Goal: Task Accomplishment & Management: Complete application form

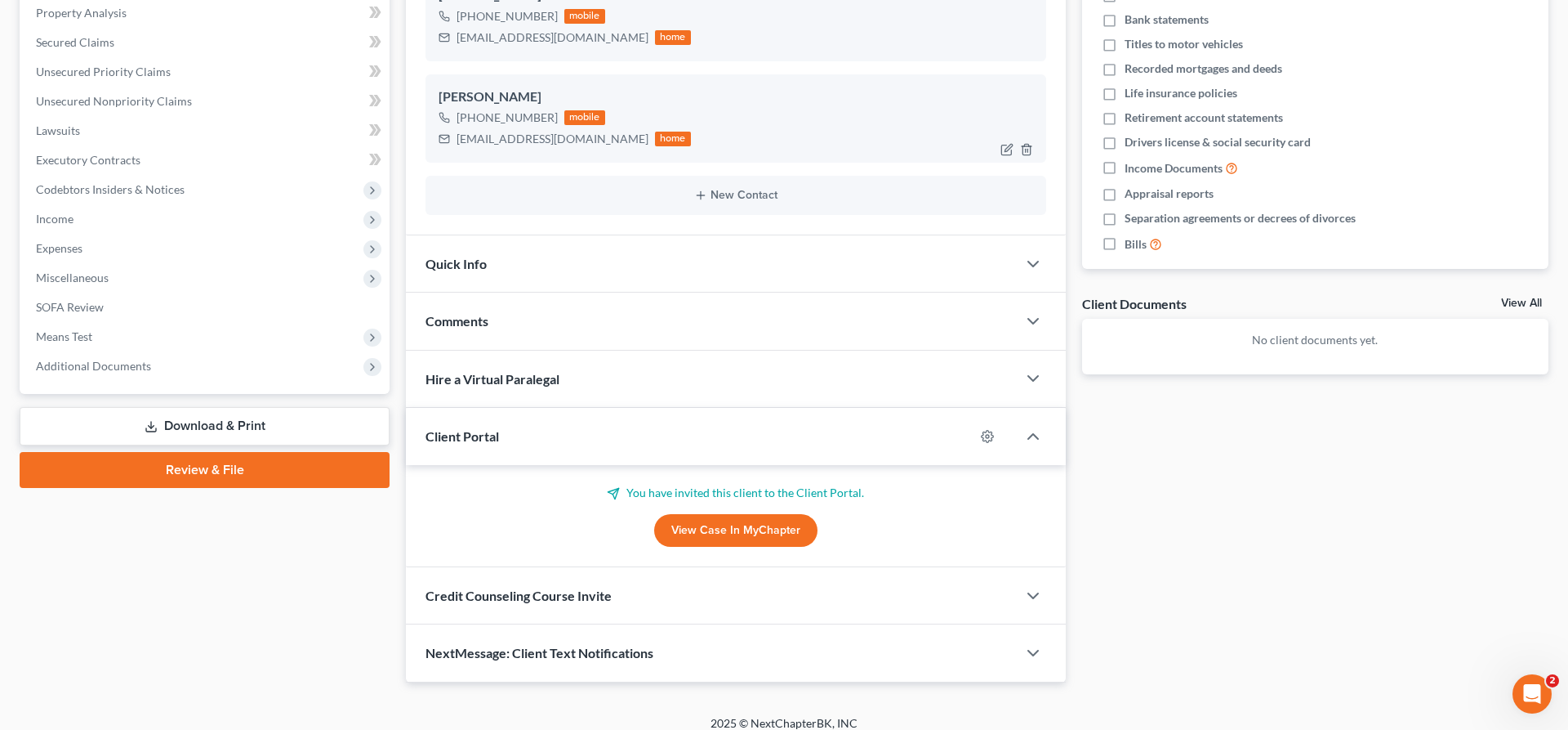
scroll to position [332, 0]
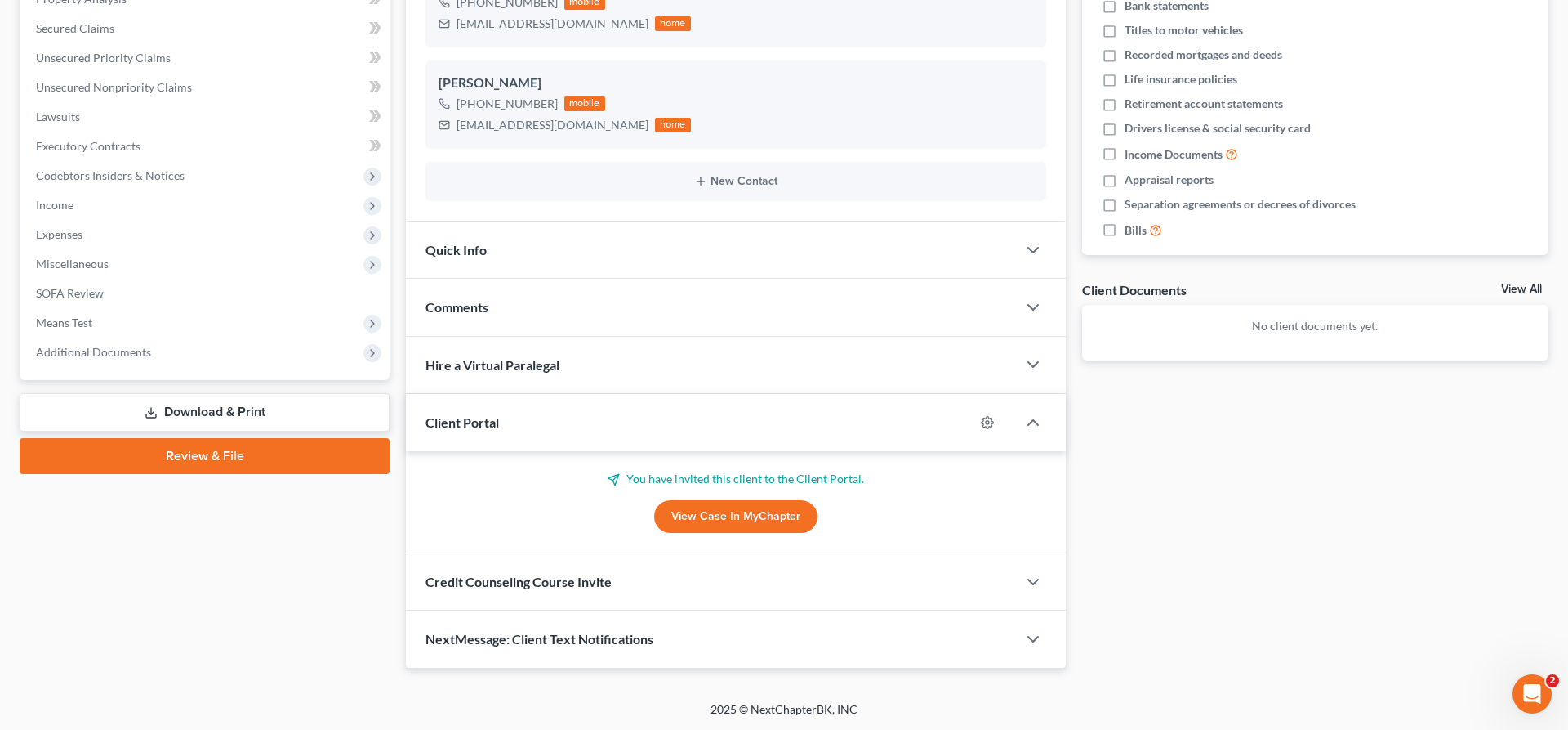
click at [724, 578] on div "Credit Counseling Course Invite" at bounding box center [711, 581] width 611 height 57
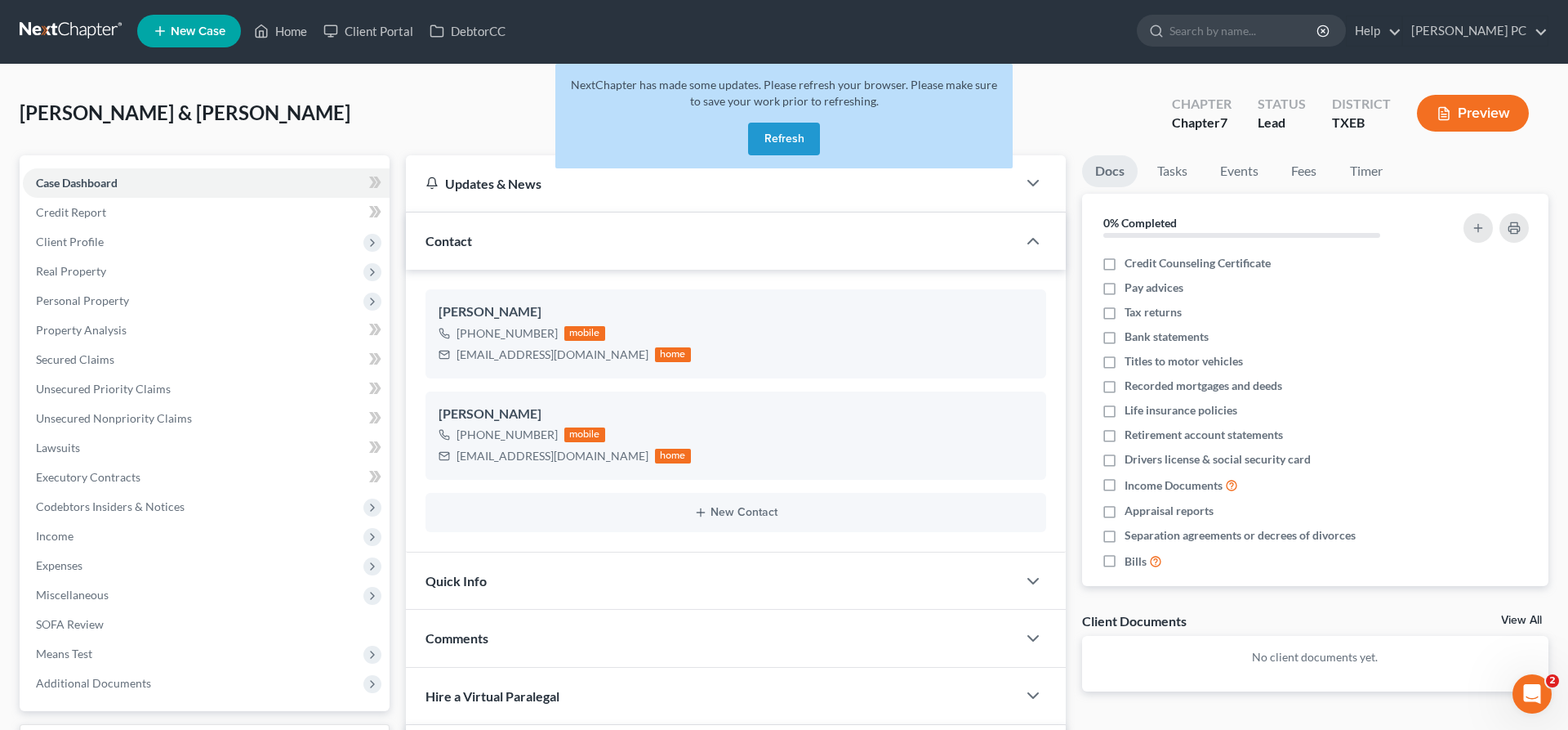
scroll to position [0, 0]
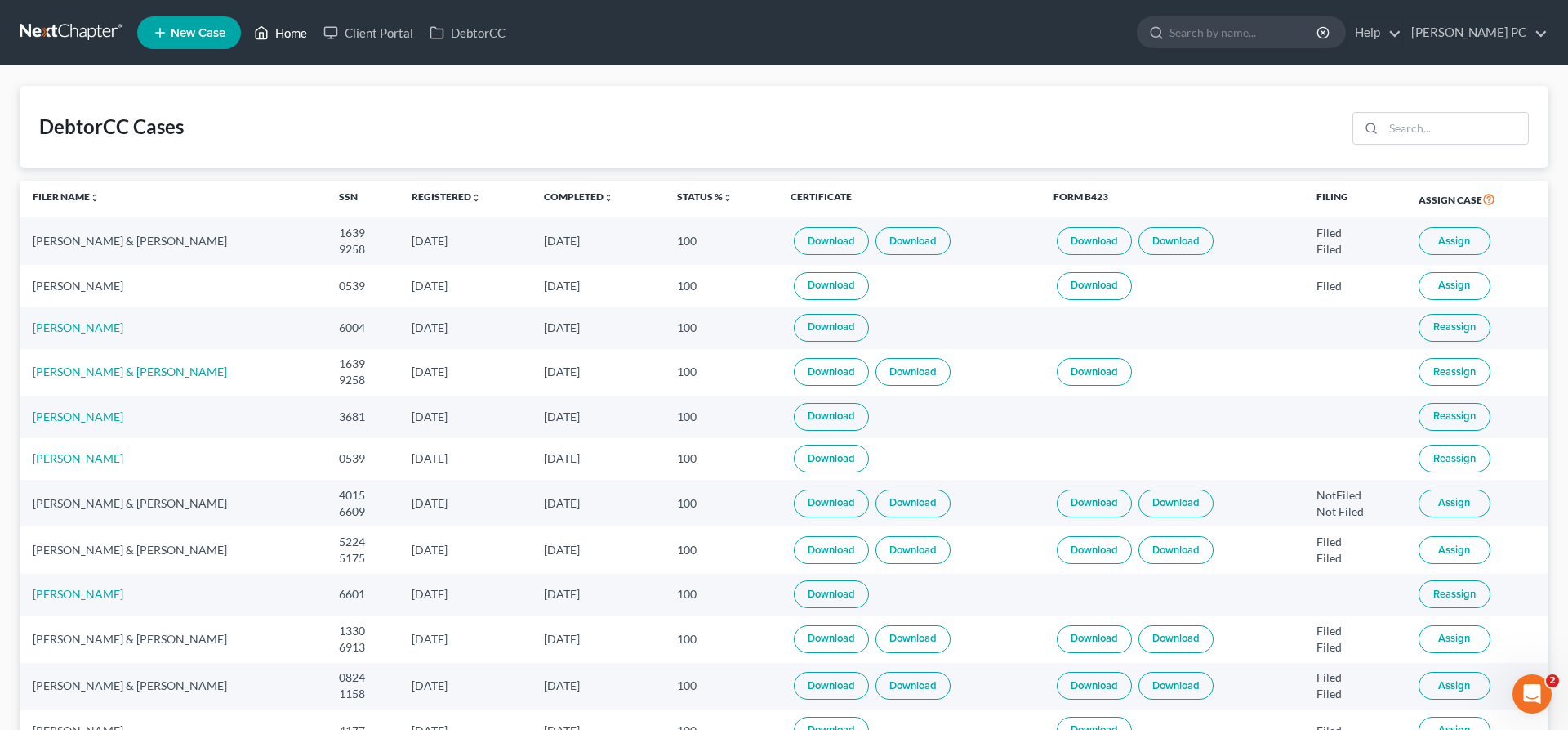
click at [287, 37] on link "Home" at bounding box center [280, 32] width 69 height 30
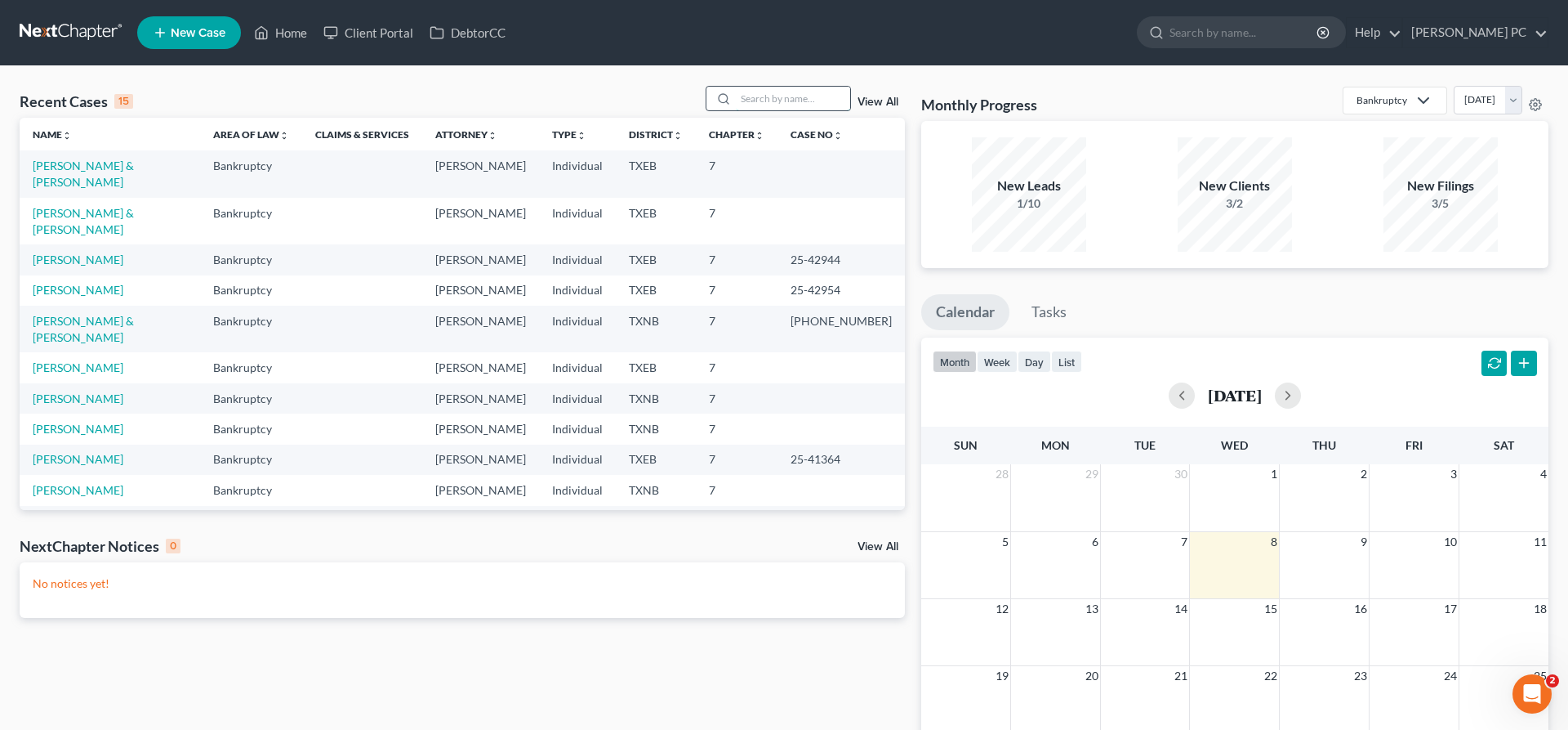
click at [748, 102] on input "search" at bounding box center [793, 98] width 114 height 23
type input "danyal"
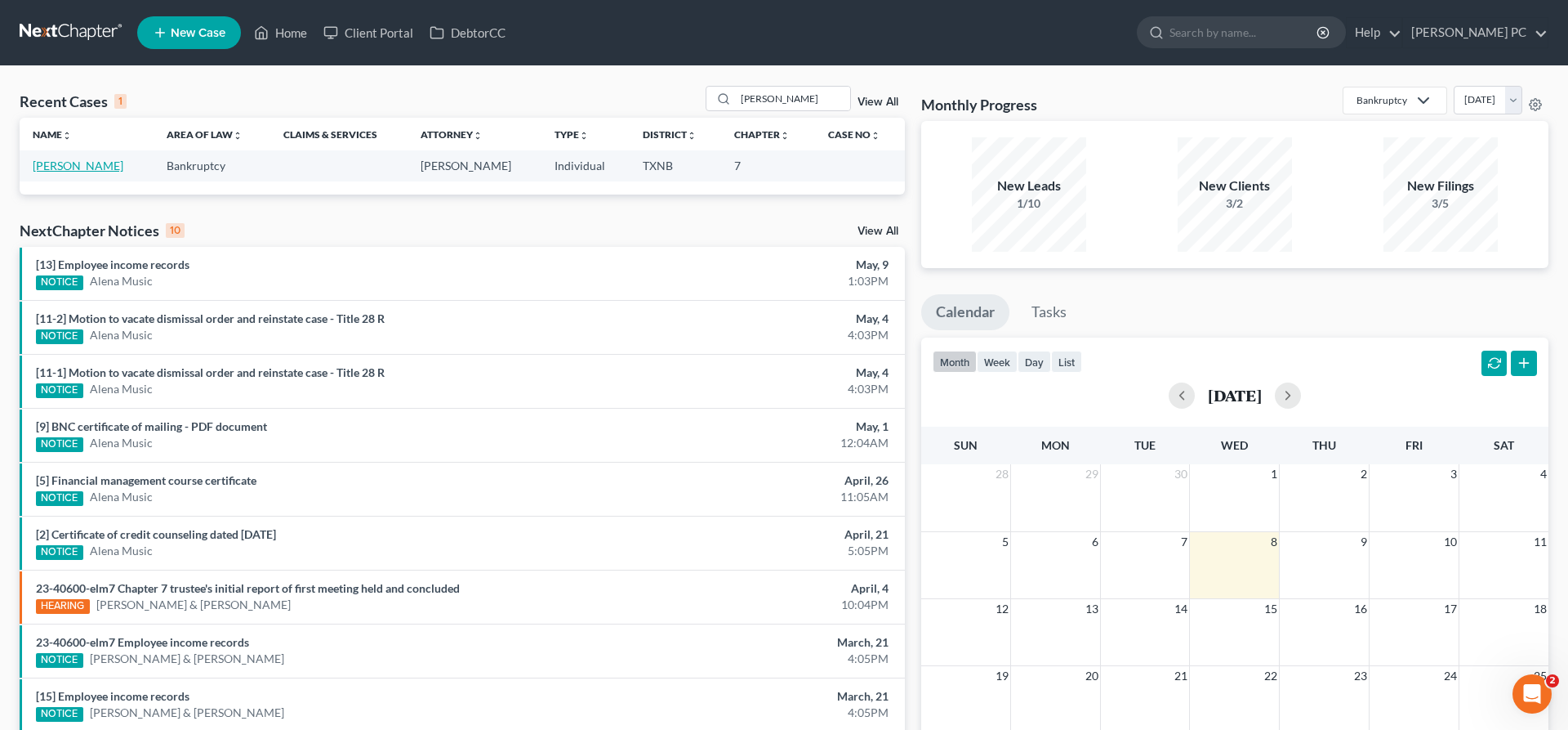
click at [72, 162] on link "Cook, Danyal" at bounding box center [77, 165] width 91 height 14
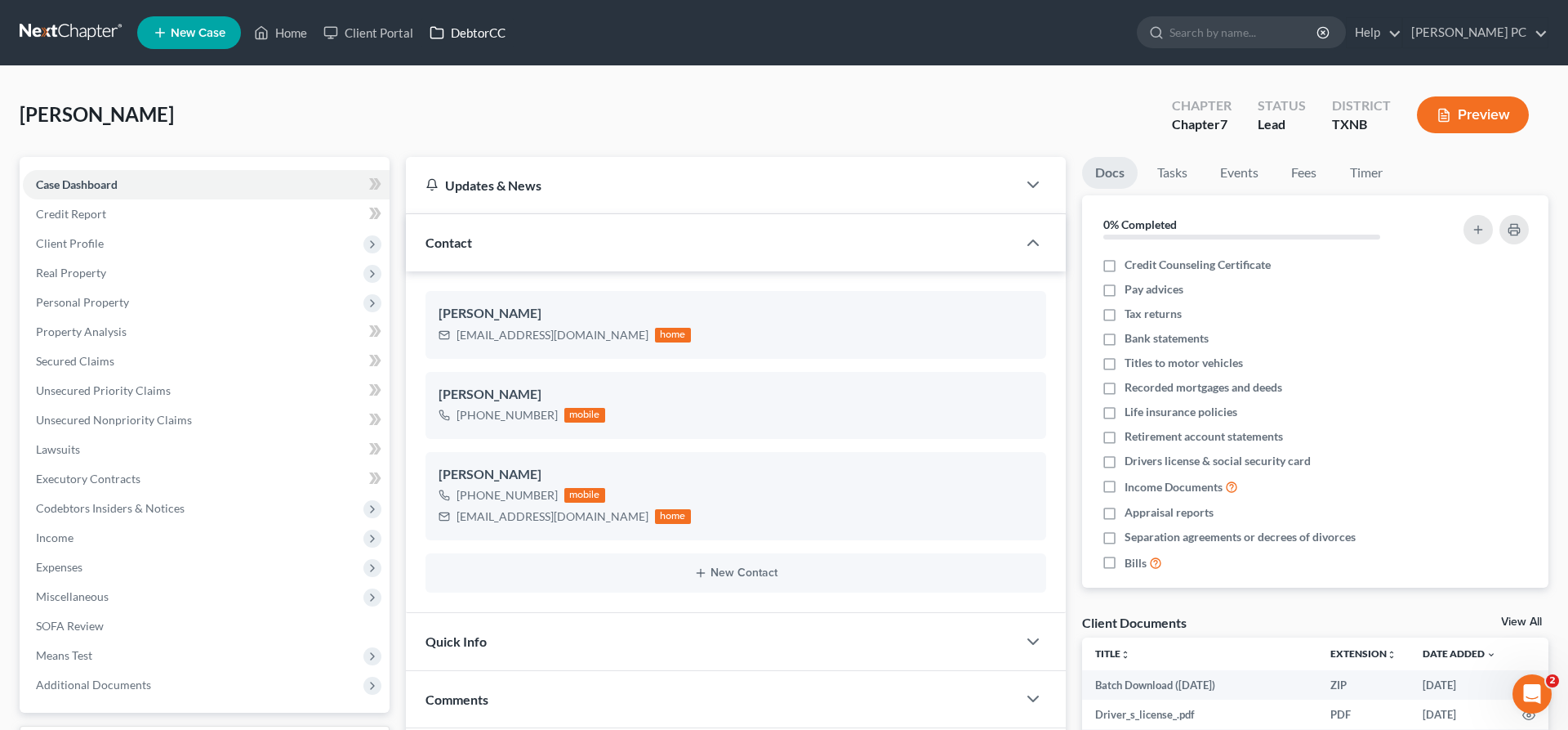
click at [479, 34] on link "DebtorCC" at bounding box center [467, 32] width 93 height 30
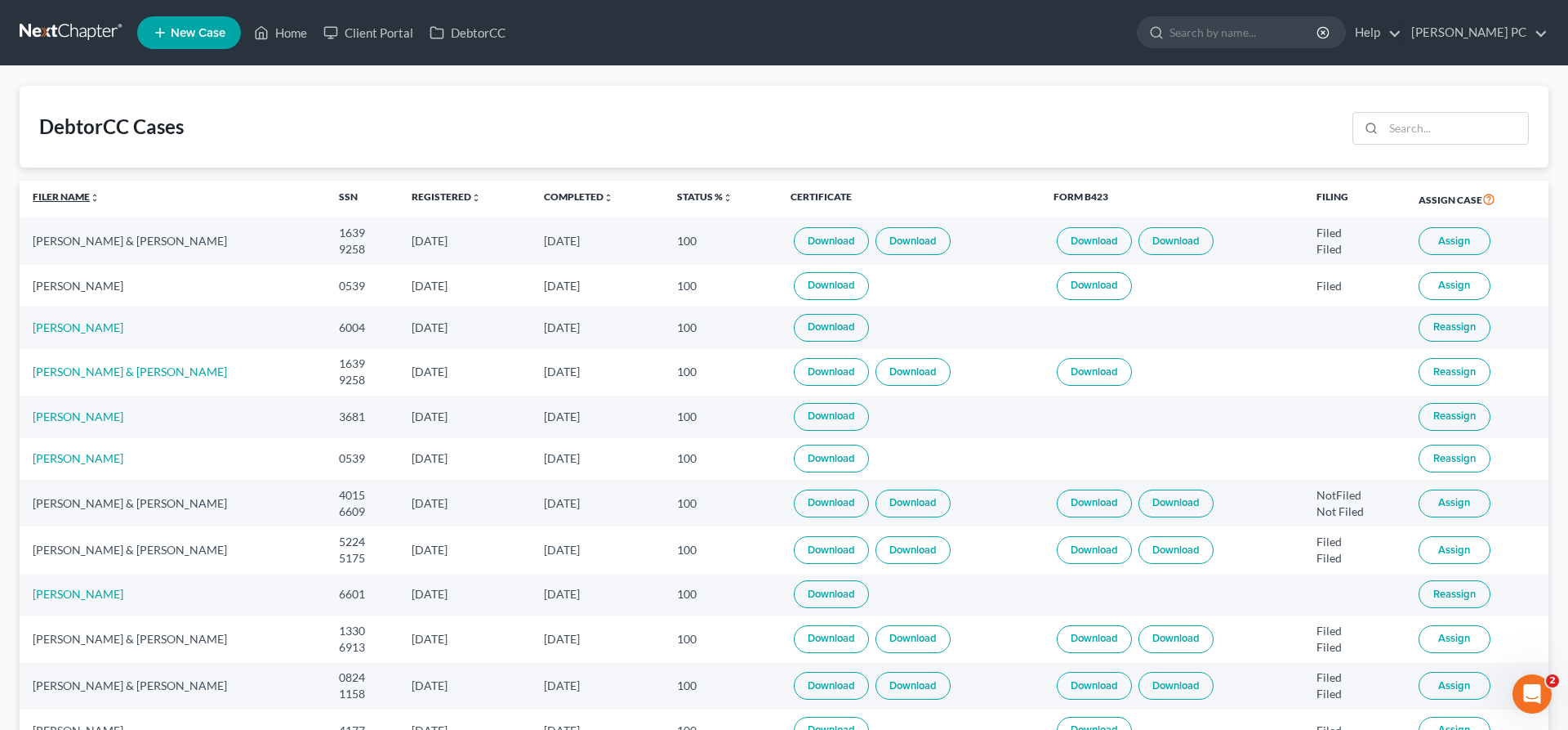
click at [75, 196] on link "Filer Name unfold_more expand_more expand_less" at bounding box center [66, 197] width 67 height 13
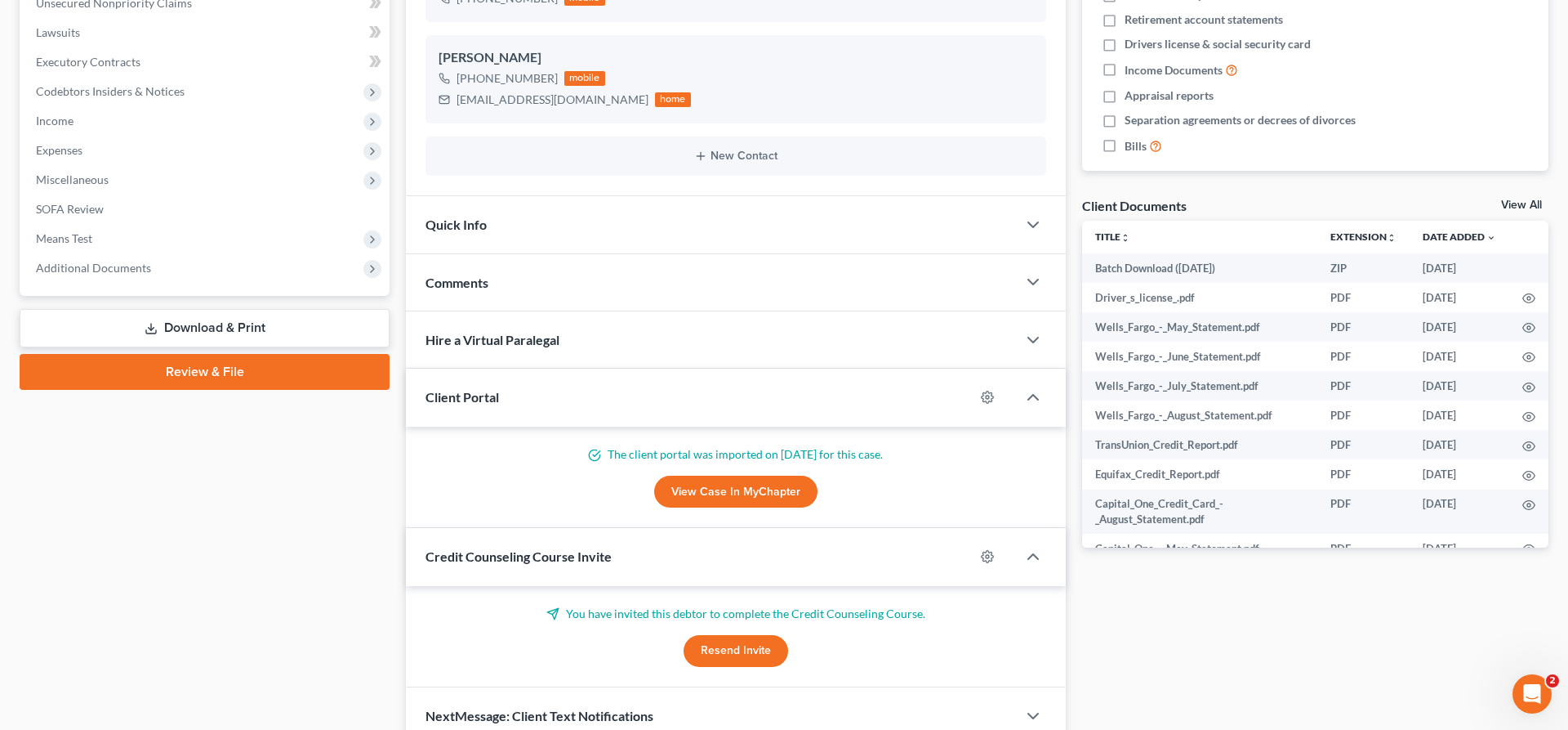
scroll to position [493, 0]
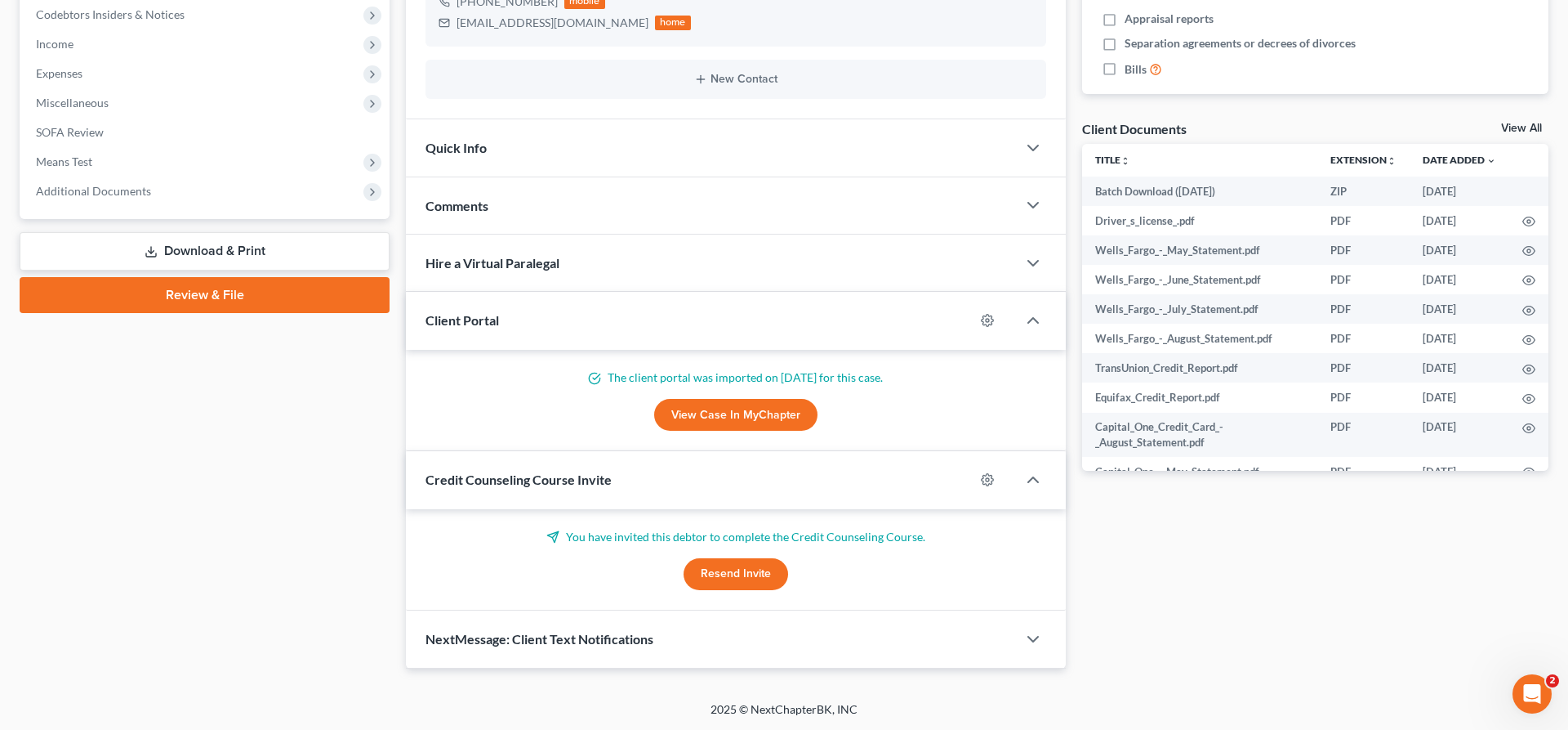
click at [735, 572] on button "Resend Invite" at bounding box center [736, 574] width 104 height 32
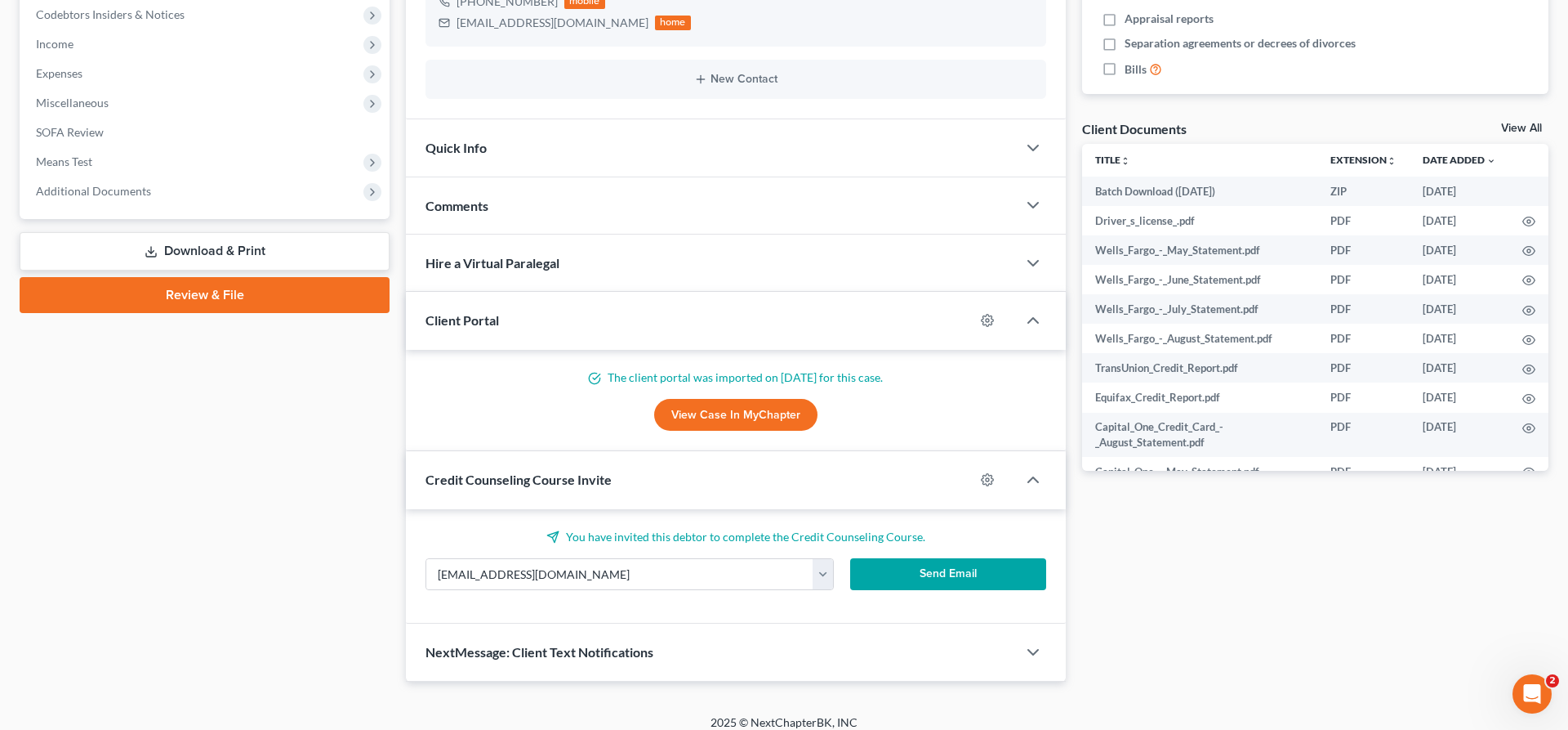
click at [914, 572] on button "Send Email" at bounding box center [948, 574] width 196 height 32
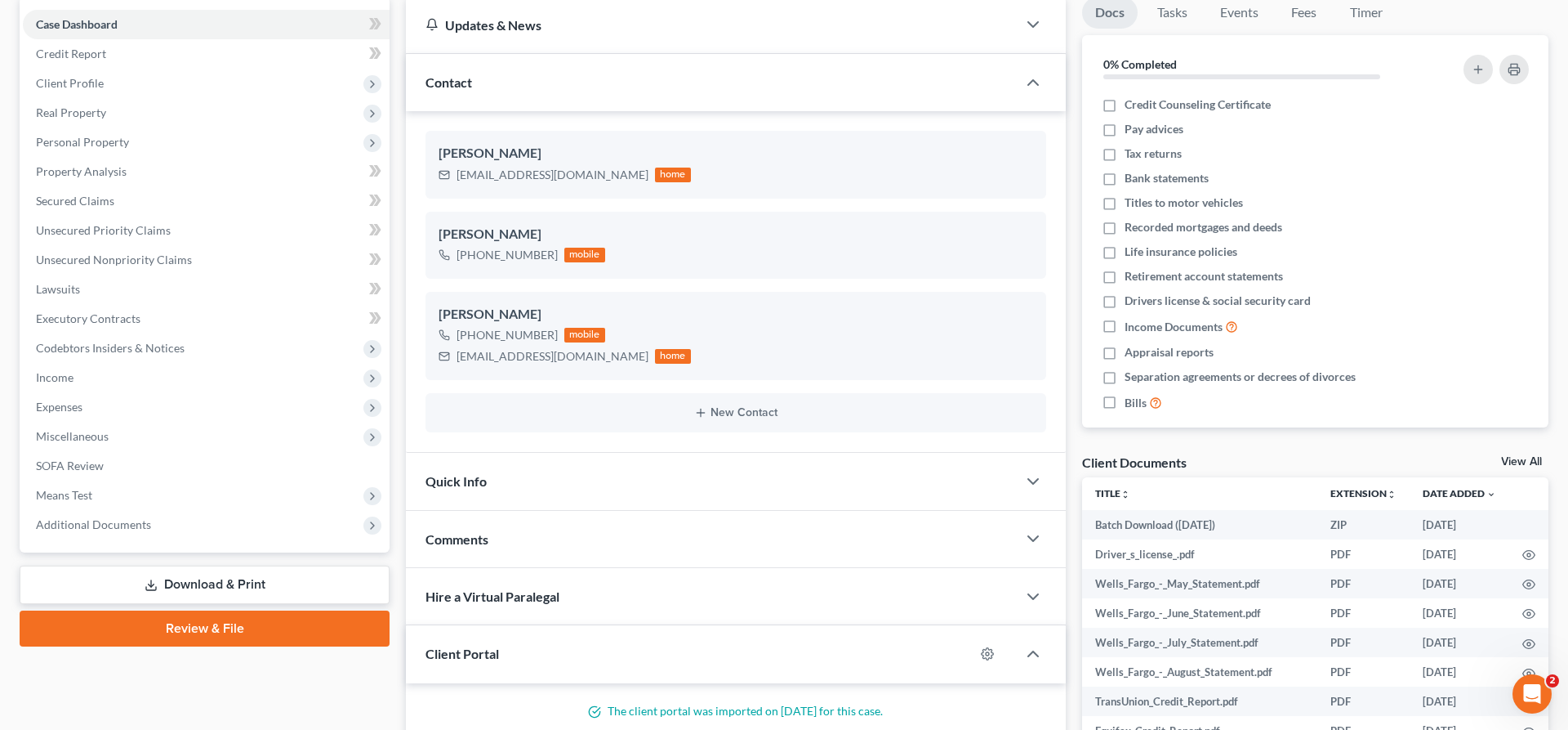
scroll to position [0, 0]
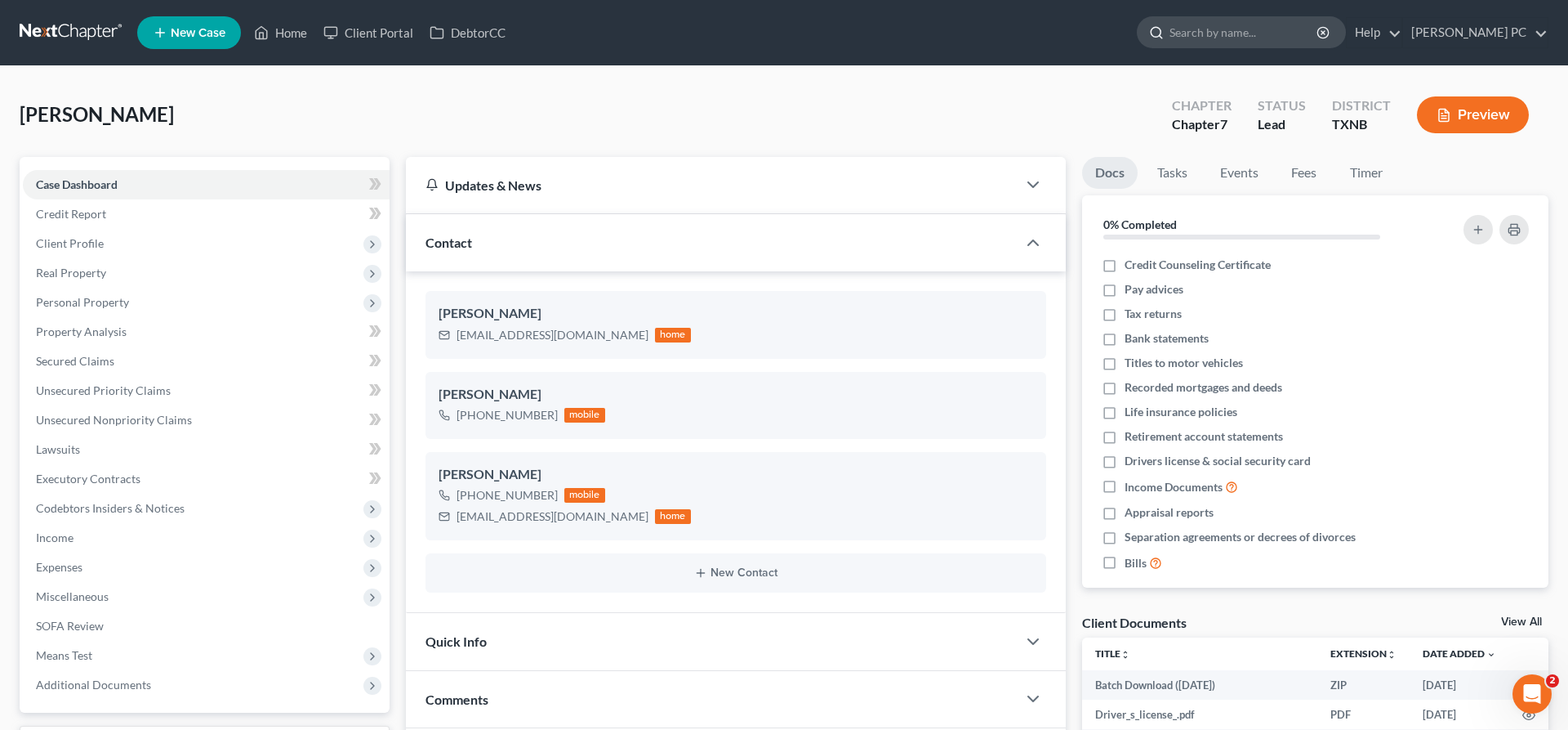
click at [1226, 29] on input "search" at bounding box center [1244, 32] width 149 height 31
type input "poole"
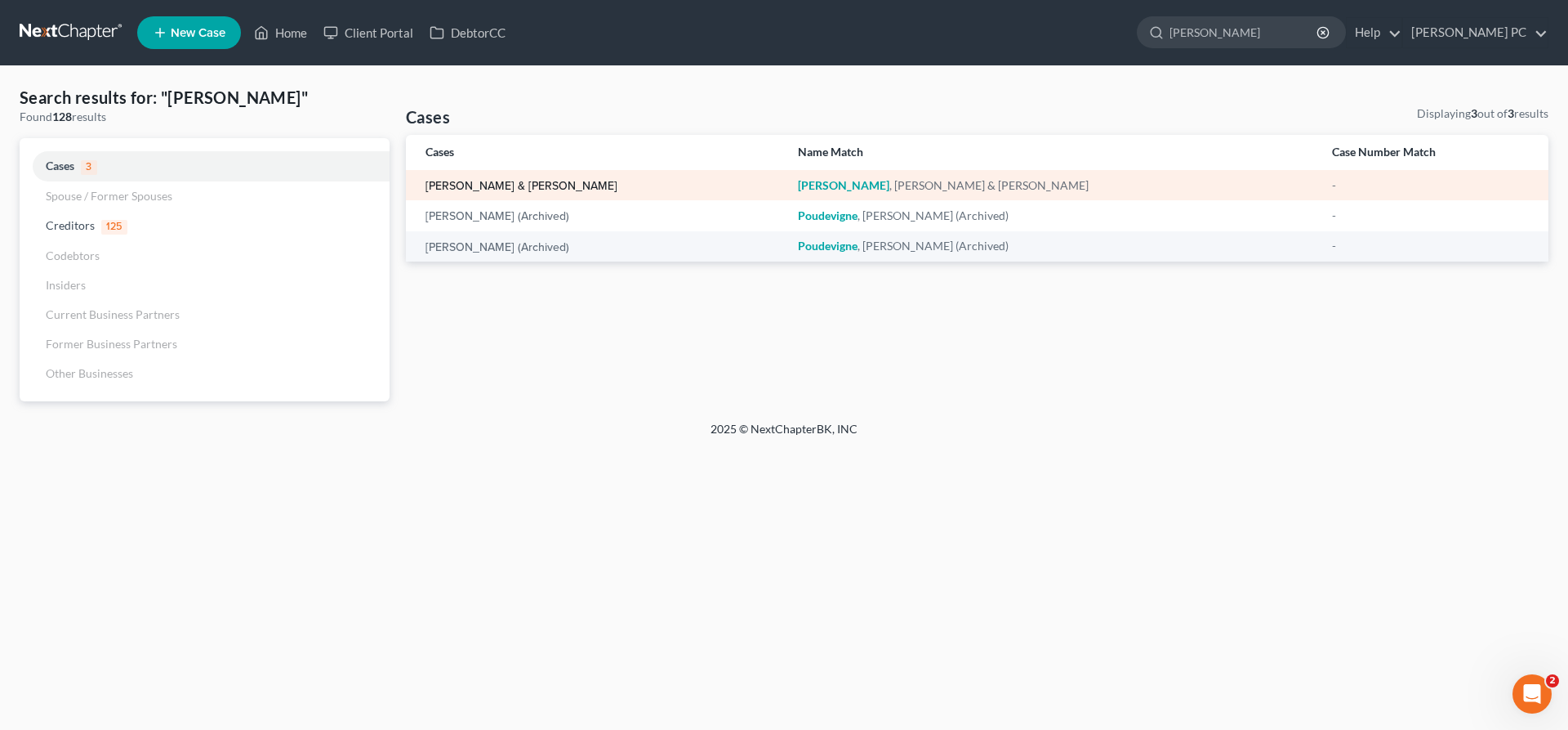
click at [527, 186] on link "Poole, Charles & Ines" at bounding box center [521, 186] width 192 height 12
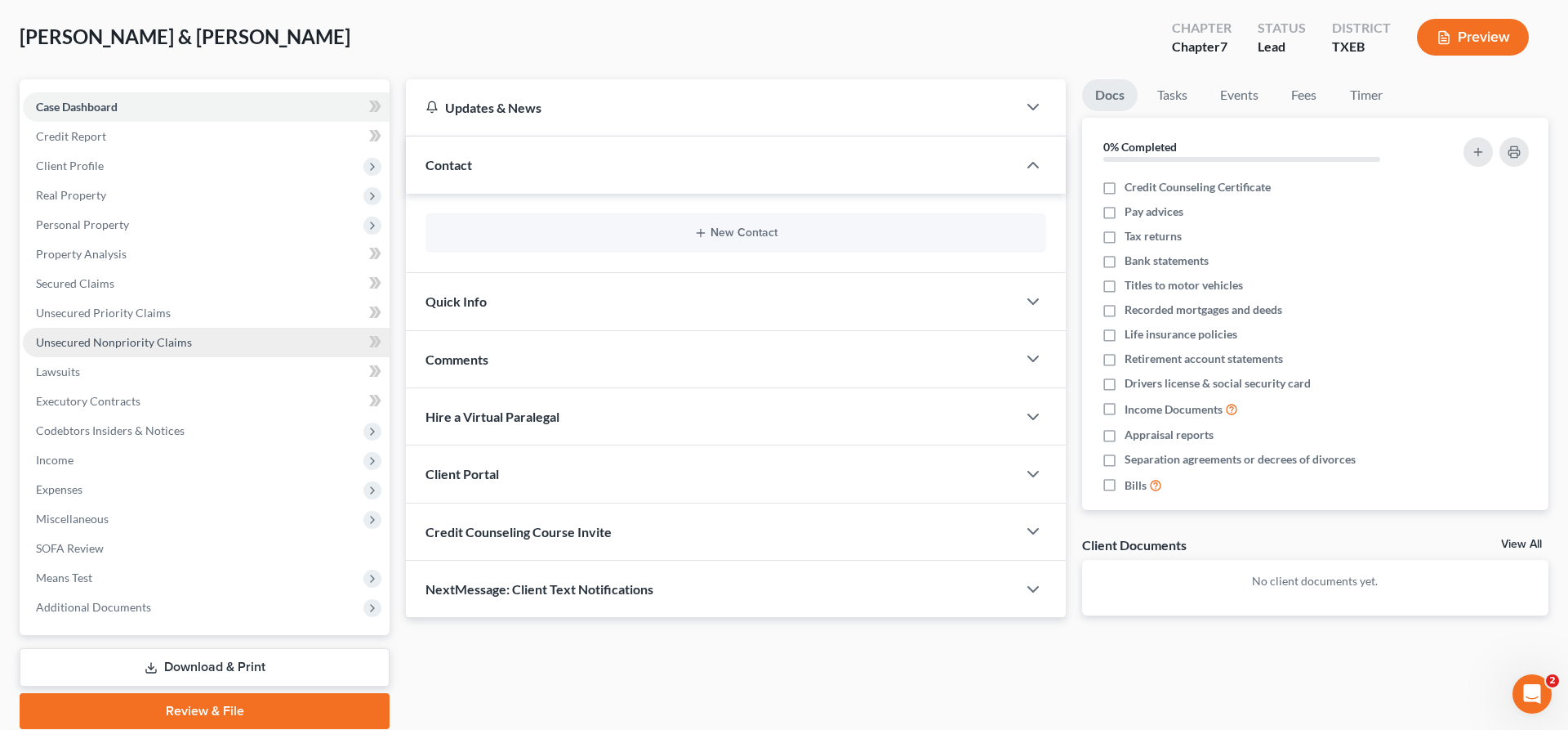
scroll to position [138, 0]
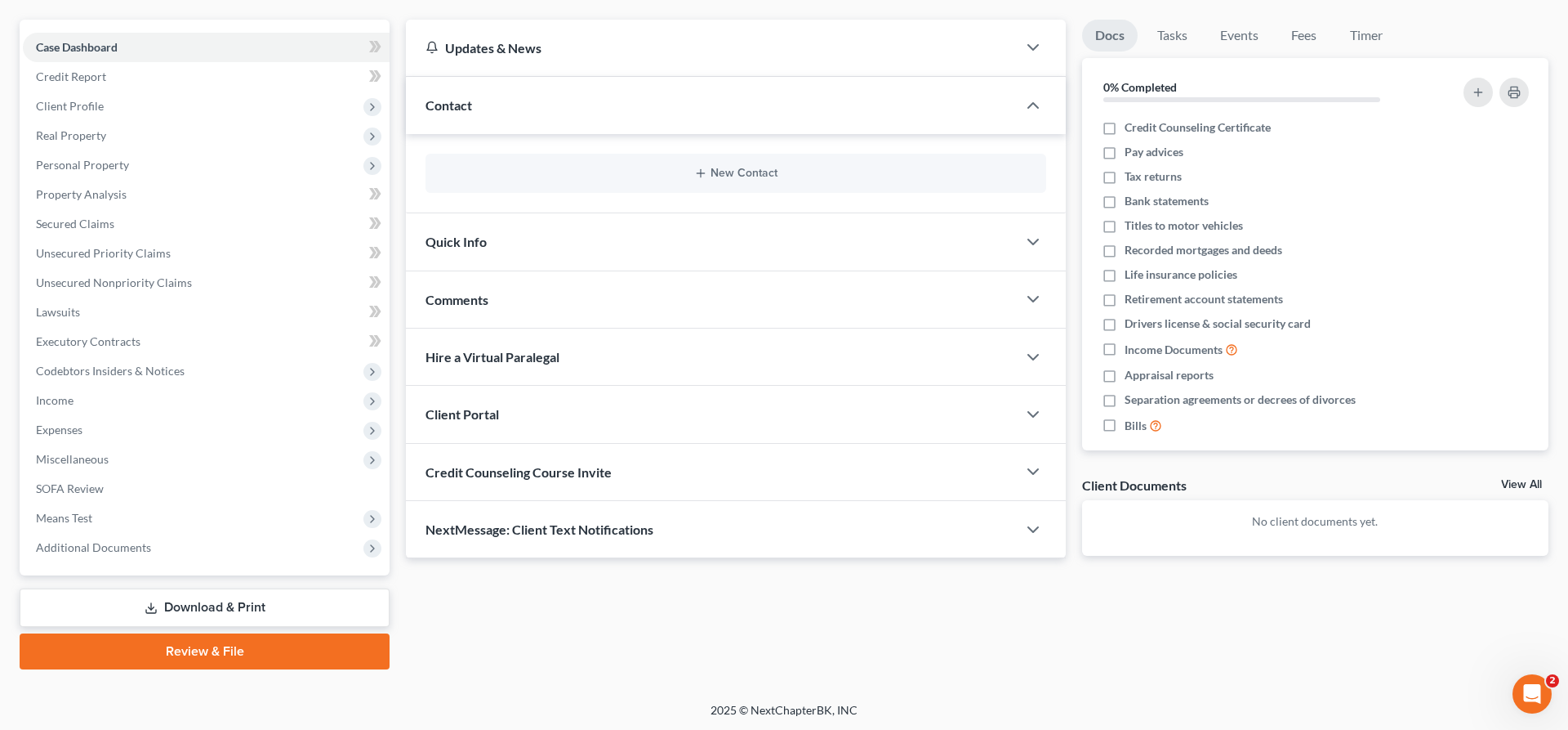
click at [615, 480] on div "Credit Counseling Course Invite" at bounding box center [711, 472] width 611 height 57
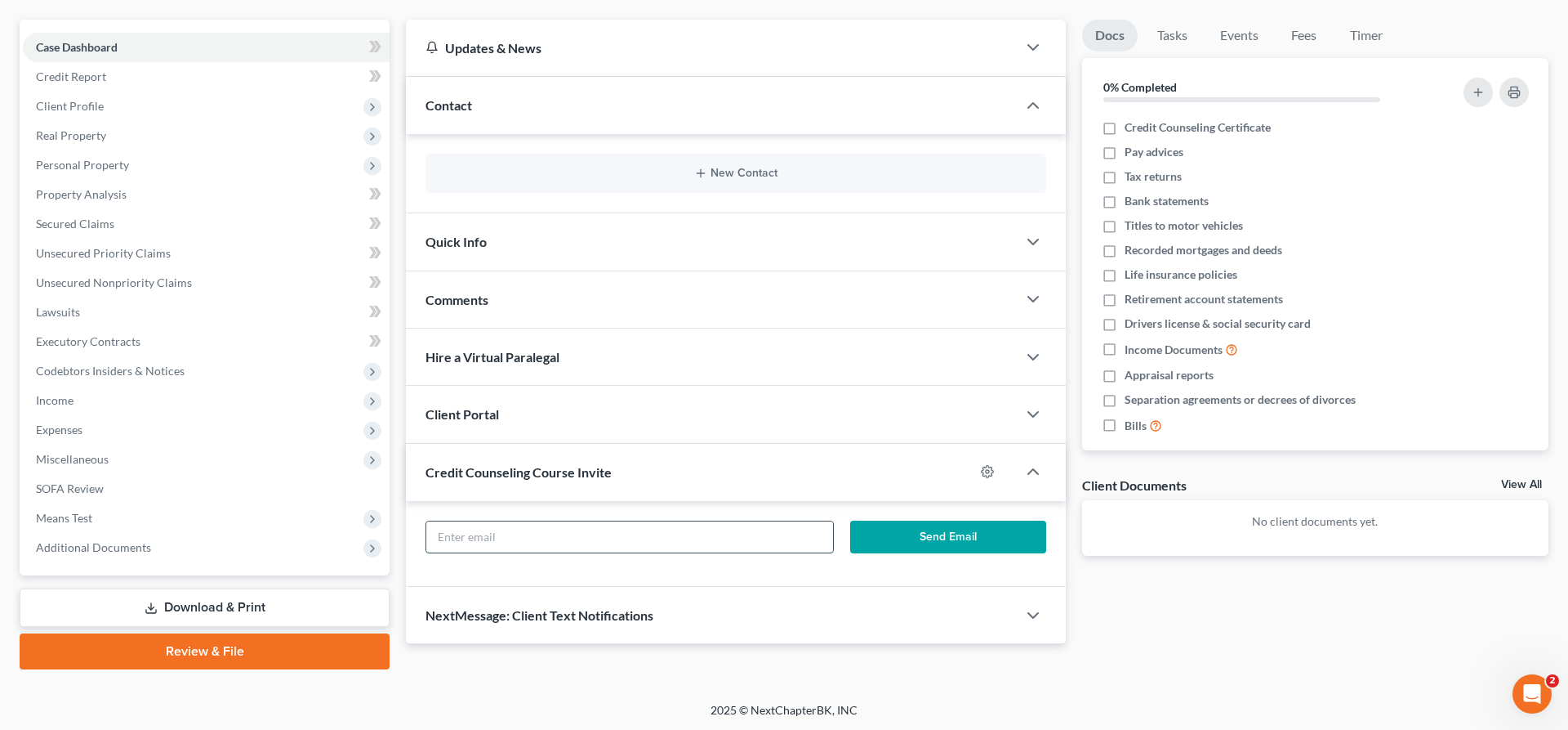
click at [779, 533] on input "text" at bounding box center [630, 536] width 407 height 31
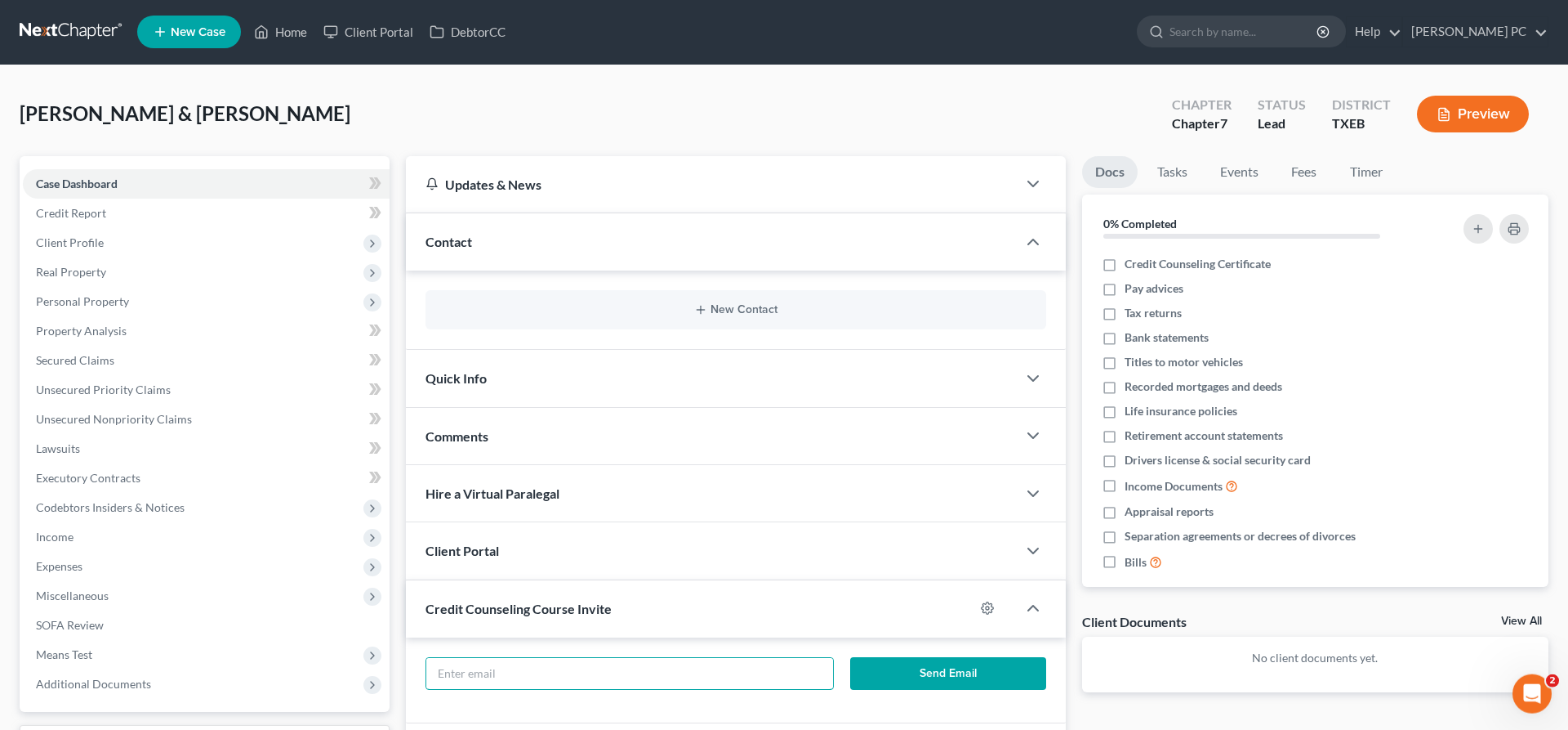
scroll to position [0, 0]
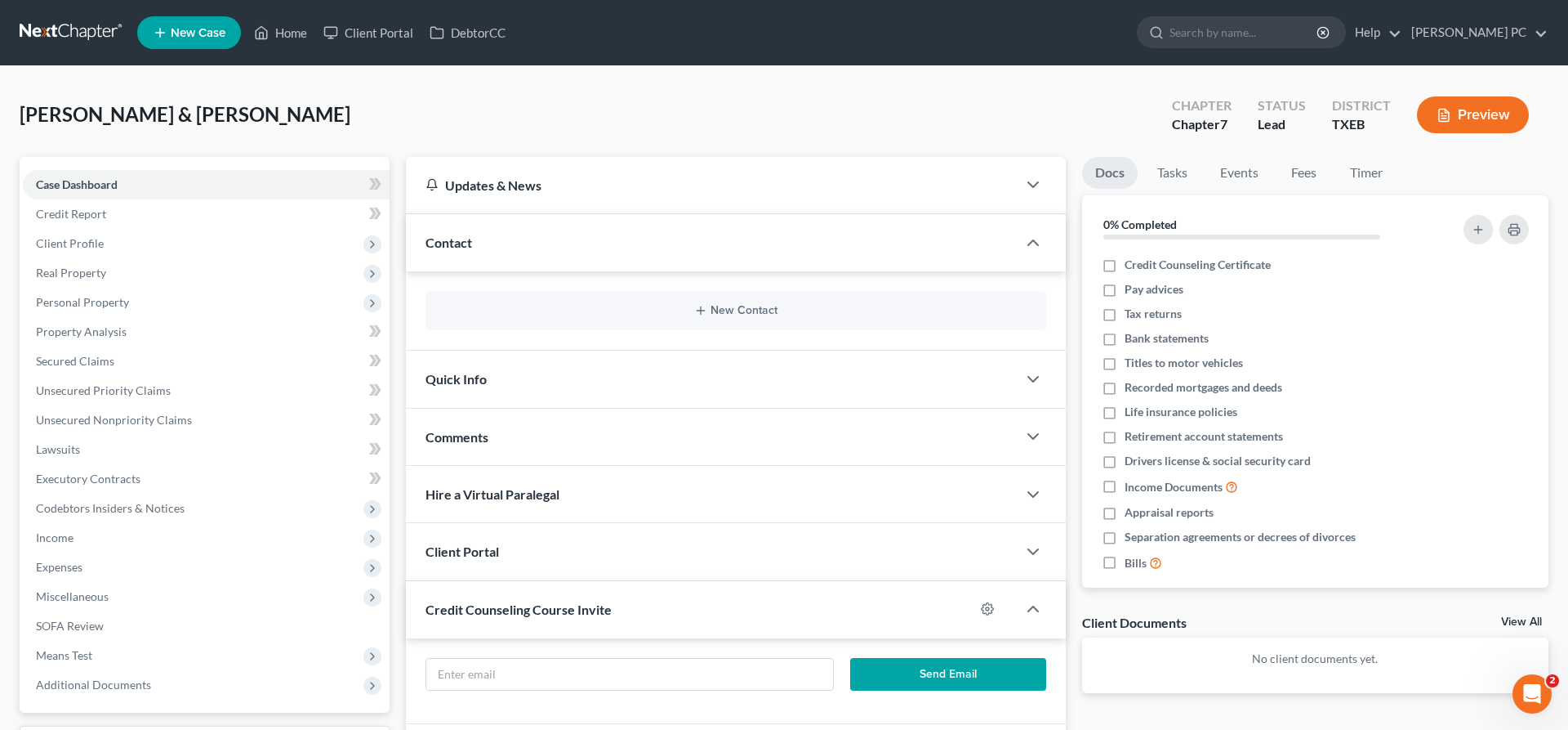
click at [738, 319] on div "New Contact" at bounding box center [736, 311] width 621 height 40
click at [716, 310] on button "New Contact" at bounding box center [735, 311] width 595 height 14
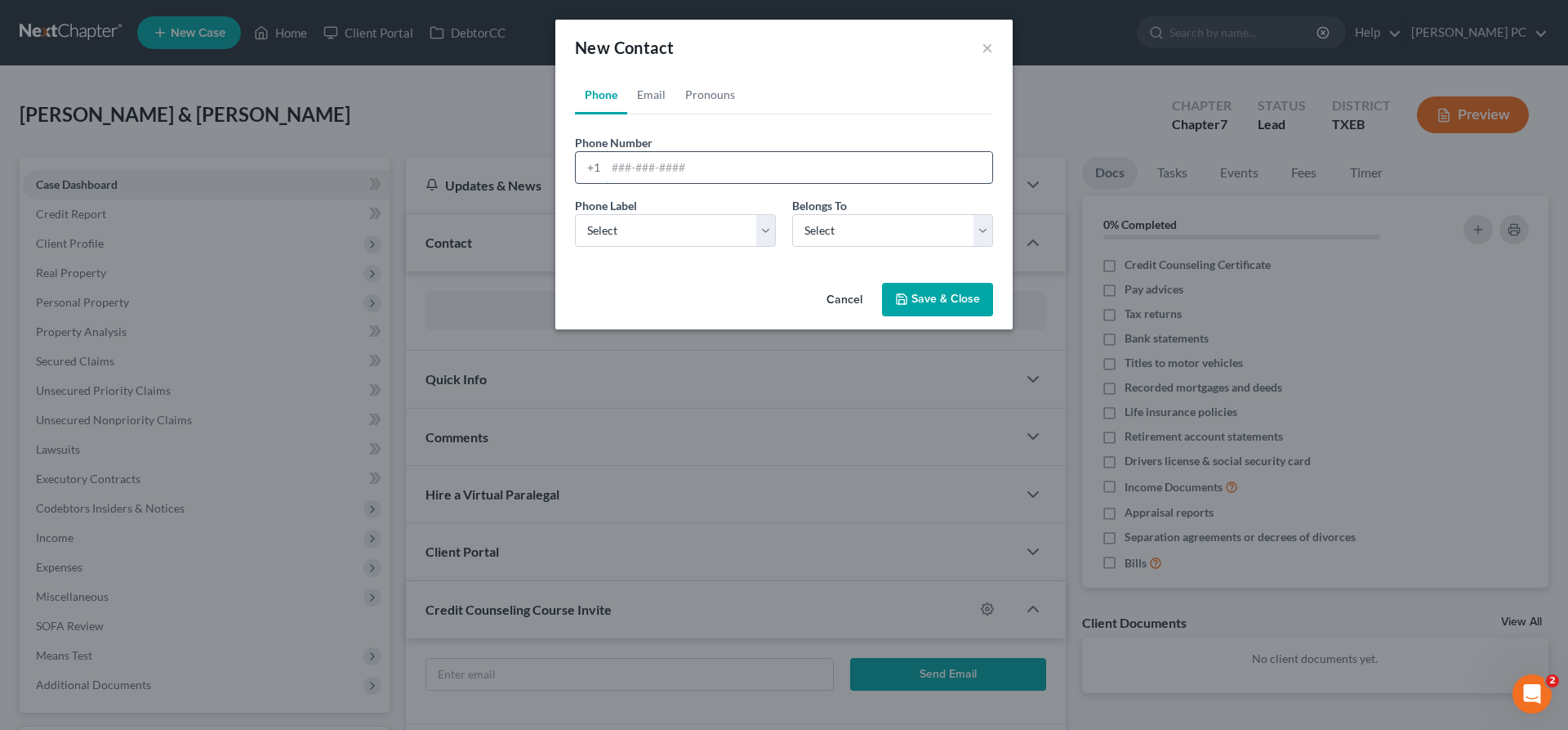
click at [660, 165] on input "tel" at bounding box center [799, 167] width 386 height 31
type input "972-746-1737"
select select "0"
click option "Mobile" at bounding box center [0, 0] width 0 height 0
click at [793, 214] on select "Select Client Spouse Other" at bounding box center [892, 230] width 201 height 32
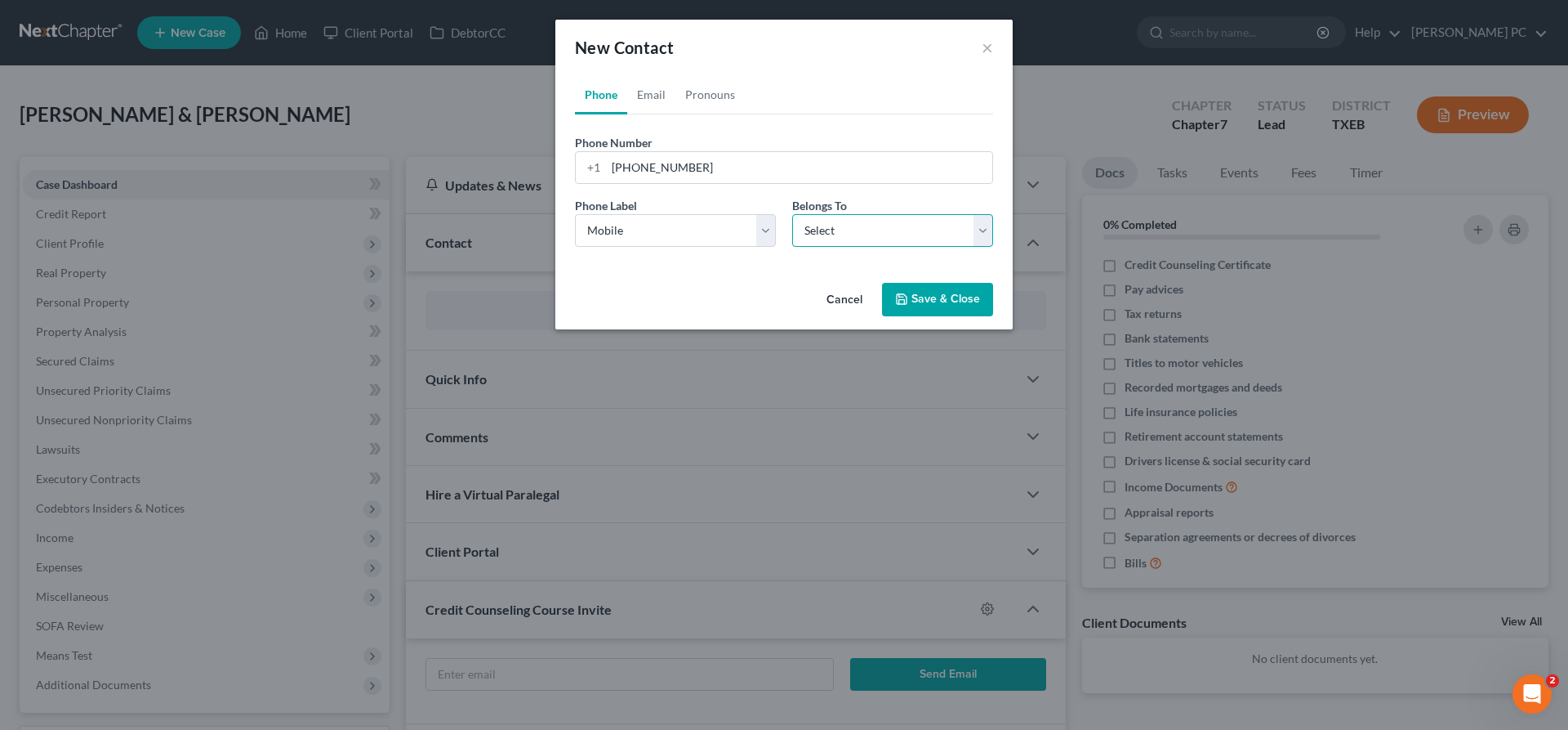
select select "0"
click option "Client" at bounding box center [0, 0] width 0 height 0
select select "0"
click at [652, 96] on link "Email" at bounding box center [651, 95] width 49 height 40
click at [823, 166] on input "email" at bounding box center [799, 167] width 386 height 31
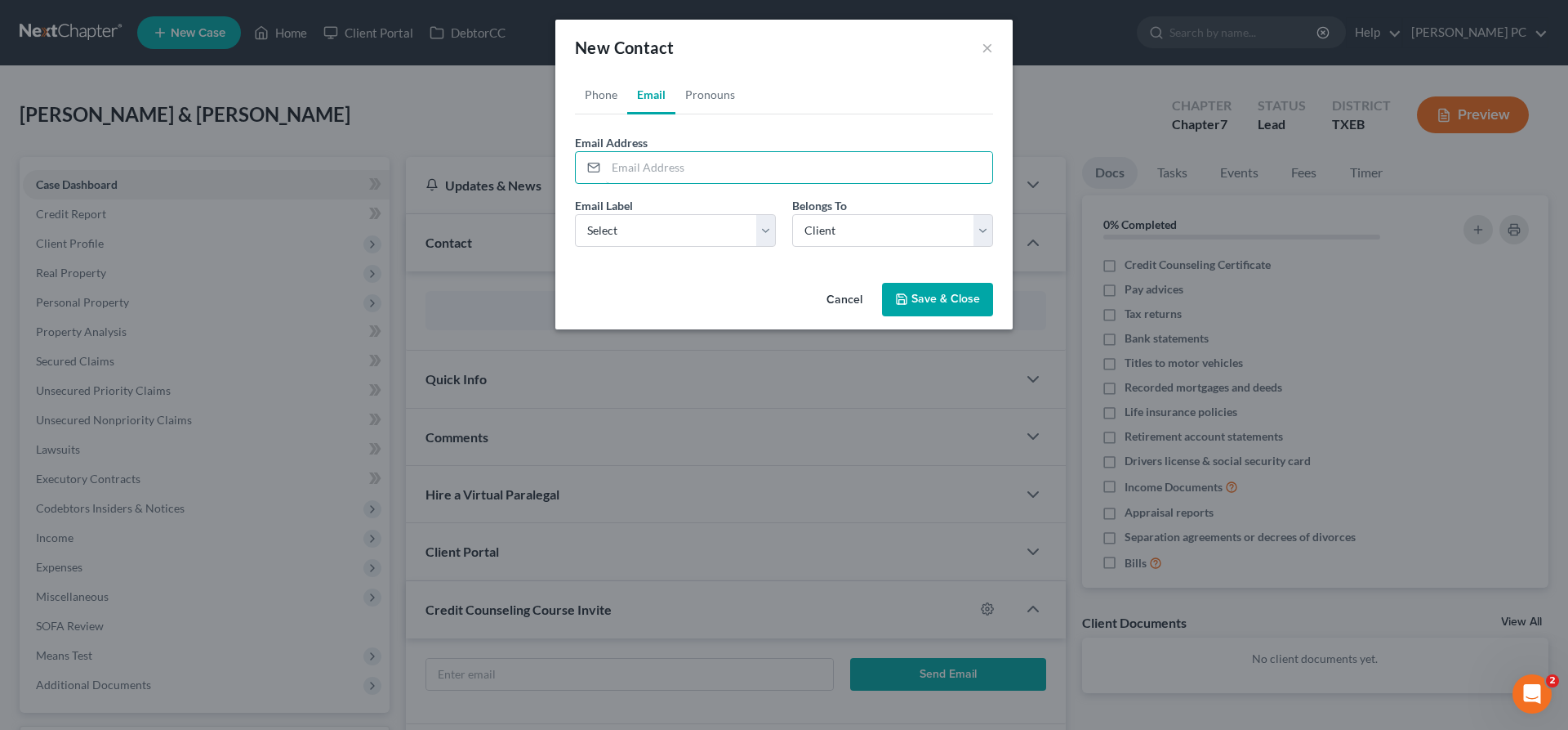
paste input "charlesppoole@outlook.com"
type input "charlesppoole@outlook.com"
click at [575, 214] on select "Select Home Work Other" at bounding box center [675, 230] width 201 height 32
select select "0"
click option "Home" at bounding box center [0, 0] width 0 height 0
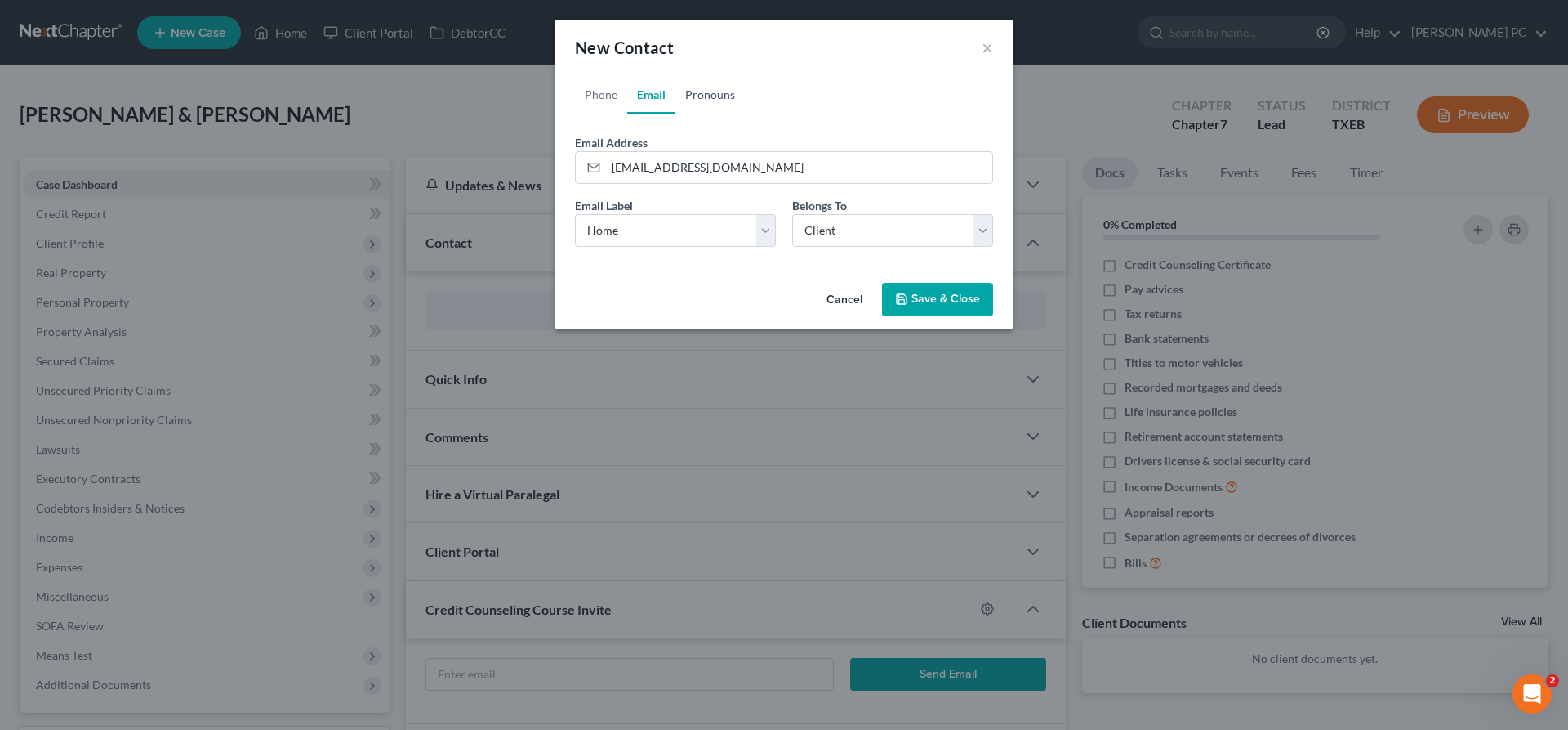
click at [714, 95] on link "Pronouns" at bounding box center [710, 95] width 69 height 40
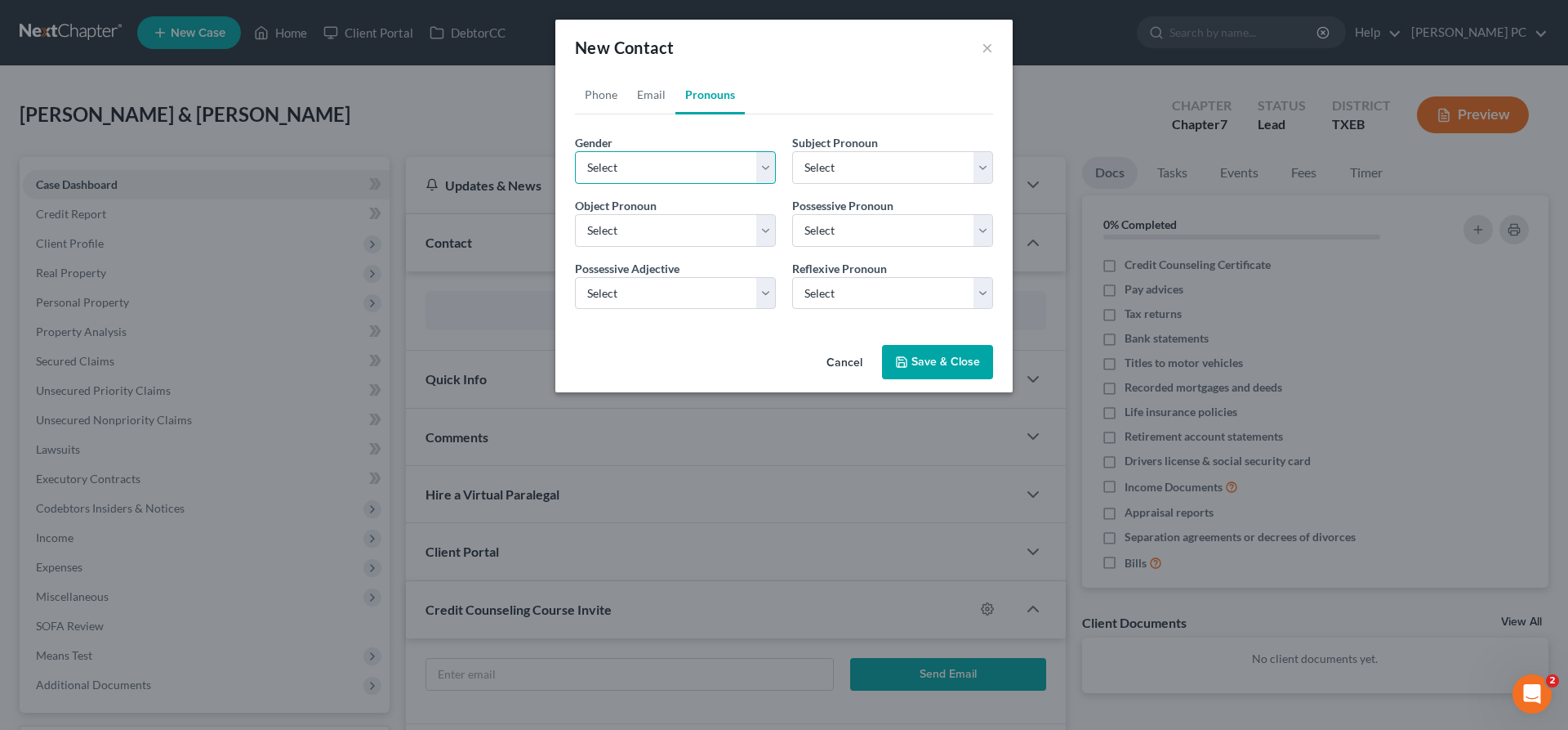
click at [575, 151] on select "Select Male Female Non Binary More Than One Person" at bounding box center [675, 167] width 201 height 32
select select "0"
click option "Male" at bounding box center [0, 0] width 0 height 0
select select "0"
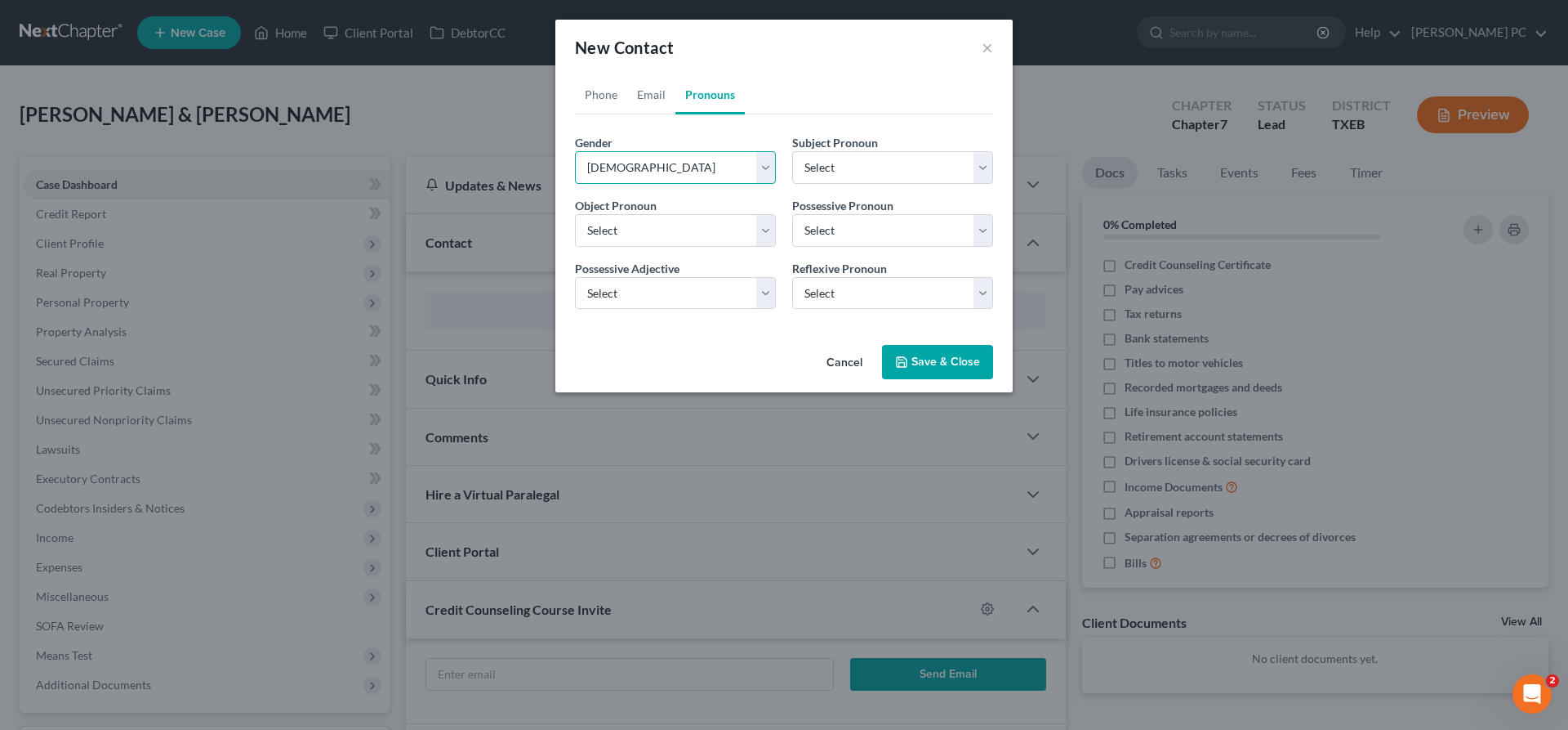
select select "0"
click at [917, 363] on button "Save & Close" at bounding box center [936, 362] width 111 height 34
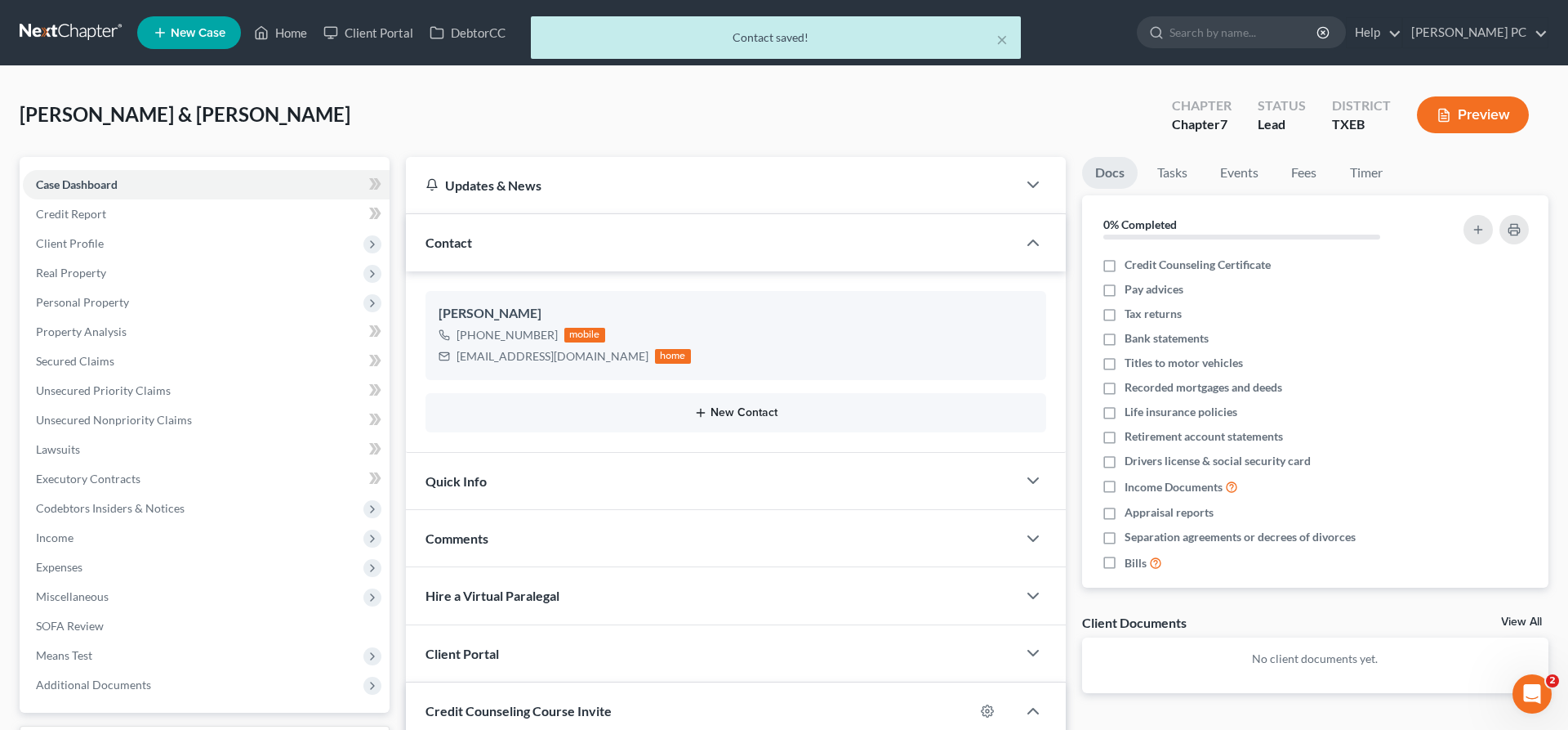
click at [755, 415] on button "New Contact" at bounding box center [735, 412] width 595 height 14
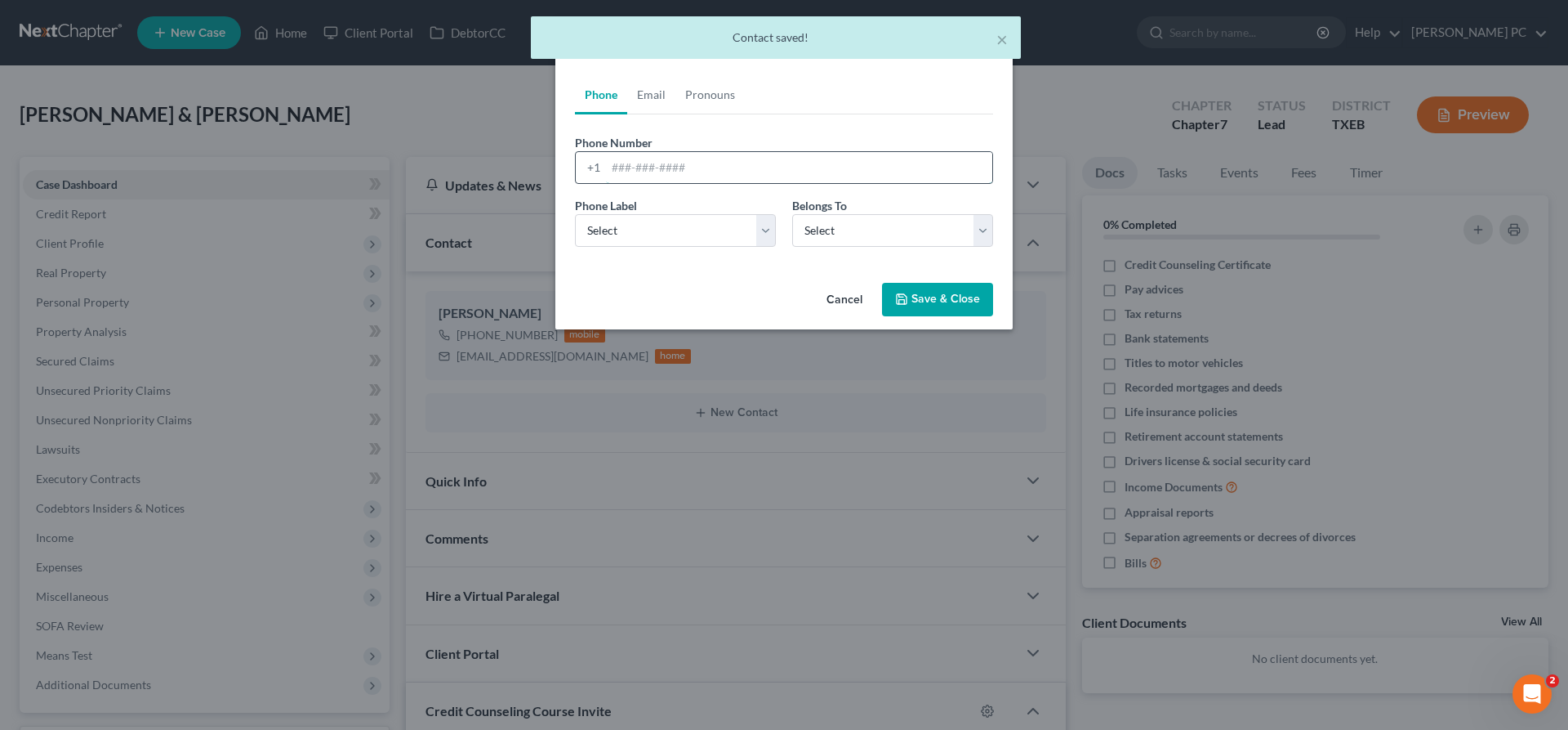
click at [652, 164] on input "tel" at bounding box center [799, 167] width 386 height 31
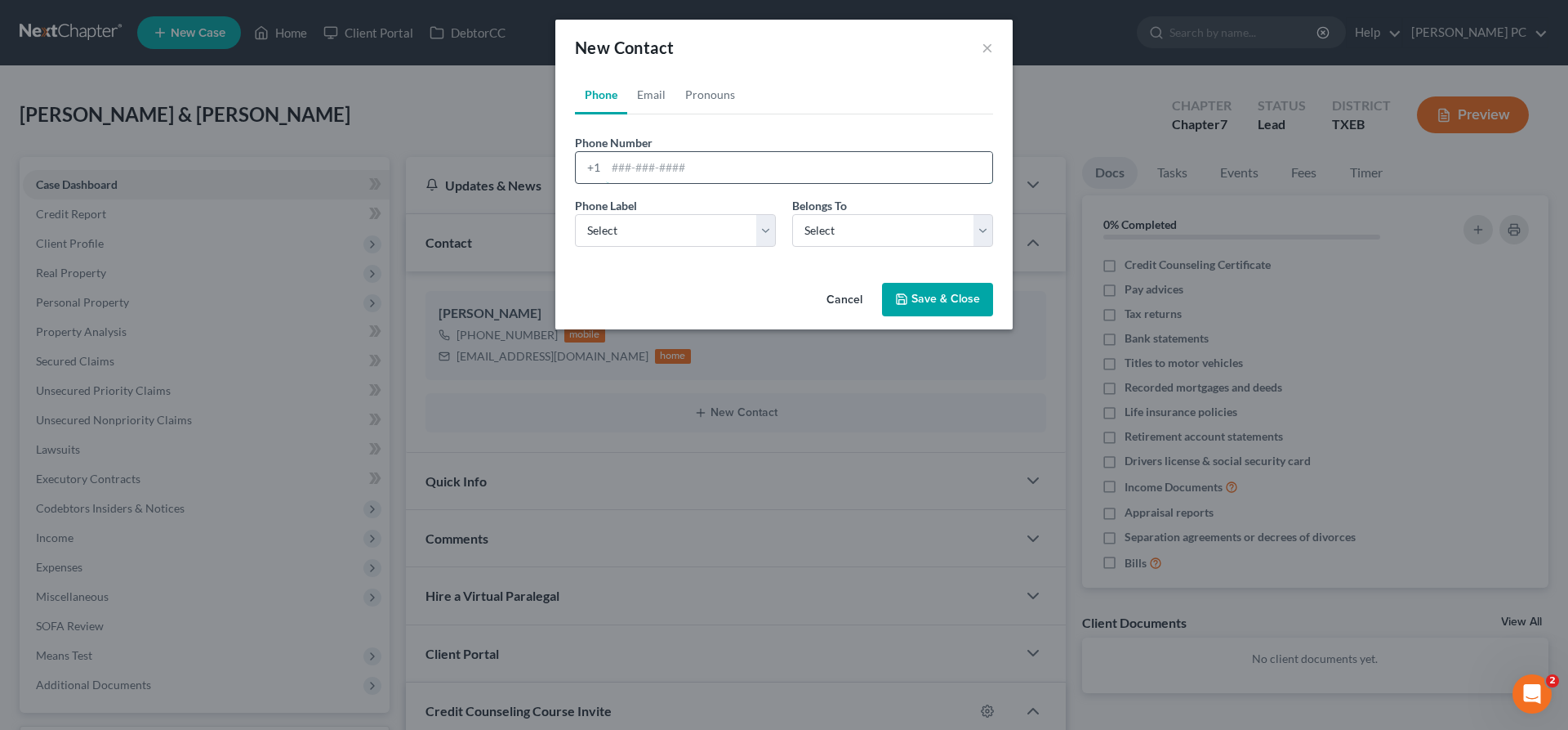
paste input "+1 (972) 333-0851"
click at [606, 171] on input "+1 (972) 333-0851" at bounding box center [799, 167] width 386 height 31
click at [626, 168] on input "+1 (972) 333-0851" at bounding box center [799, 167] width 386 height 31
drag, startPoint x: 625, startPoint y: 167, endPoint x: 525, endPoint y: 152, distance: 101.1
click at [606, 152] on input "+1 (972) 333-0851" at bounding box center [799, 167] width 386 height 31
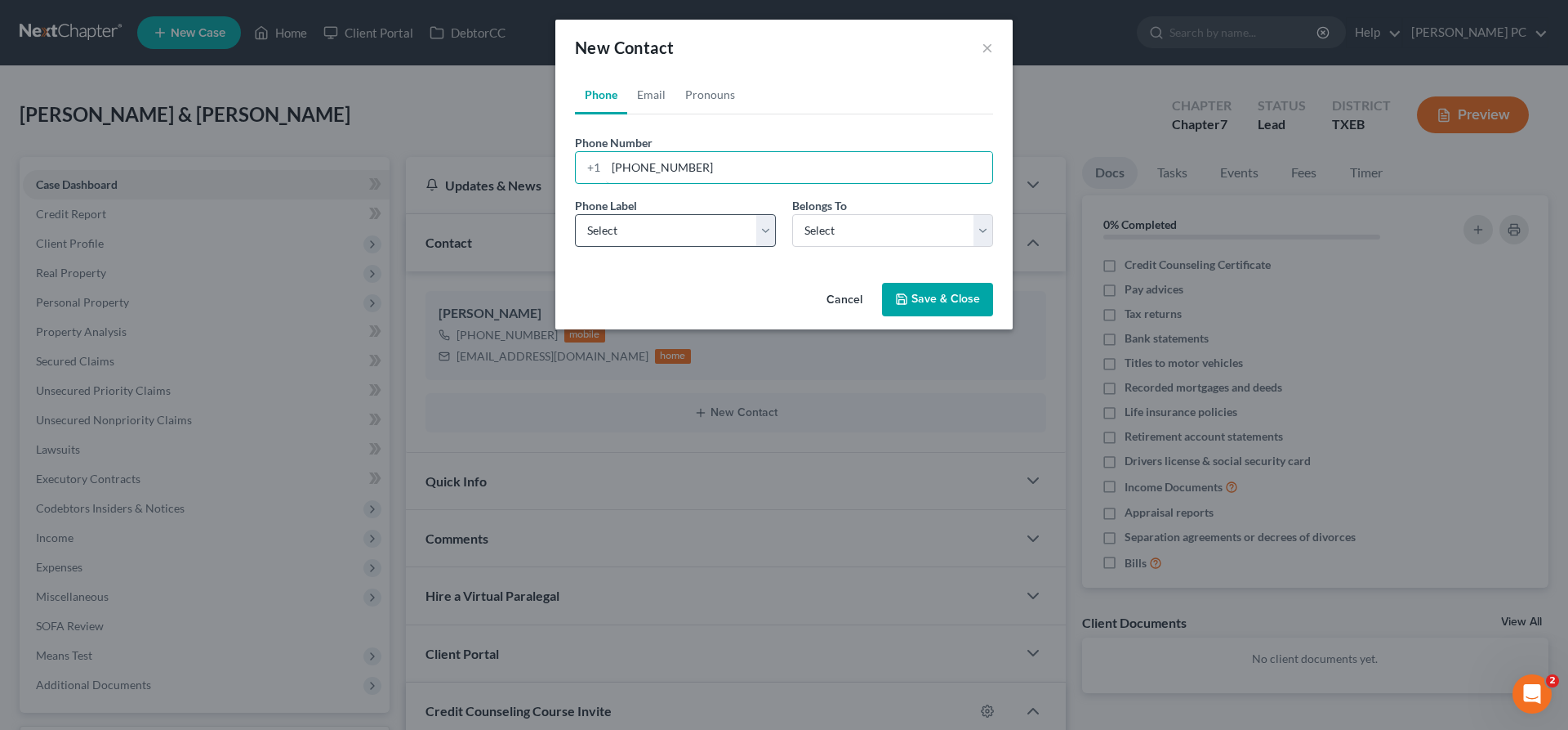
type input "(972) 333-0851"
click at [575, 214] on select "Select Mobile Home Work Other" at bounding box center [675, 230] width 201 height 32
select select "0"
click option "Mobile" at bounding box center [0, 0] width 0 height 0
click at [793, 214] on select "Select Client Spouse Other" at bounding box center [892, 230] width 201 height 32
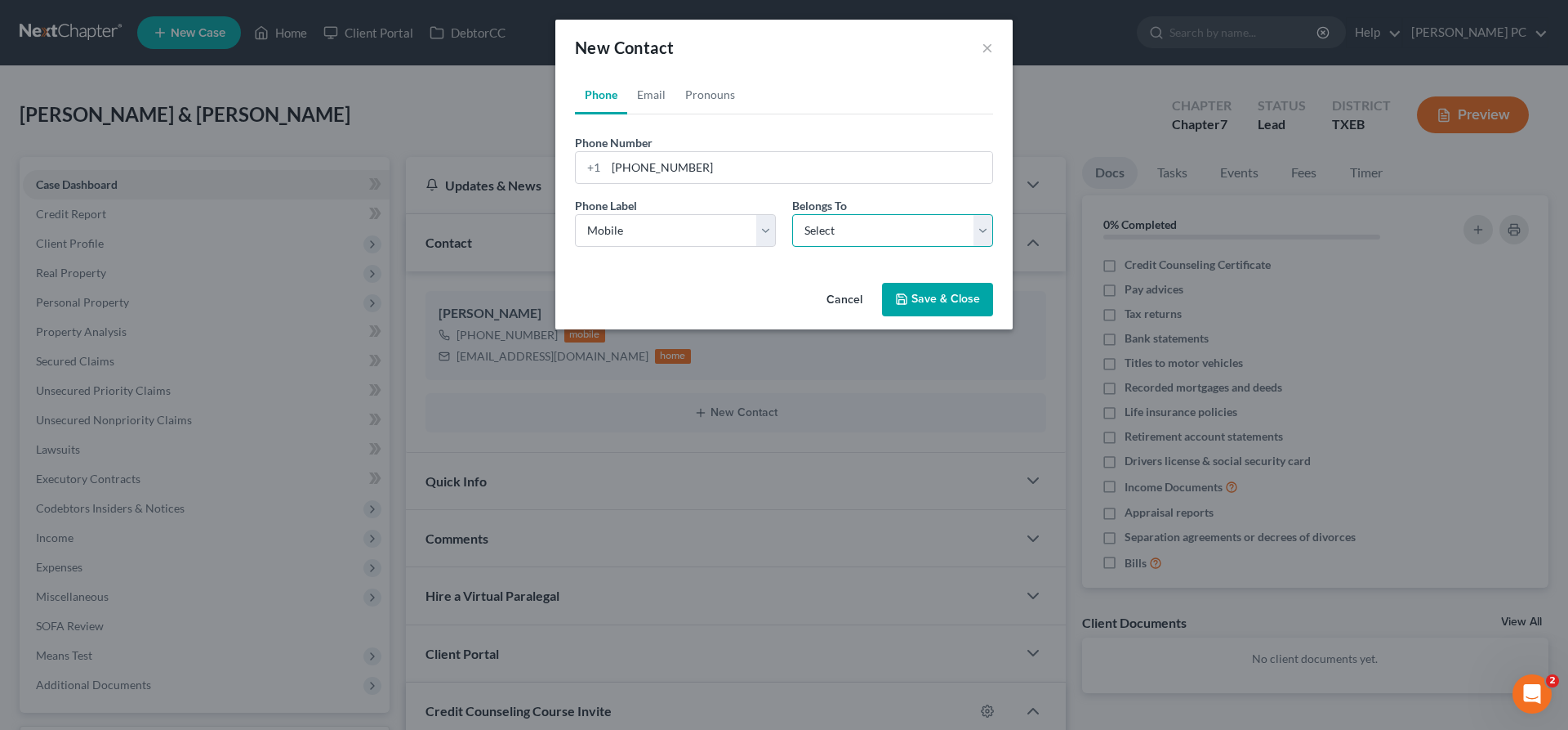
select select "1"
click option "Spouse" at bounding box center [0, 0] width 0 height 0
select select "1"
click at [648, 101] on link "Email" at bounding box center [651, 95] width 49 height 40
click at [679, 165] on input "email" at bounding box center [799, 167] width 386 height 31
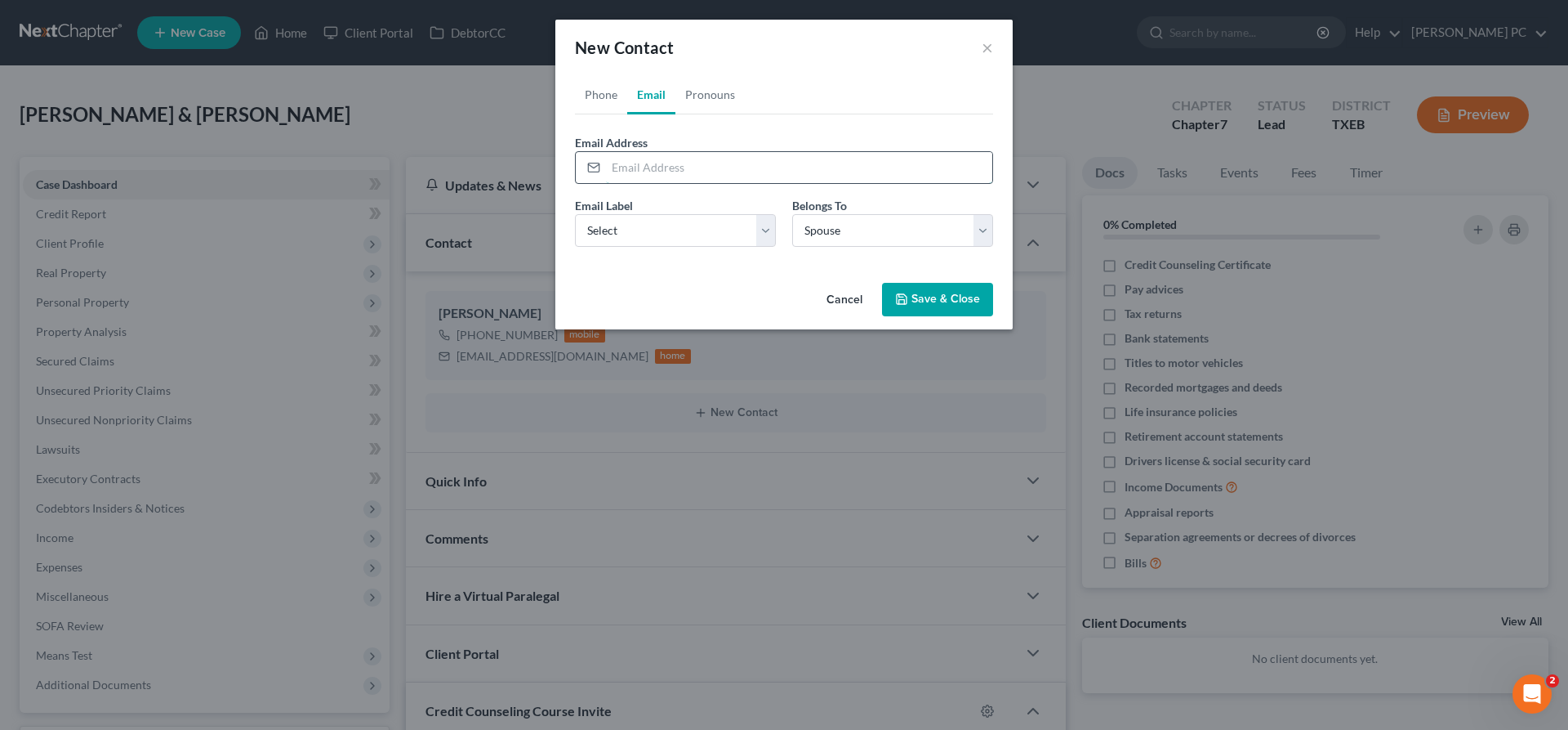
paste input "inescteach@yahoo.com"
type input "inescteach@yahoo.com"
select select "0"
click option "Home" at bounding box center [0, 0] width 0 height 0
click at [698, 86] on link "Pronouns" at bounding box center [710, 95] width 69 height 40
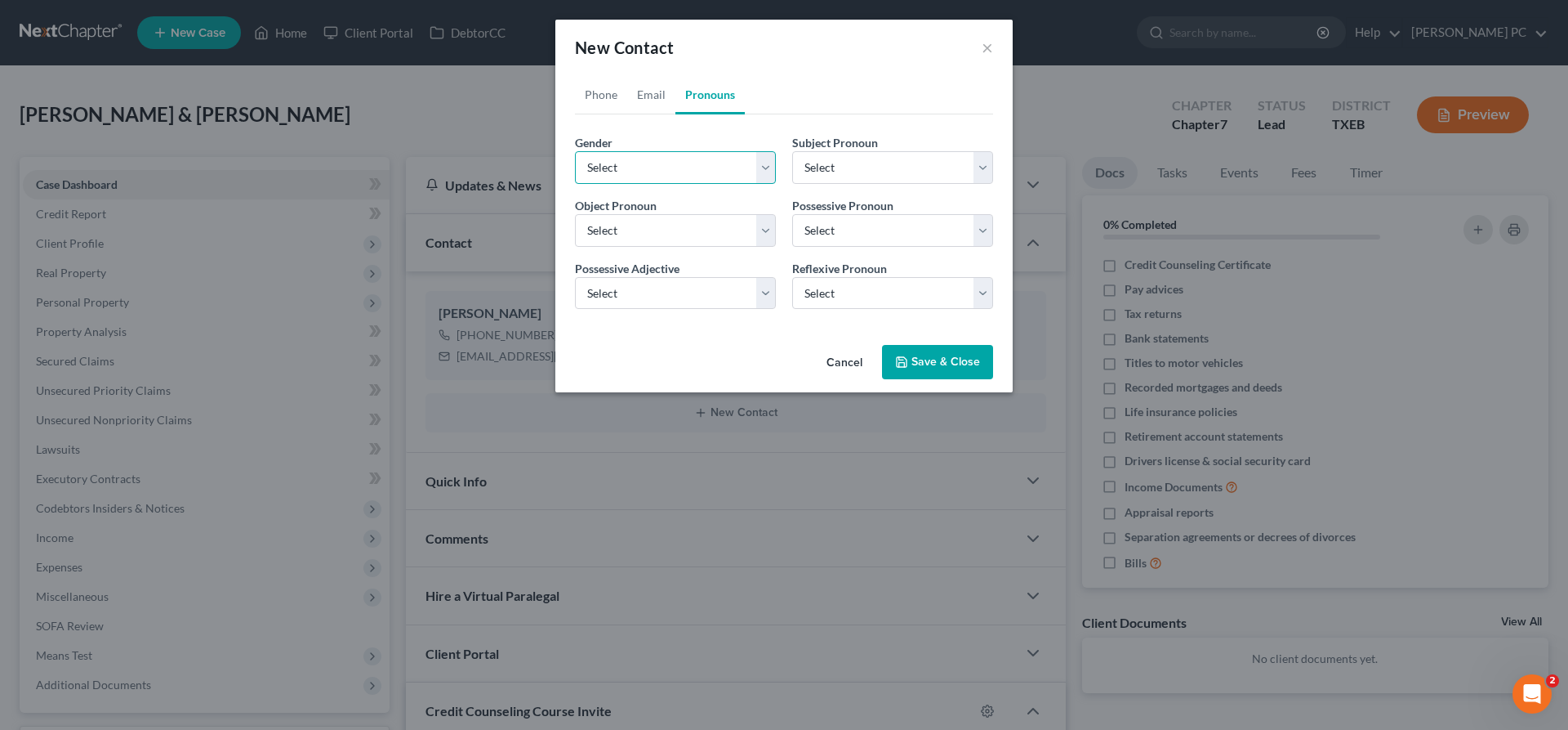
select select "1"
click option "Female" at bounding box center [0, 0] width 0 height 0
select select "1"
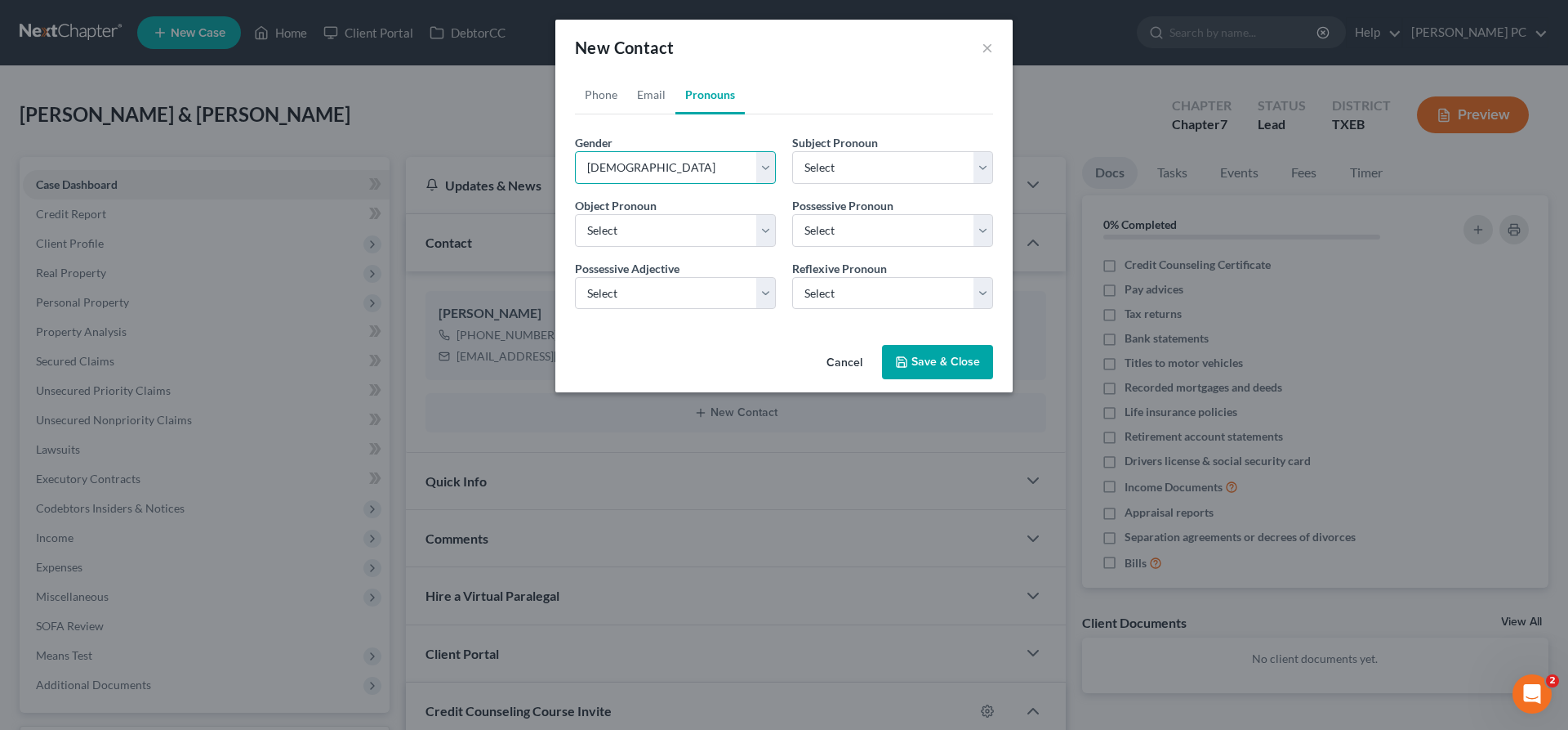
select select "1"
click at [909, 364] on button "Save & Close" at bounding box center [936, 362] width 111 height 34
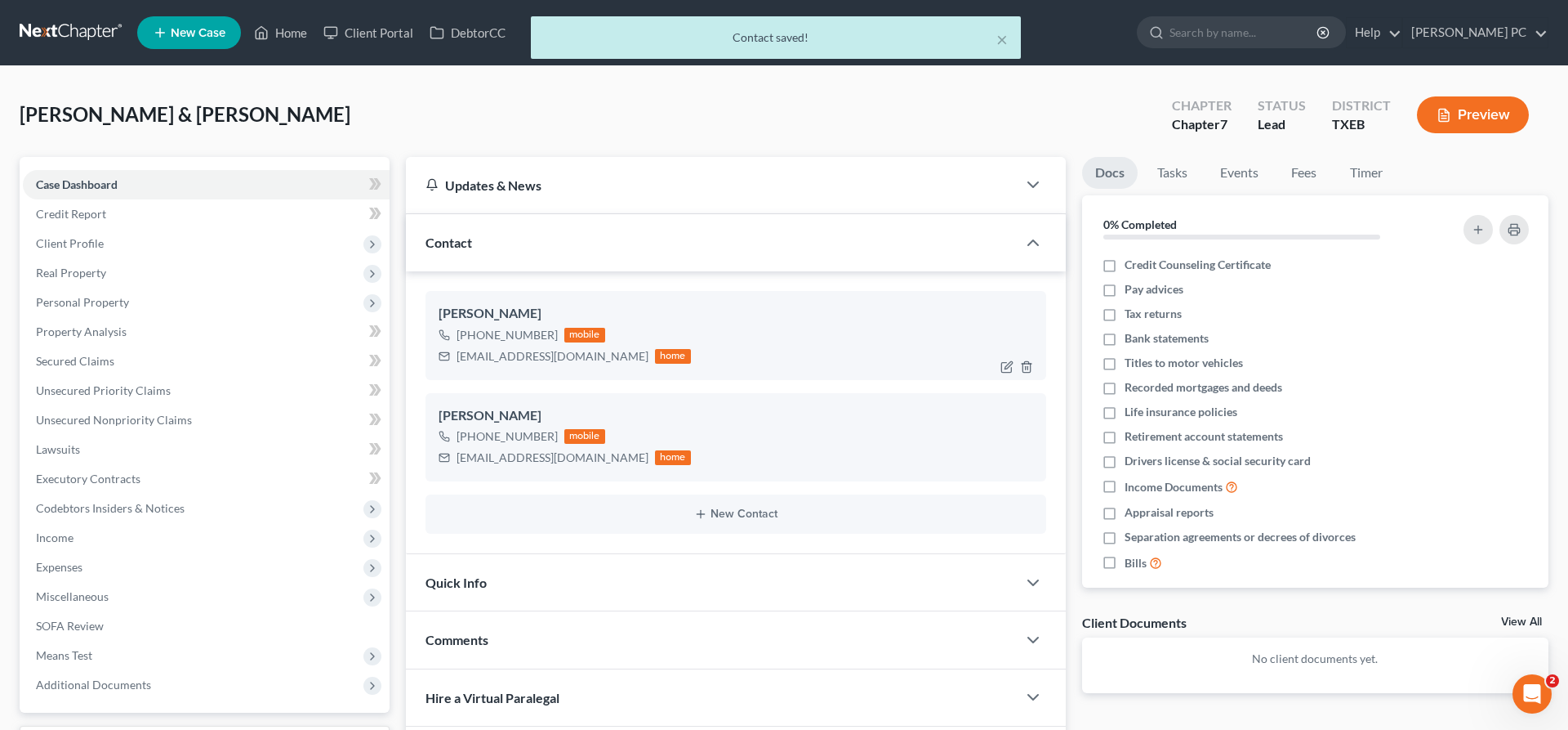
scroll to position [316, 0]
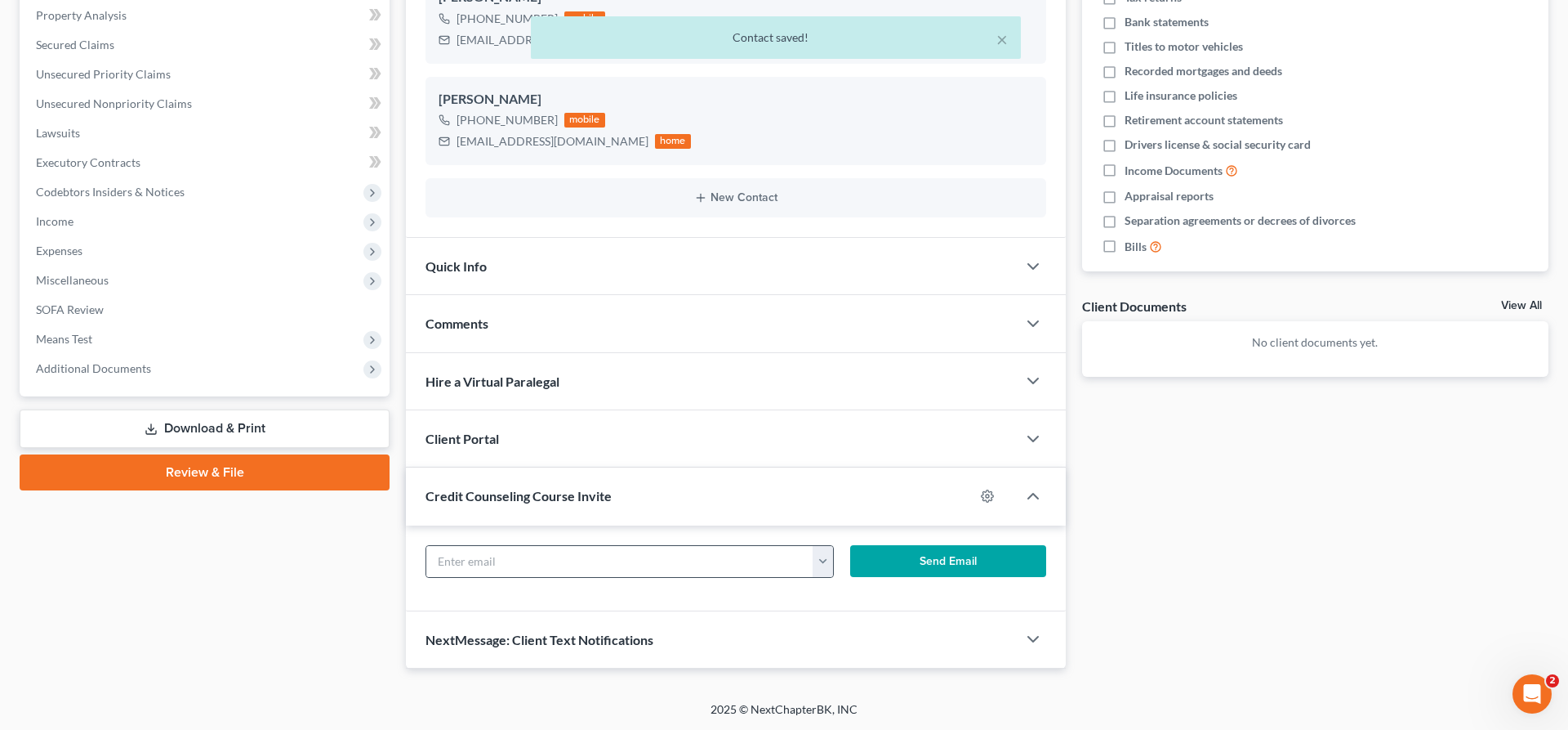
click at [824, 560] on button "button" at bounding box center [822, 561] width 21 height 31
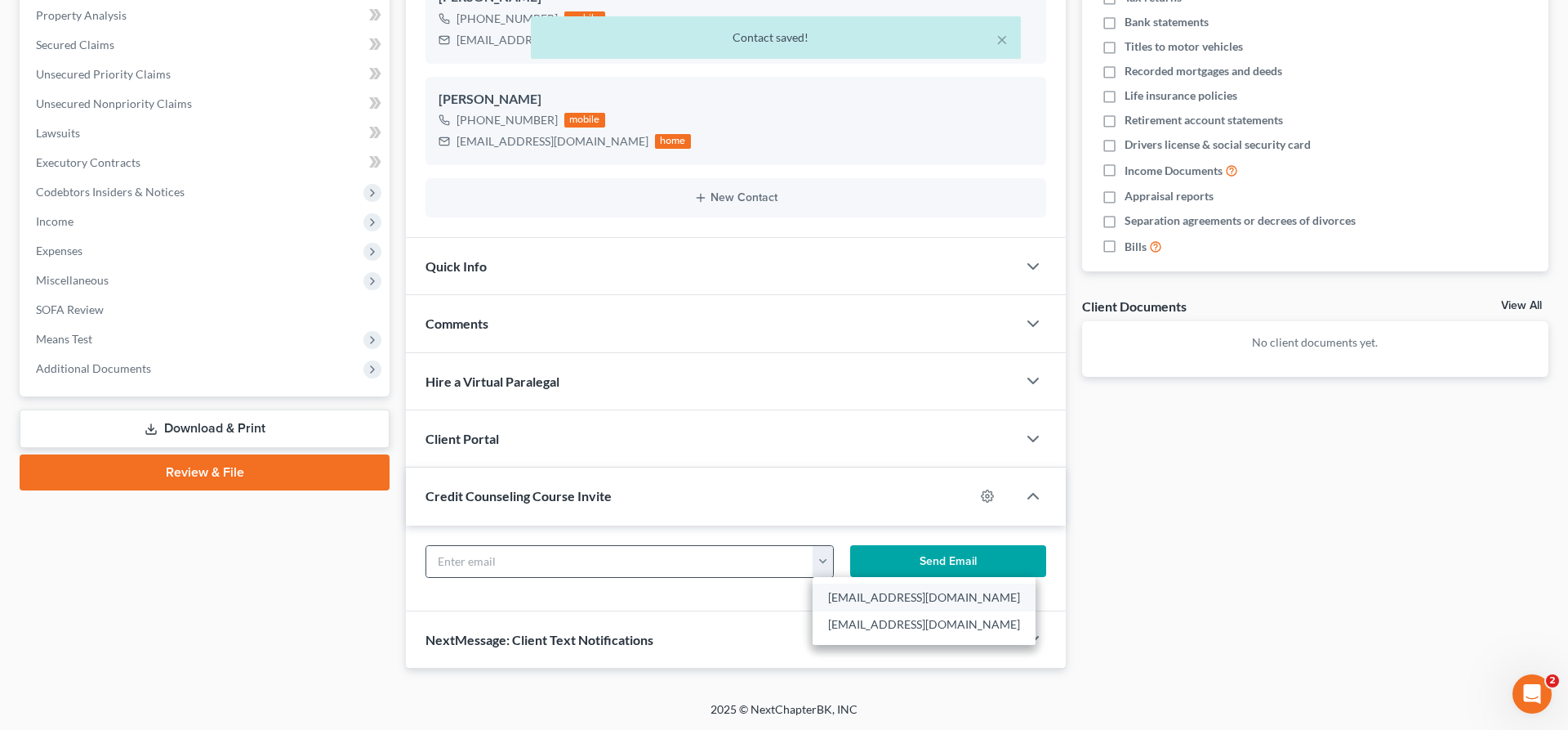
click at [887, 599] on link "charlesppoole@outlook.com" at bounding box center [924, 597] width 223 height 28
type input "charlesppoole@outlook.com"
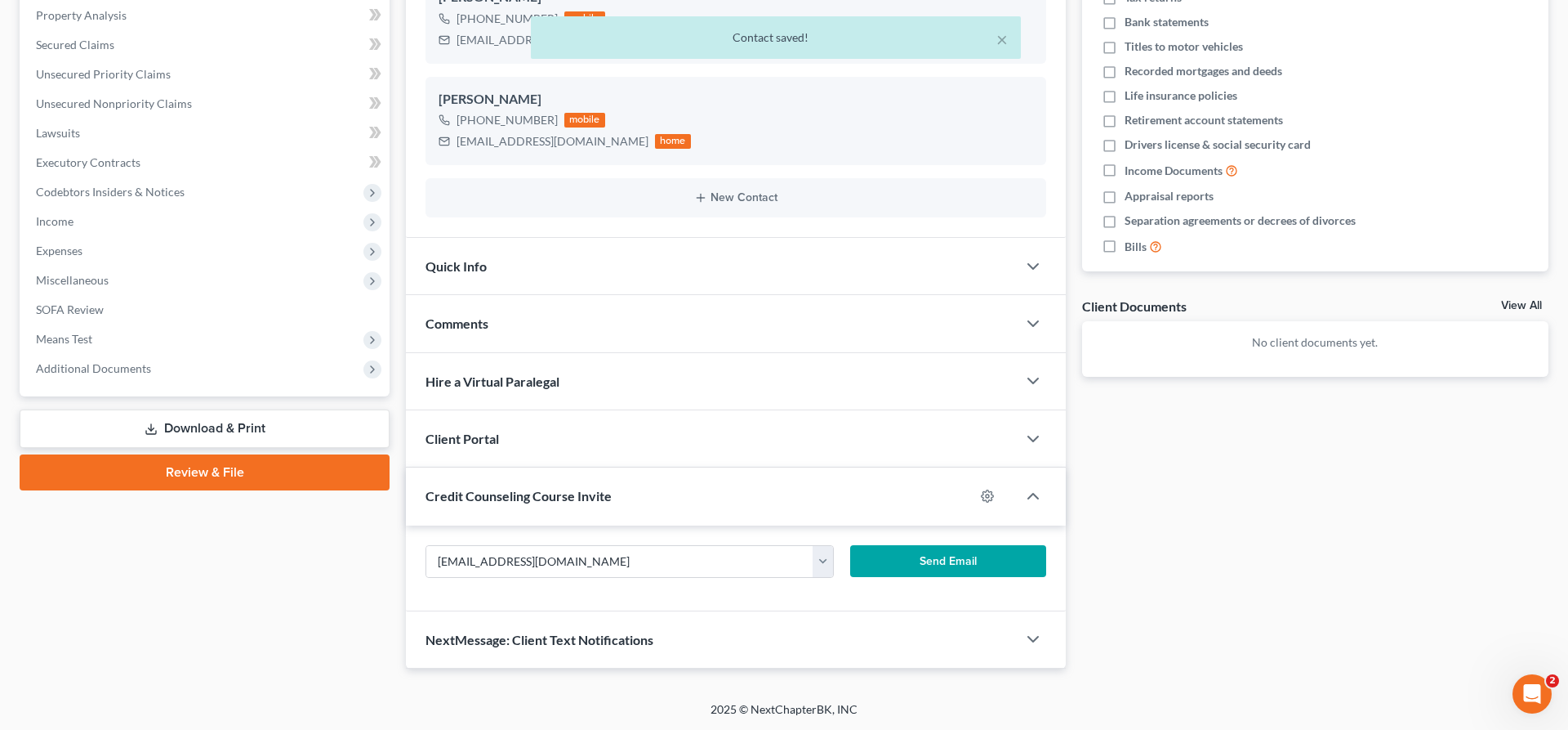
click at [911, 563] on button "Send Email" at bounding box center [948, 561] width 196 height 32
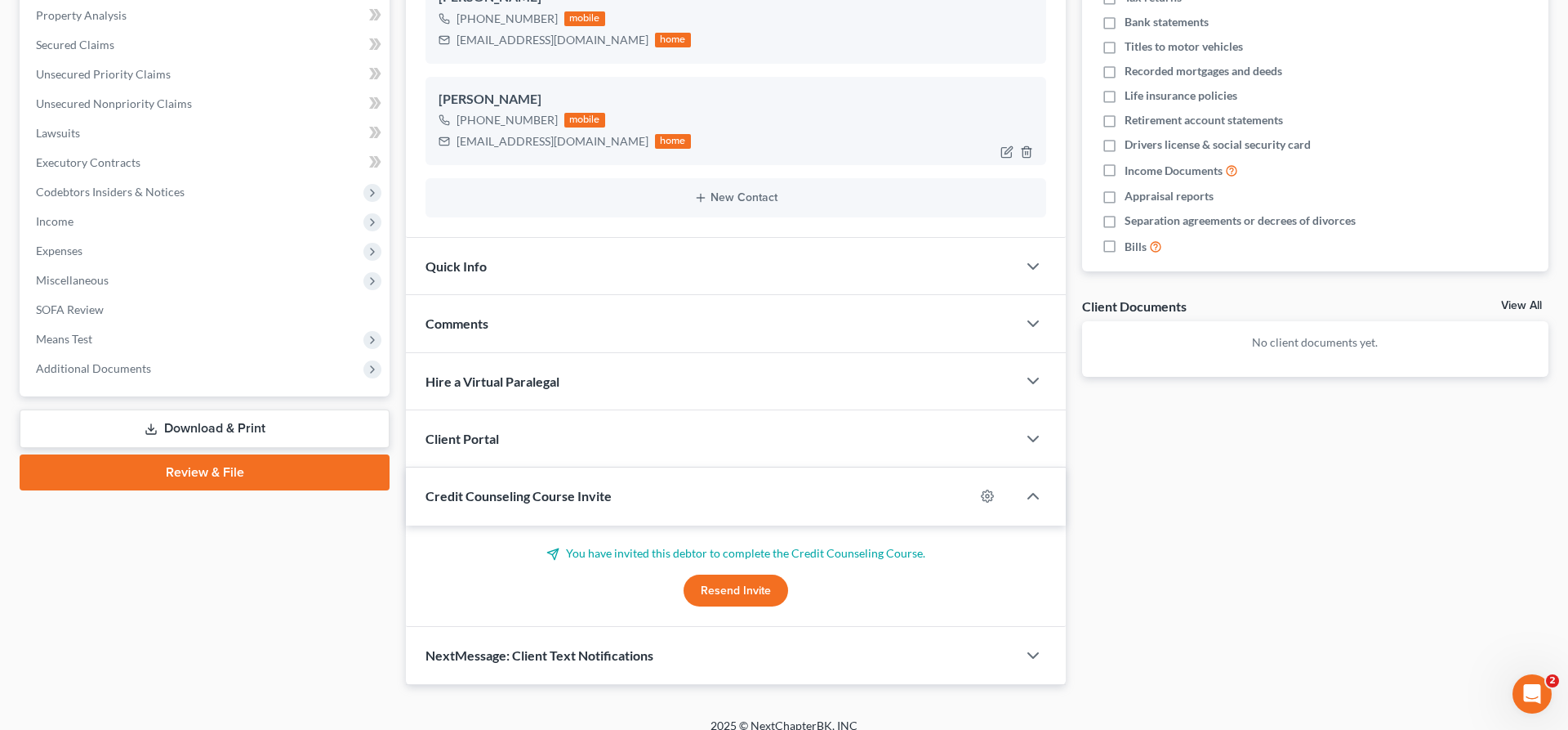
scroll to position [0, 0]
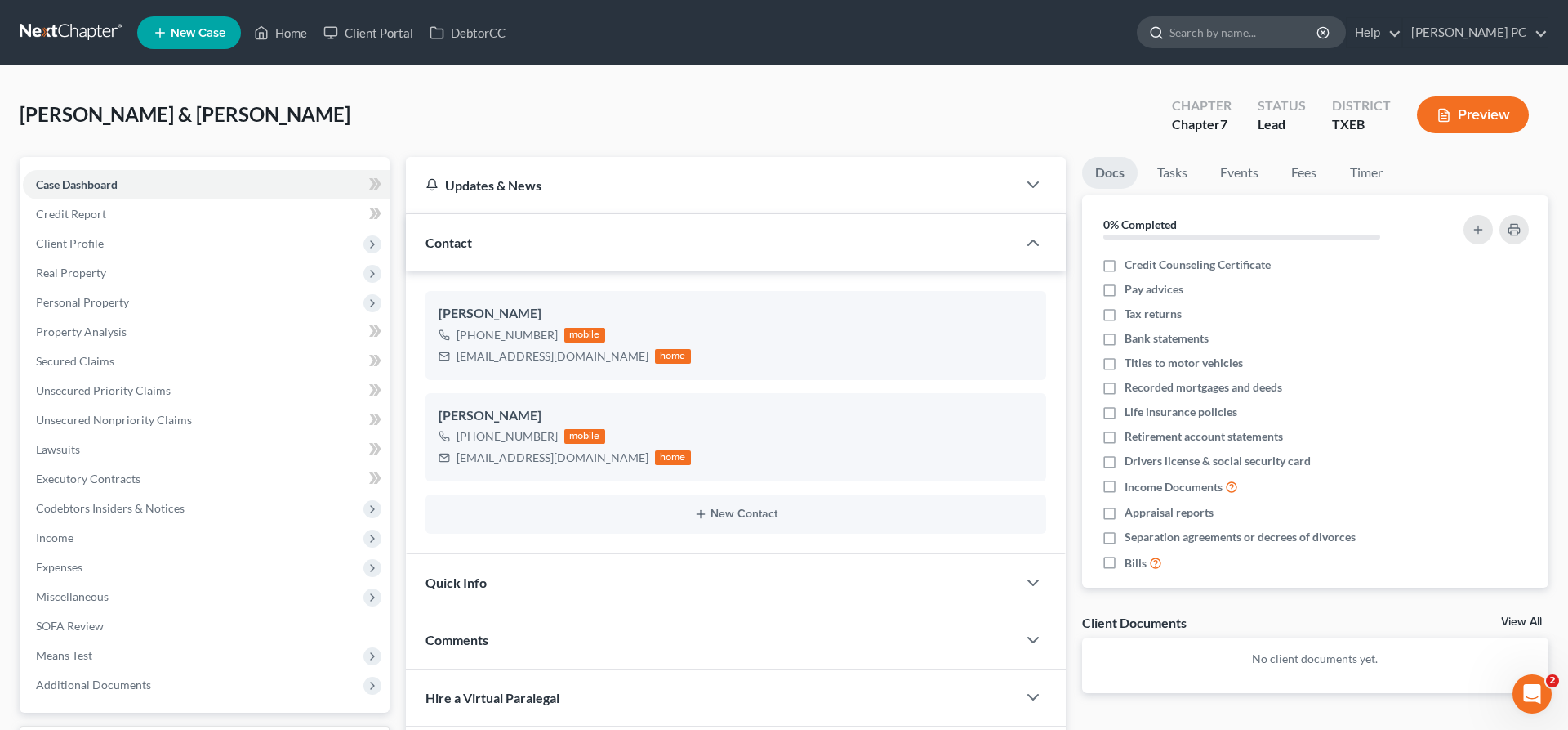
click at [1216, 27] on input "search" at bounding box center [1244, 32] width 149 height 31
type input "cook"
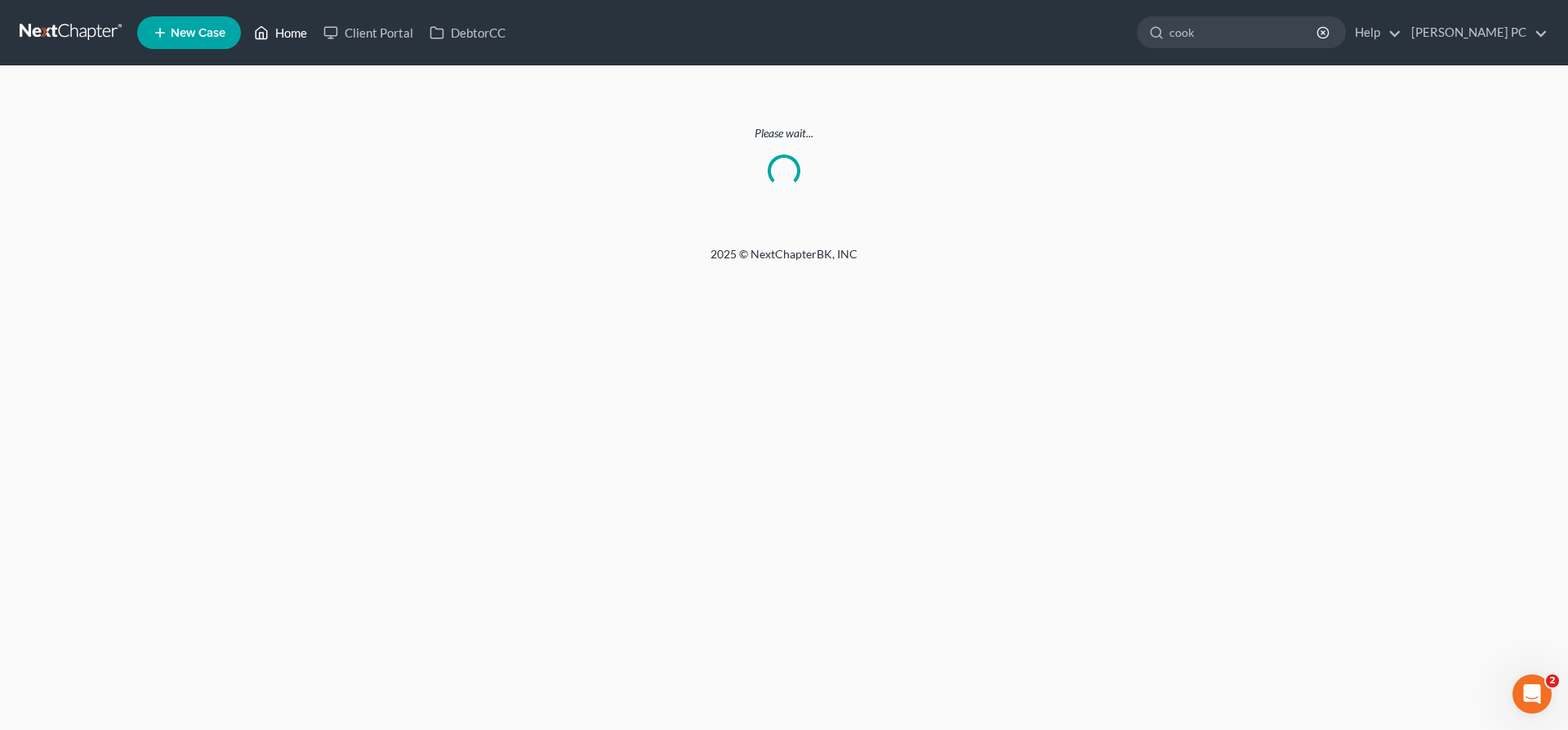
click at [291, 31] on link "Home" at bounding box center [280, 32] width 69 height 30
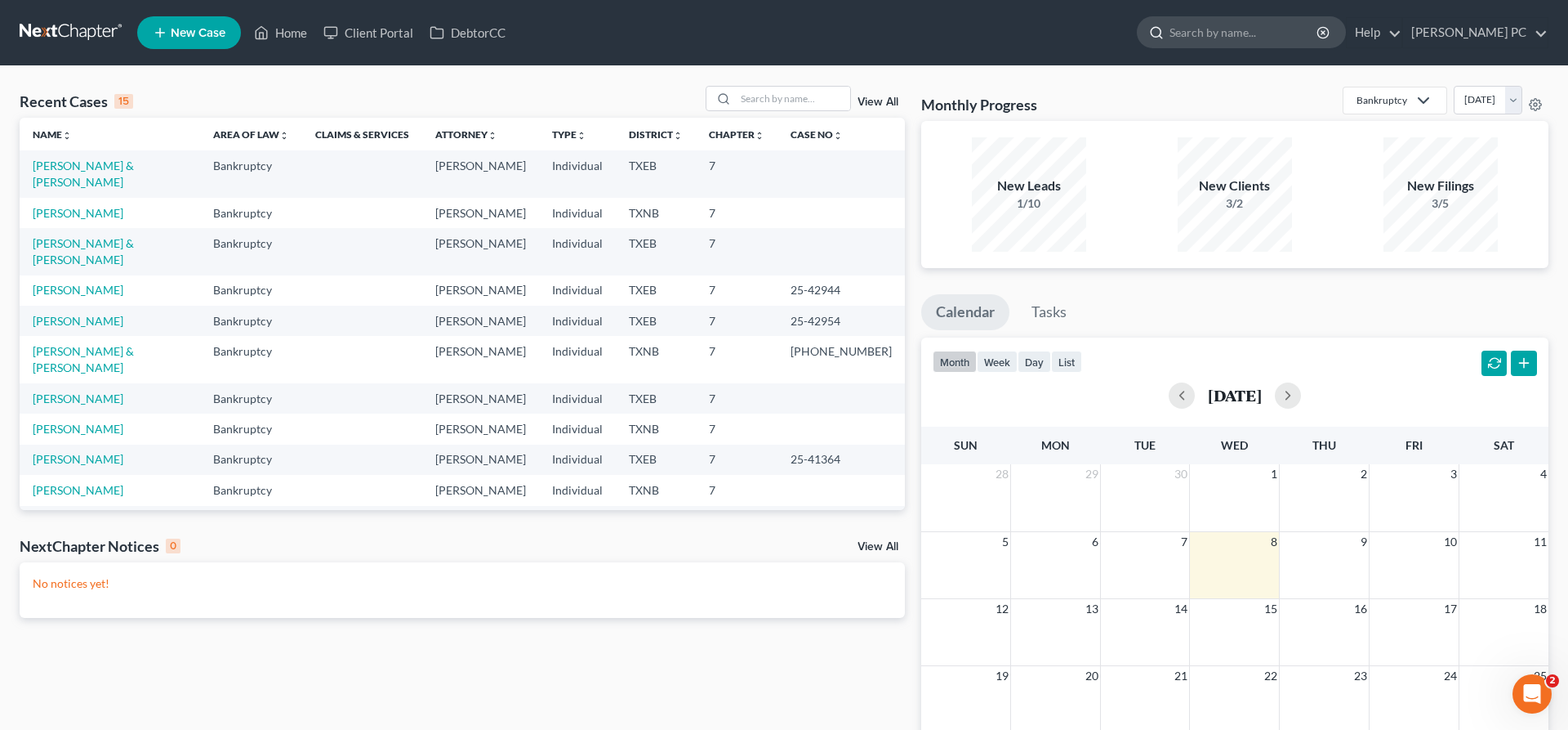
click at [1168, 30] on div at bounding box center [1153, 32] width 31 height 31
click at [71, 206] on link "Cook, Danyal" at bounding box center [77, 212] width 91 height 14
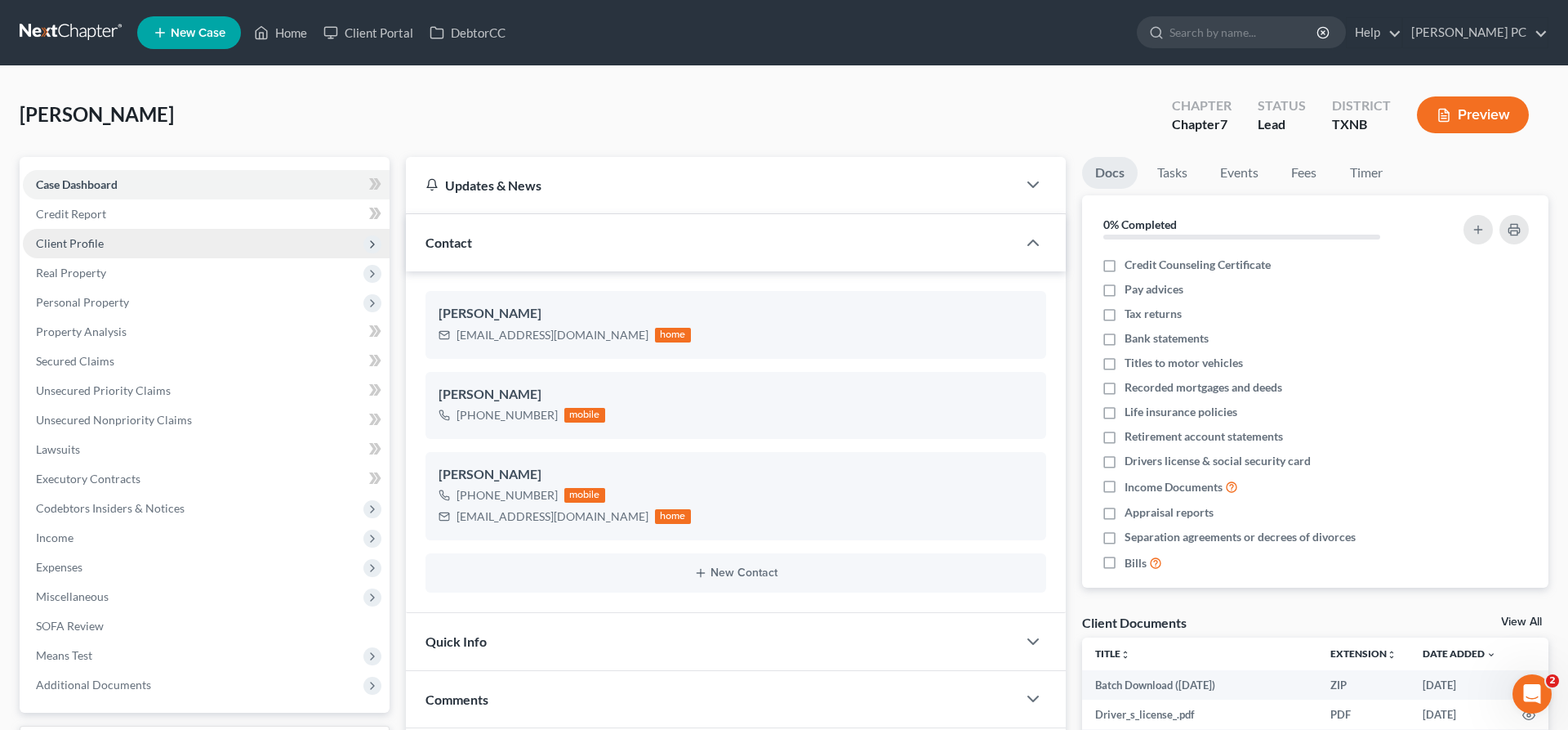
click at [118, 246] on span "Client Profile" at bounding box center [206, 243] width 367 height 30
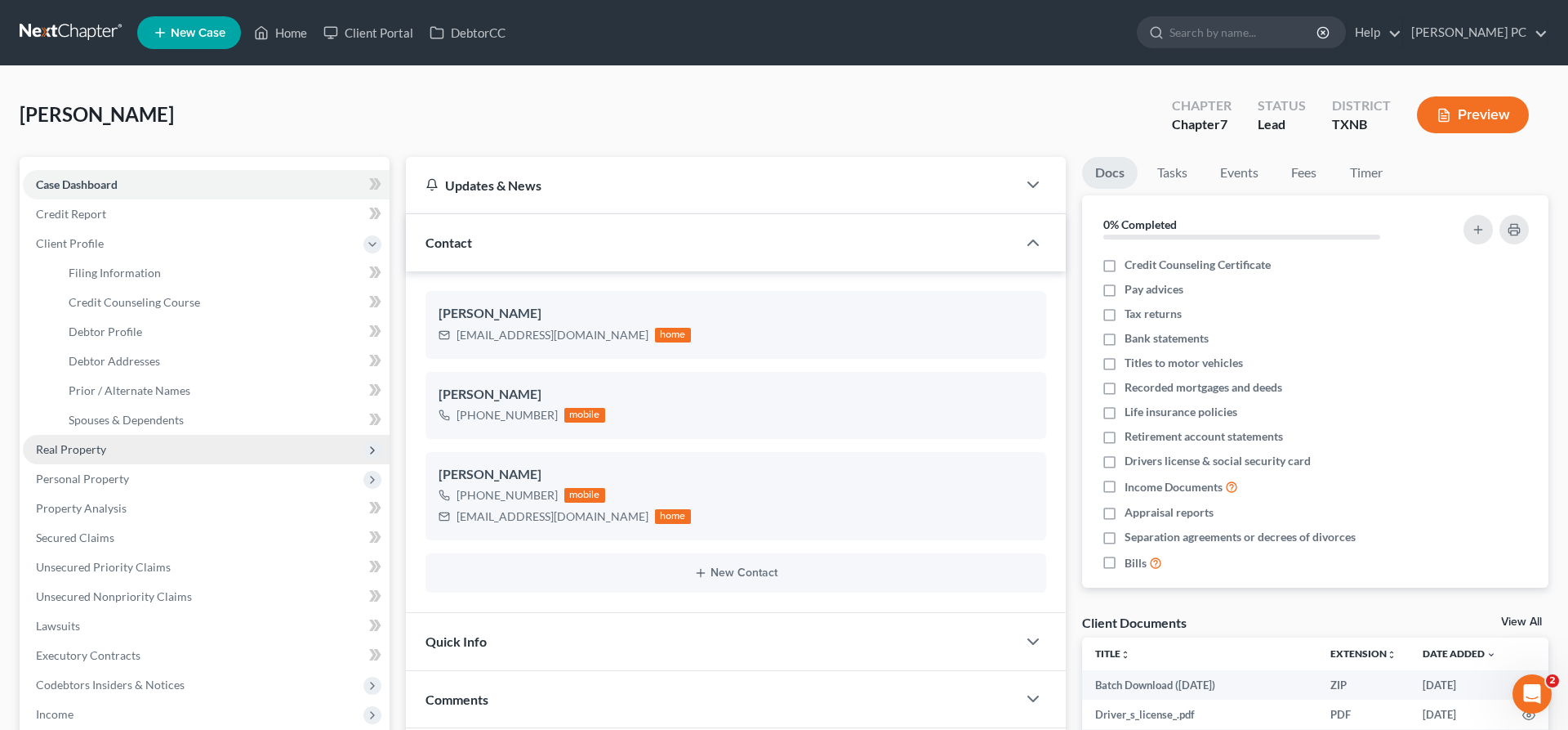
click at [119, 448] on span "Real Property" at bounding box center [206, 449] width 367 height 30
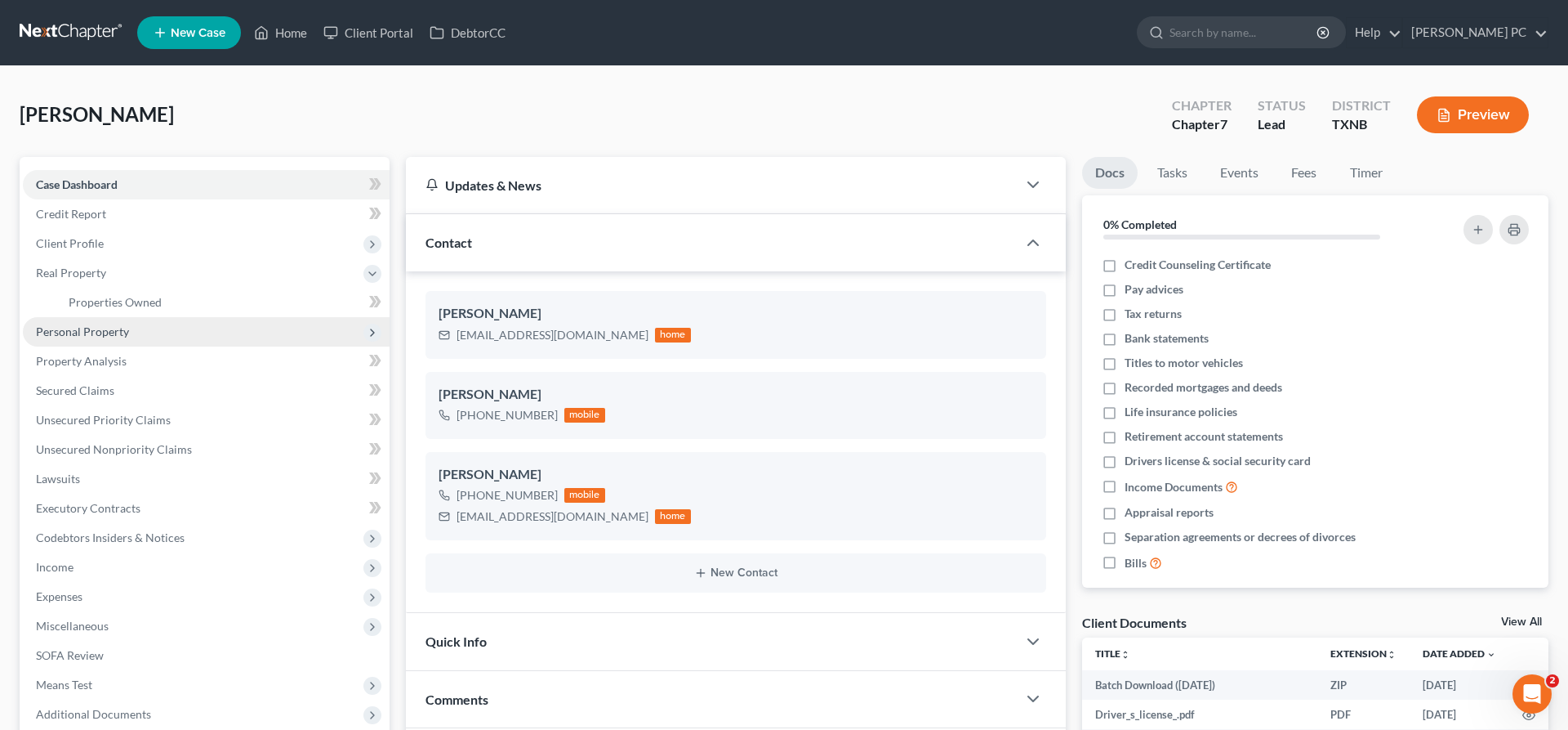
click at [121, 337] on span "Personal Property" at bounding box center [82, 330] width 93 height 14
click at [124, 328] on span "Vehicles Owned" at bounding box center [109, 330] width 82 height 14
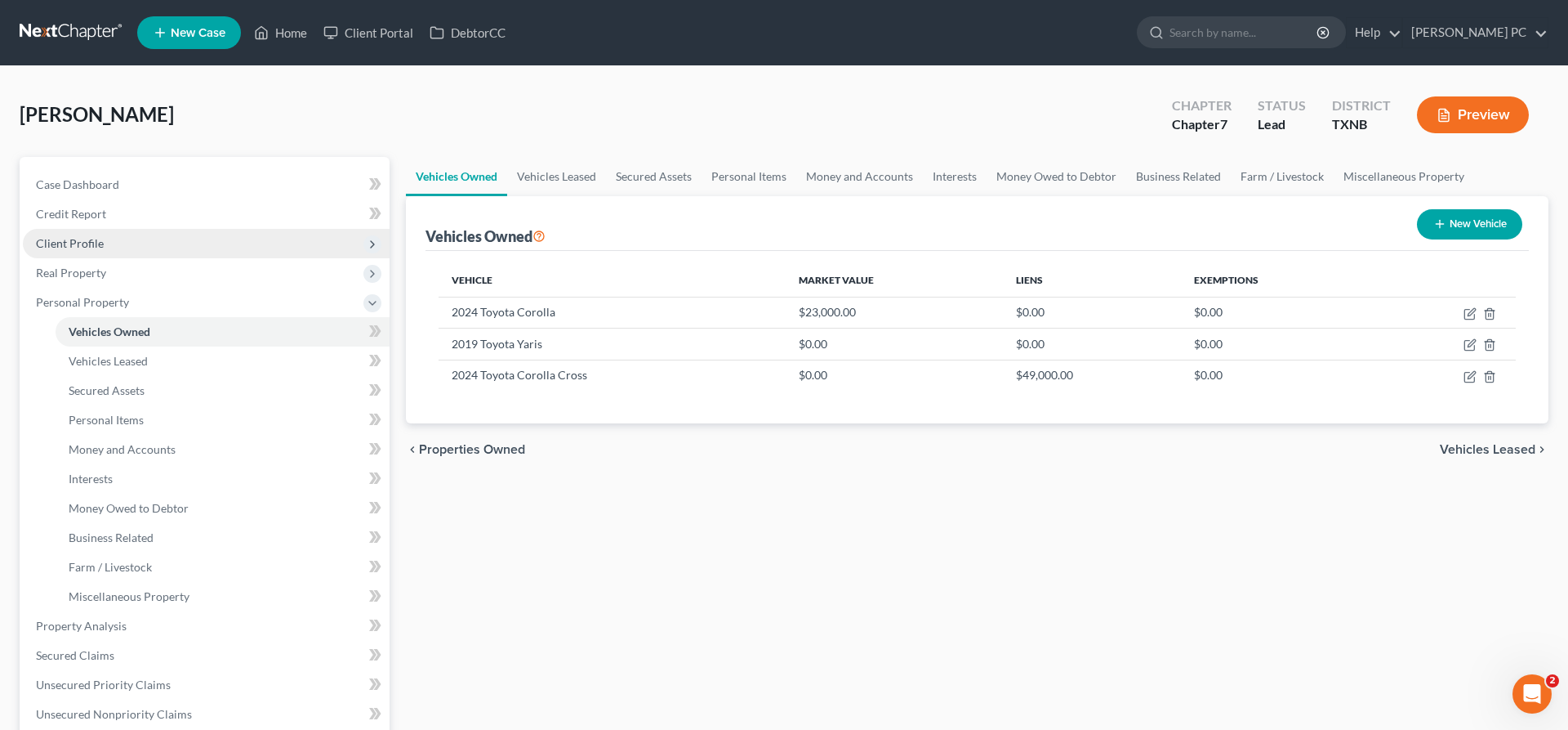
click at [146, 244] on span "Client Profile" at bounding box center [206, 243] width 367 height 30
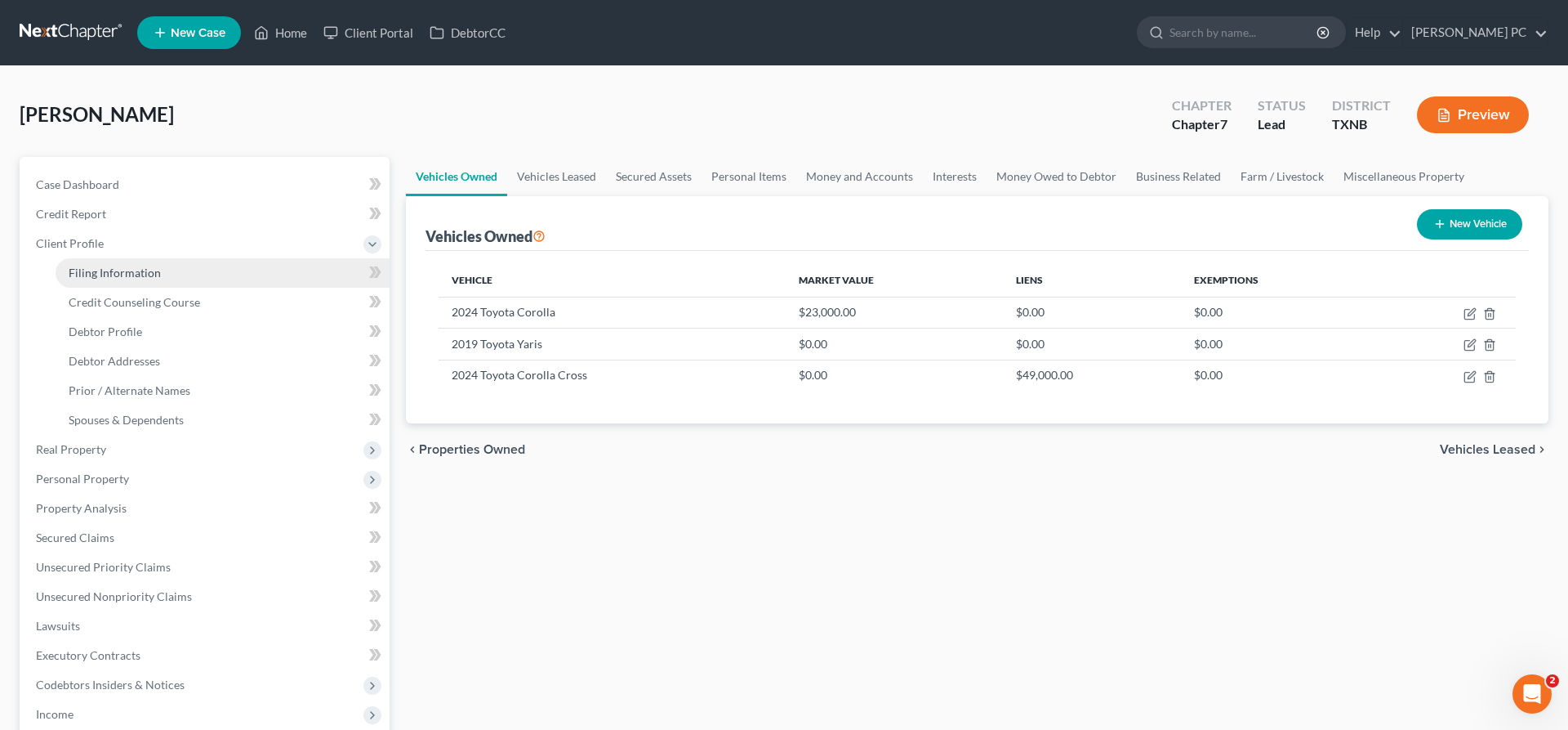
click at [149, 269] on span "Filing Information" at bounding box center [114, 272] width 93 height 14
select select "1"
select select "0"
select select "45"
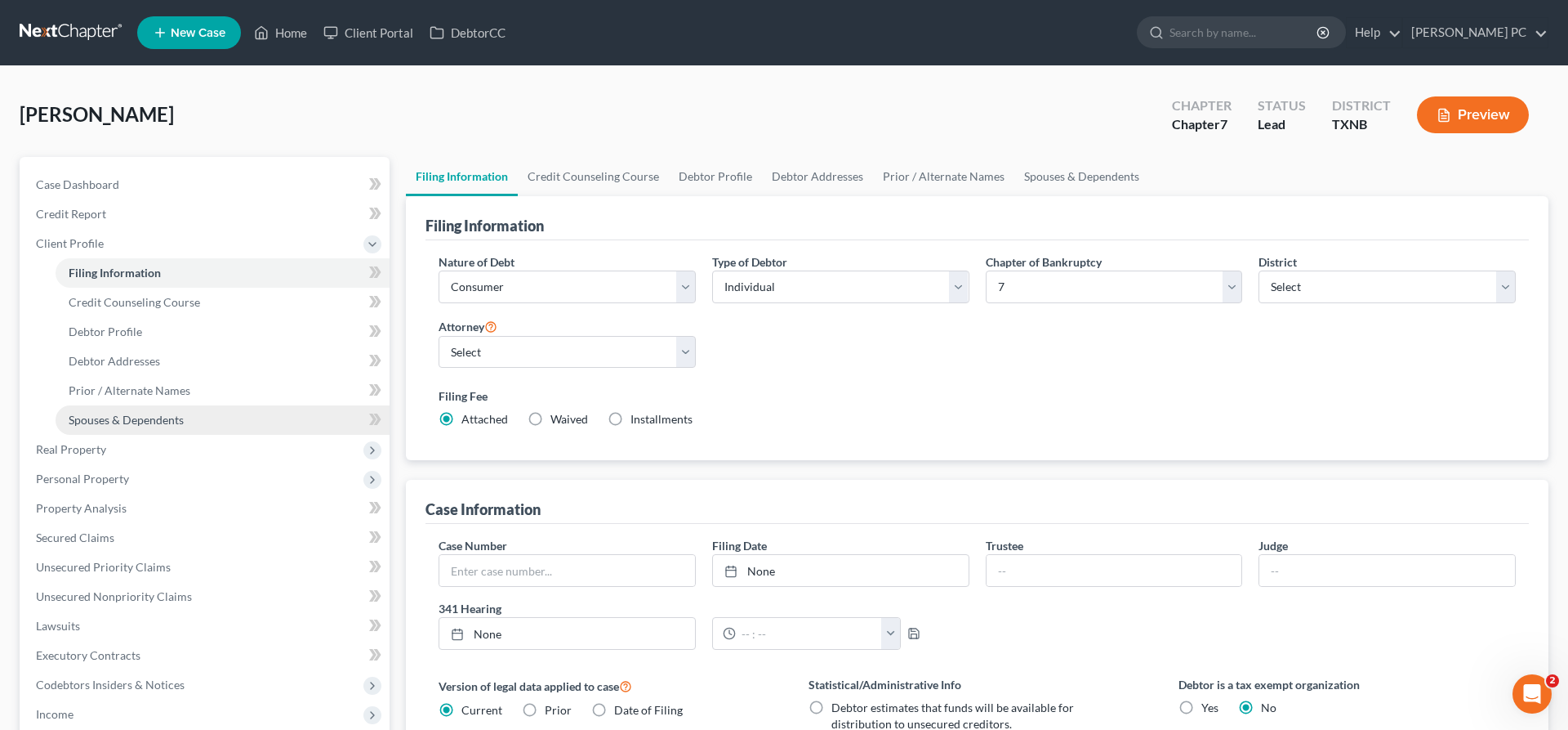
click at [138, 414] on span "Spouses & Dependents" at bounding box center [126, 419] width 115 height 14
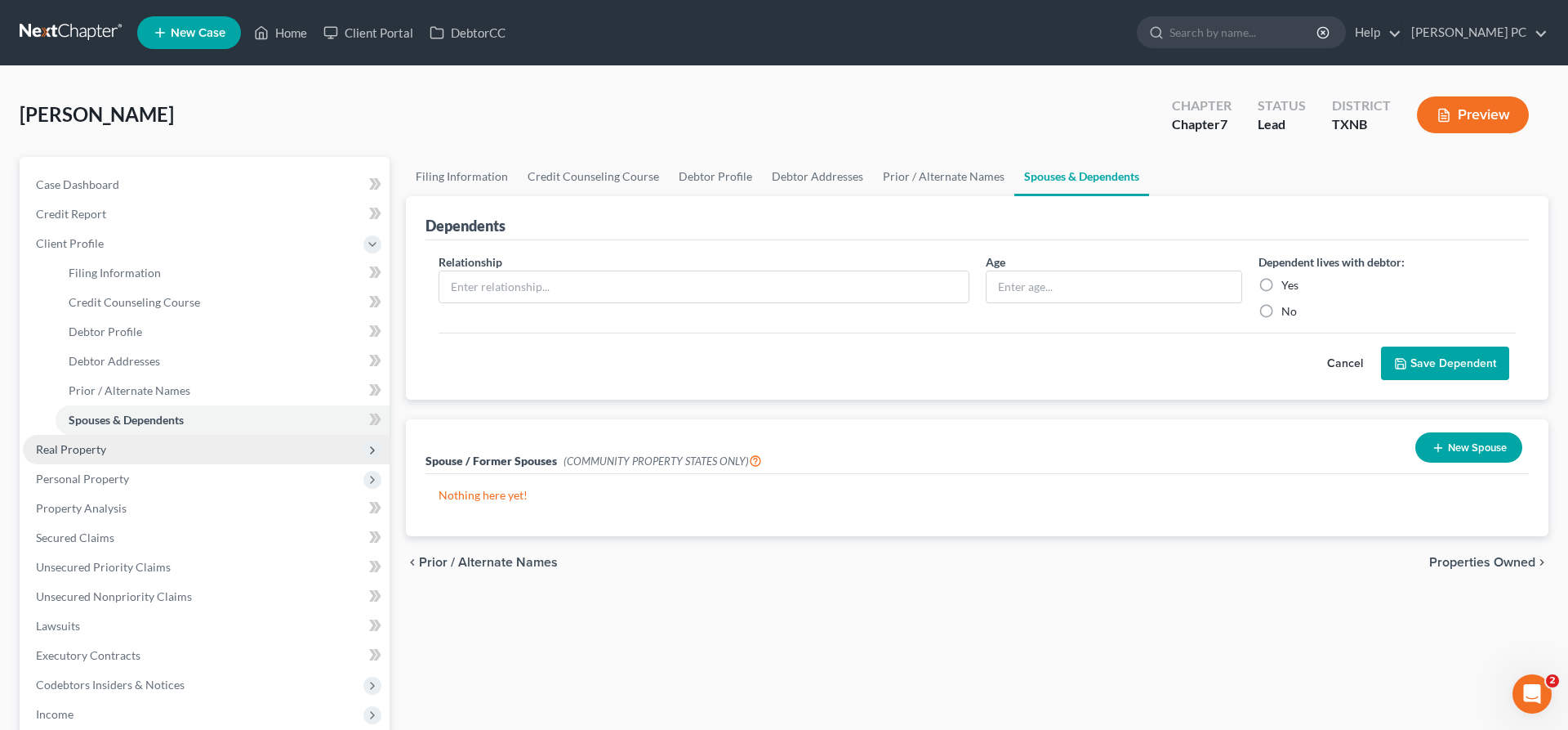
click at [112, 452] on span "Real Property" at bounding box center [206, 449] width 367 height 30
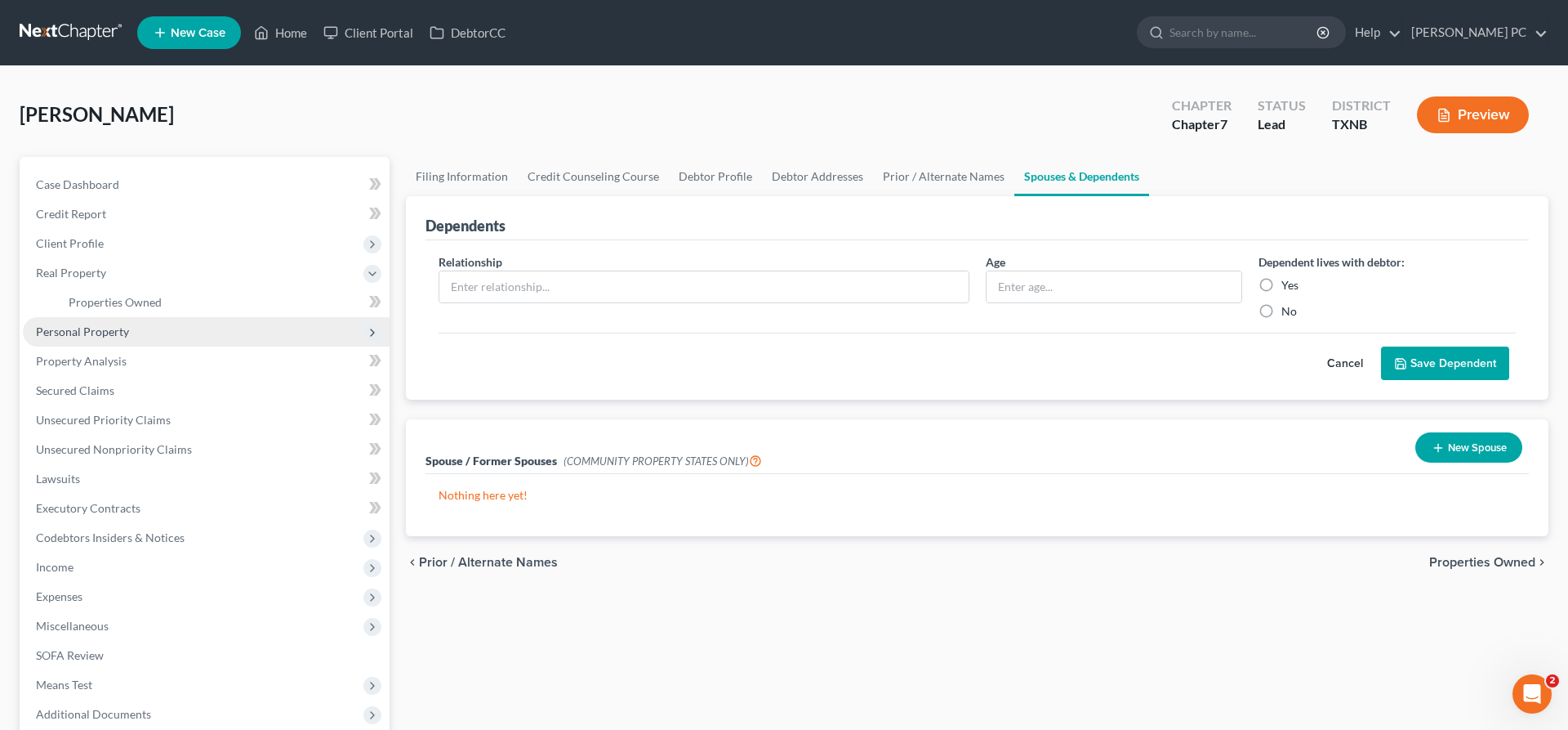
click at [111, 335] on span "Personal Property" at bounding box center [82, 330] width 93 height 14
click at [121, 331] on span "Vehicles Owned" at bounding box center [109, 330] width 82 height 14
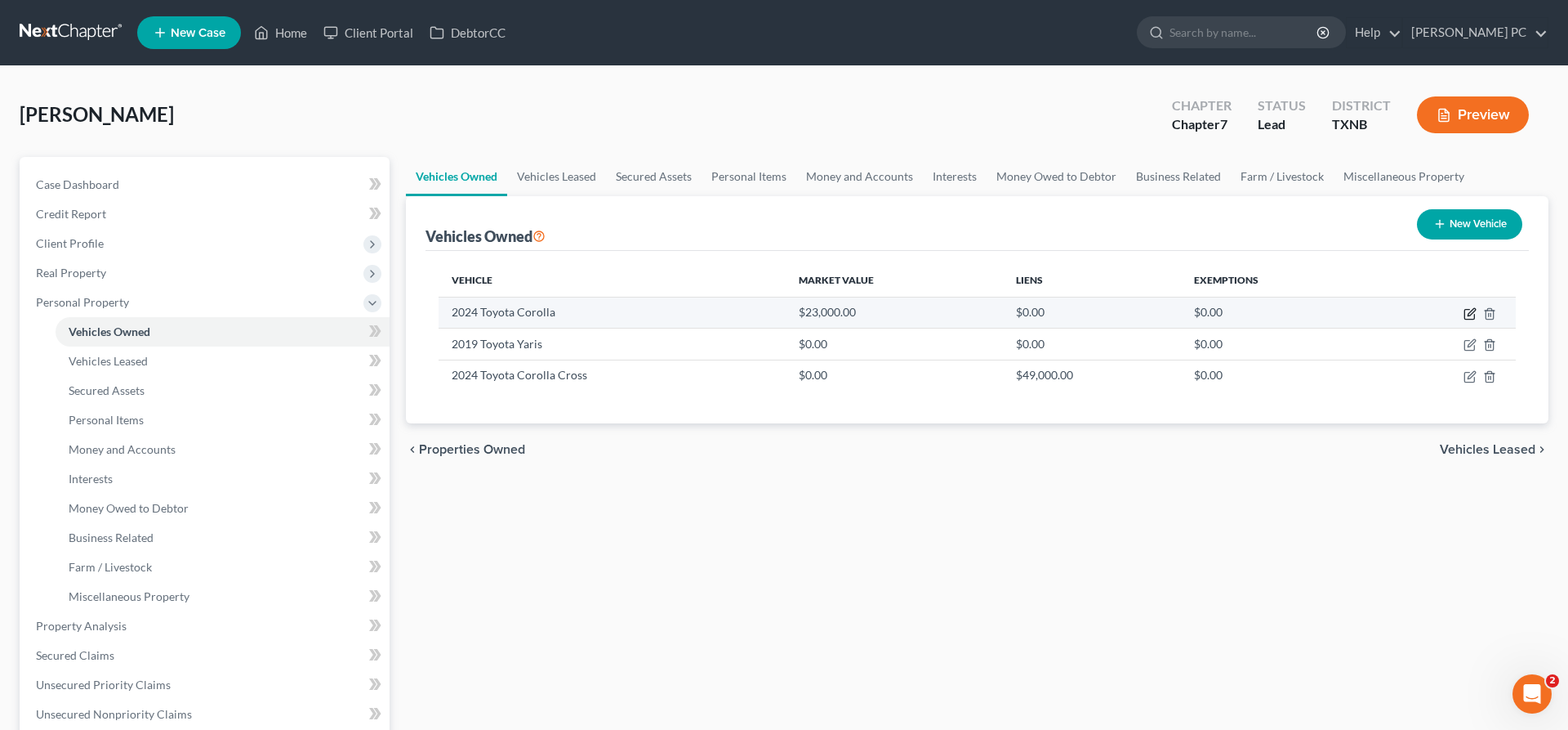
click at [1472, 317] on icon "button" at bounding box center [1470, 313] width 13 height 14
select select "0"
select select "2"
select select "0"
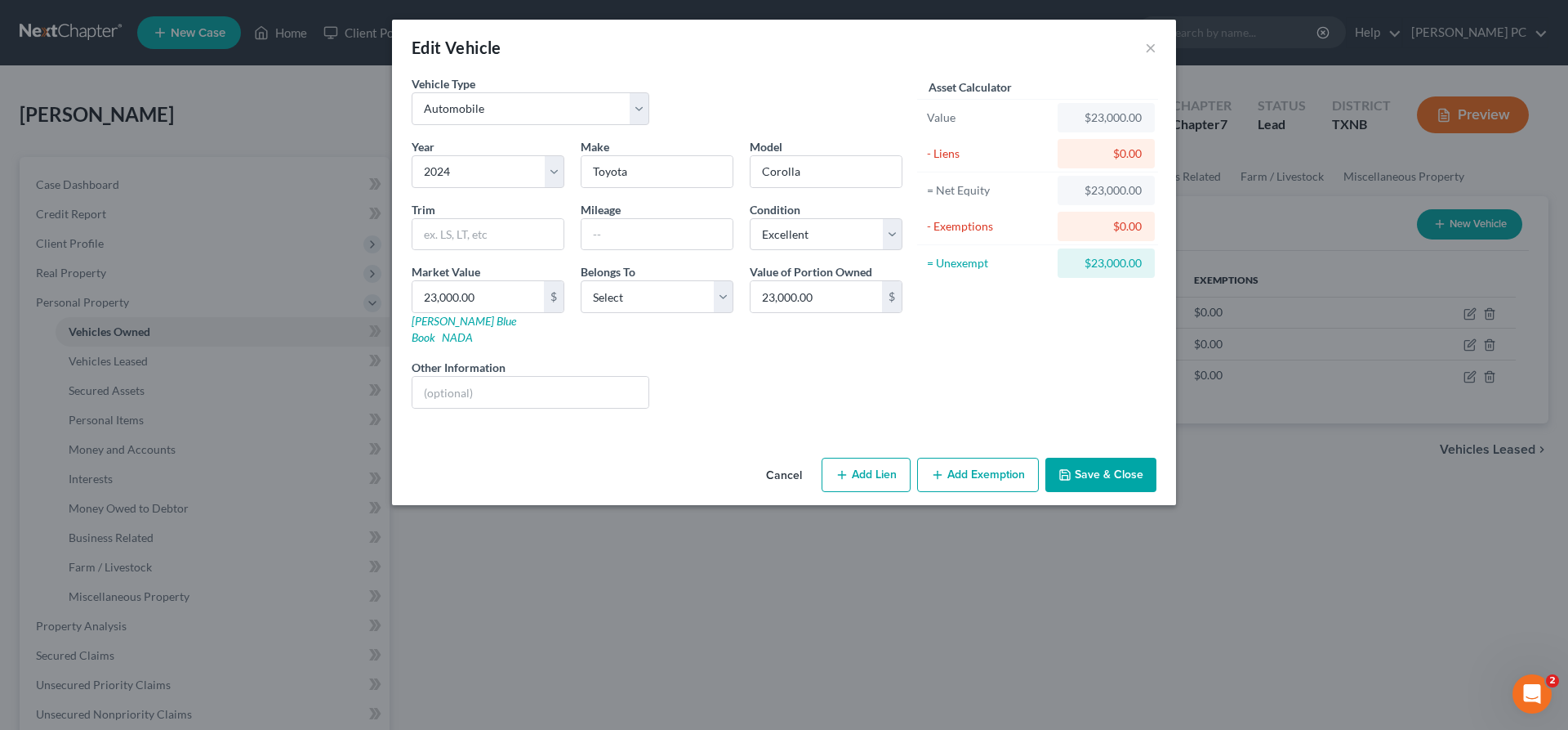
click at [874, 464] on button "Add Lien" at bounding box center [865, 474] width 89 height 34
select select "0"
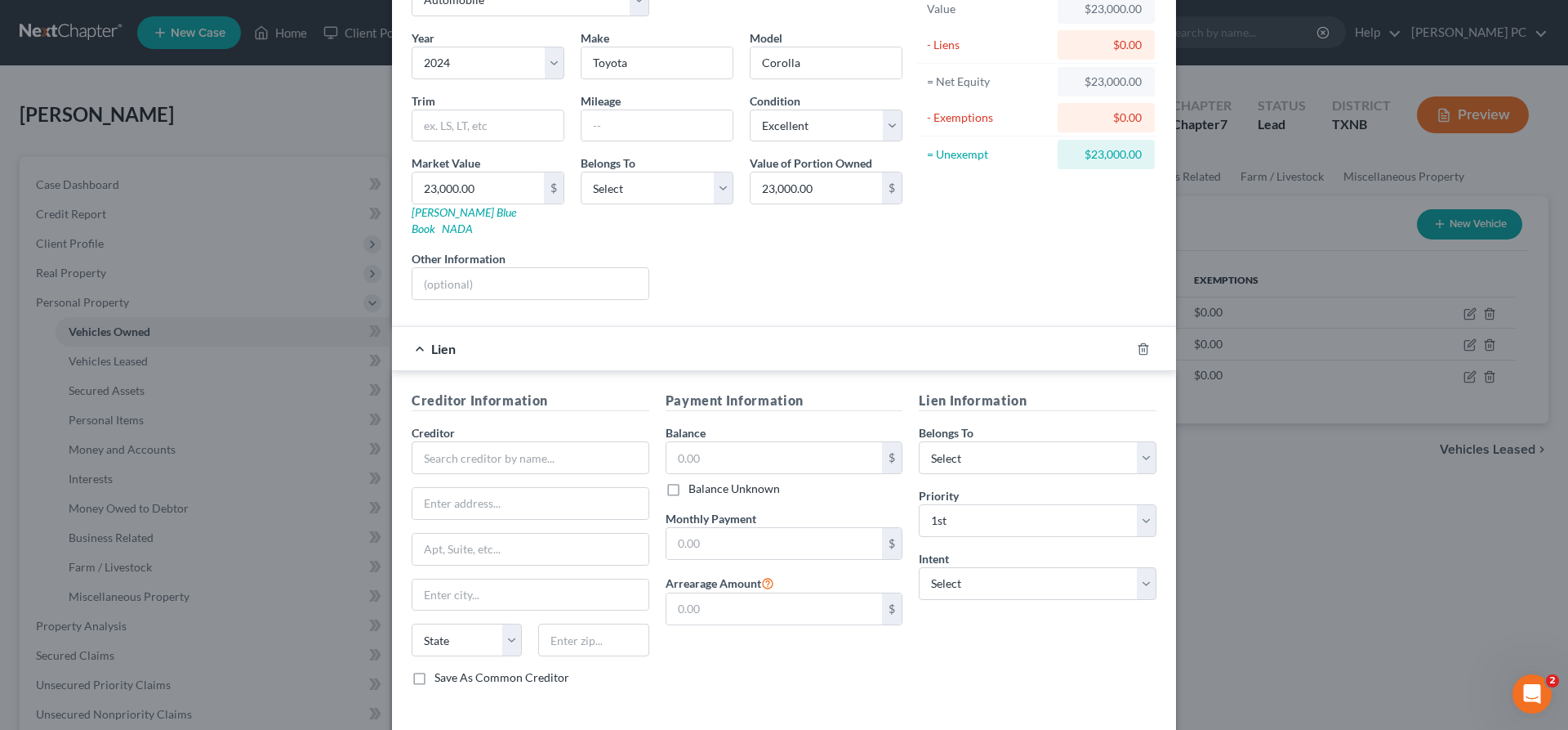
scroll to position [164, 0]
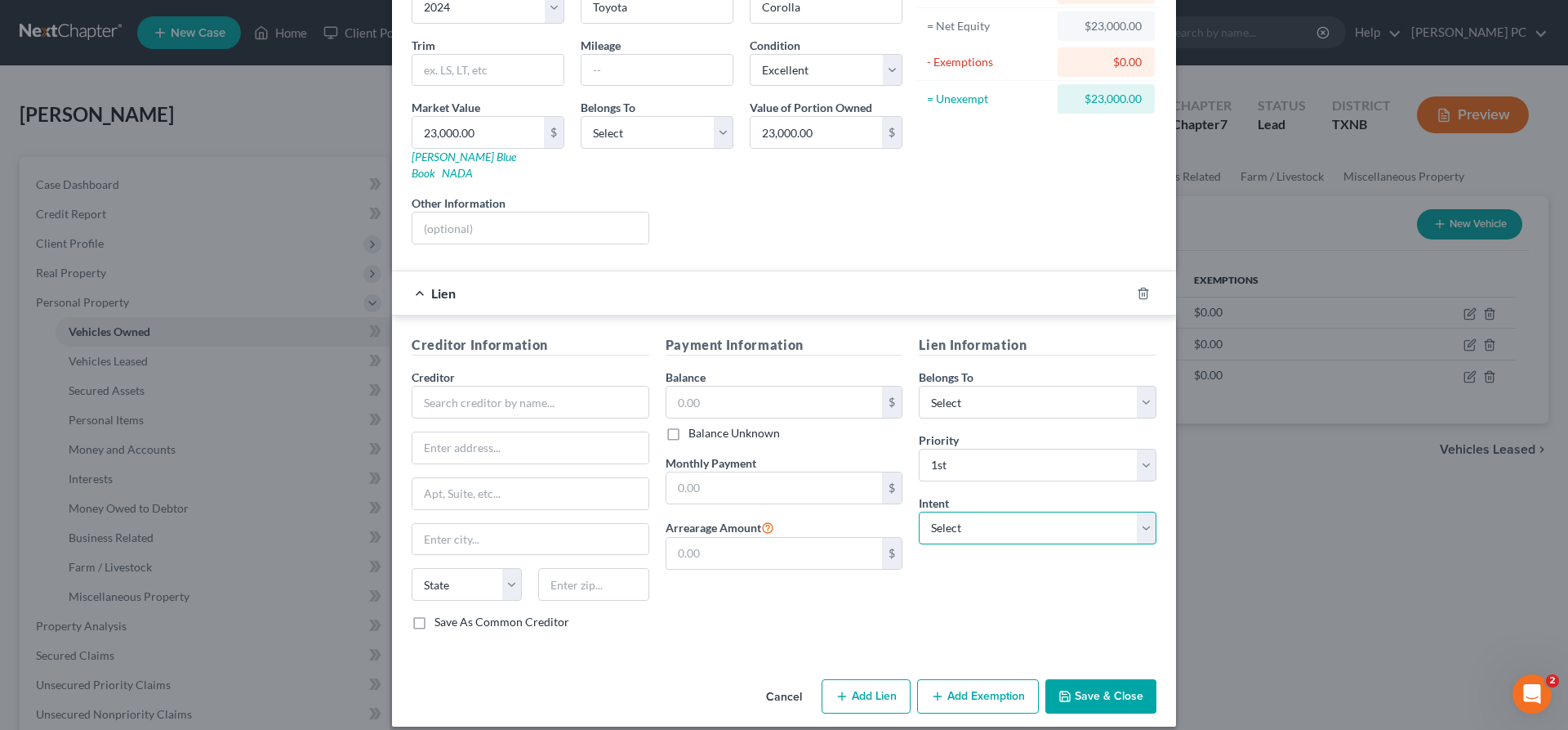
click at [918, 511] on select "Select Surrender Redeem Reaffirm Avoid Other" at bounding box center [1037, 527] width 237 height 32
select select "0"
click option "Surrender" at bounding box center [0, 0] width 0 height 0
click at [478, 385] on input "text" at bounding box center [531, 401] width 237 height 32
type input "toyoota something"
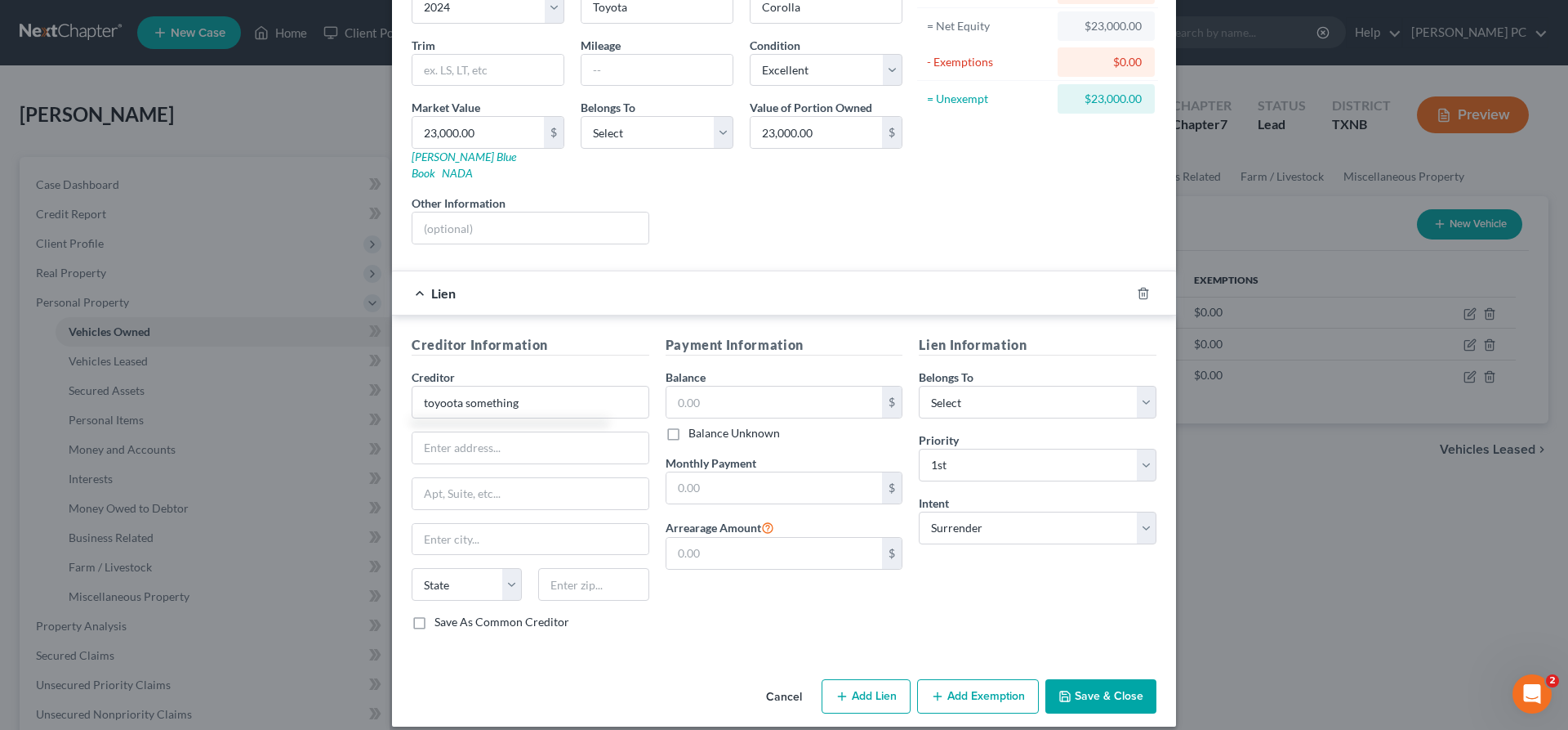
click at [1080, 679] on button "Save & Close" at bounding box center [1100, 696] width 111 height 34
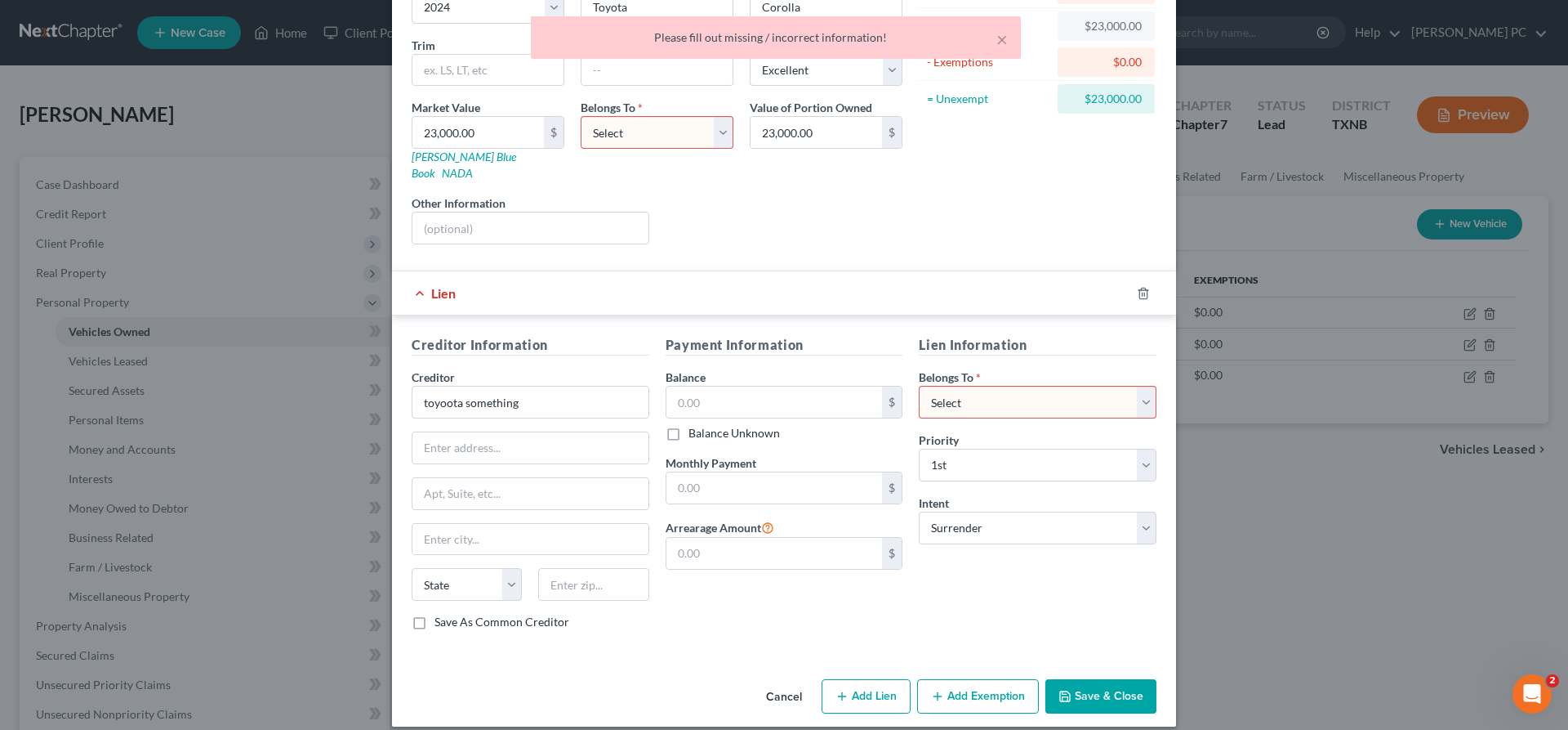
click at [580, 116] on select "Select Debtor 1 Only Debtor 2 Only Debtor 1 And Debtor 2 Only At Least One Of T…" at bounding box center [657, 132] width 153 height 32
select select "0"
click option "Debtor 1 Only" at bounding box center [0, 0] width 0 height 0
click at [1082, 679] on button "Save & Close" at bounding box center [1100, 696] width 111 height 34
click at [918, 385] on select "Select Debtor 1 Only Debtor 2 Only Debtor 1 And Debtor 2 Only At Least One Of T…" at bounding box center [1037, 401] width 237 height 32
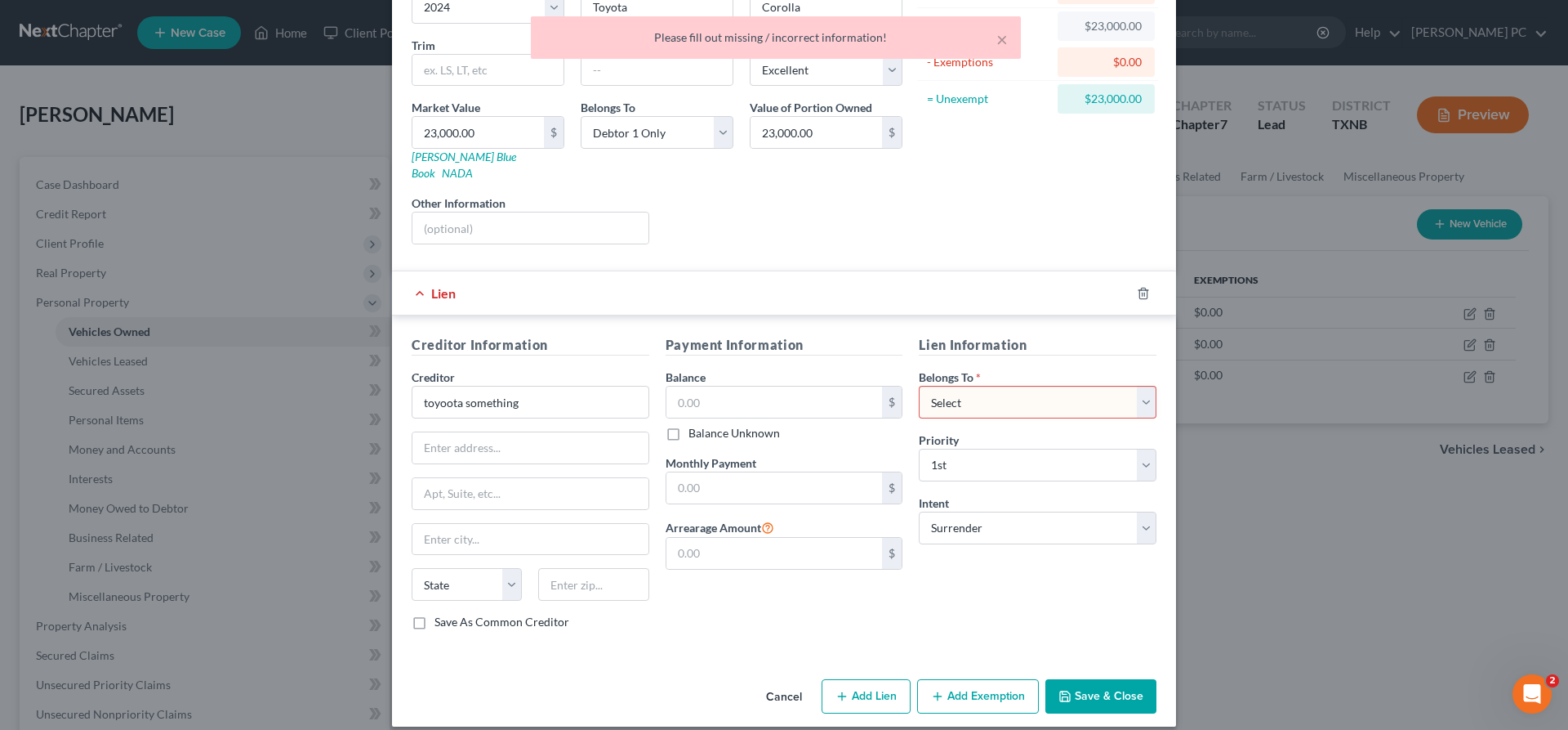
select select "0"
click option "Debtor 1 Only" at bounding box center [0, 0] width 0 height 0
click at [1087, 679] on button "Save & Close" at bounding box center [1100, 696] width 111 height 34
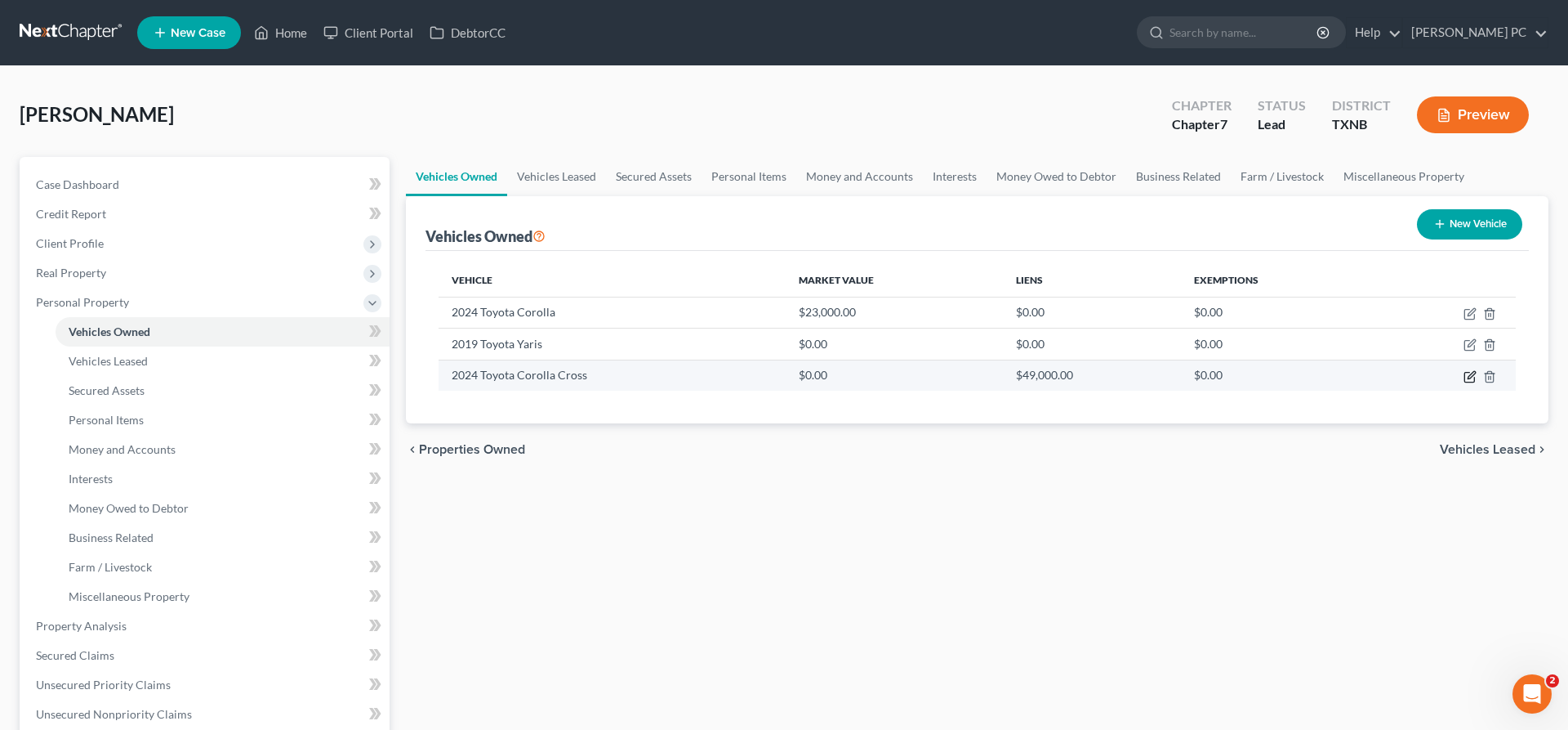
click at [1471, 376] on icon "button" at bounding box center [1471, 374] width 7 height 7
select select "0"
select select "2"
select select "0"
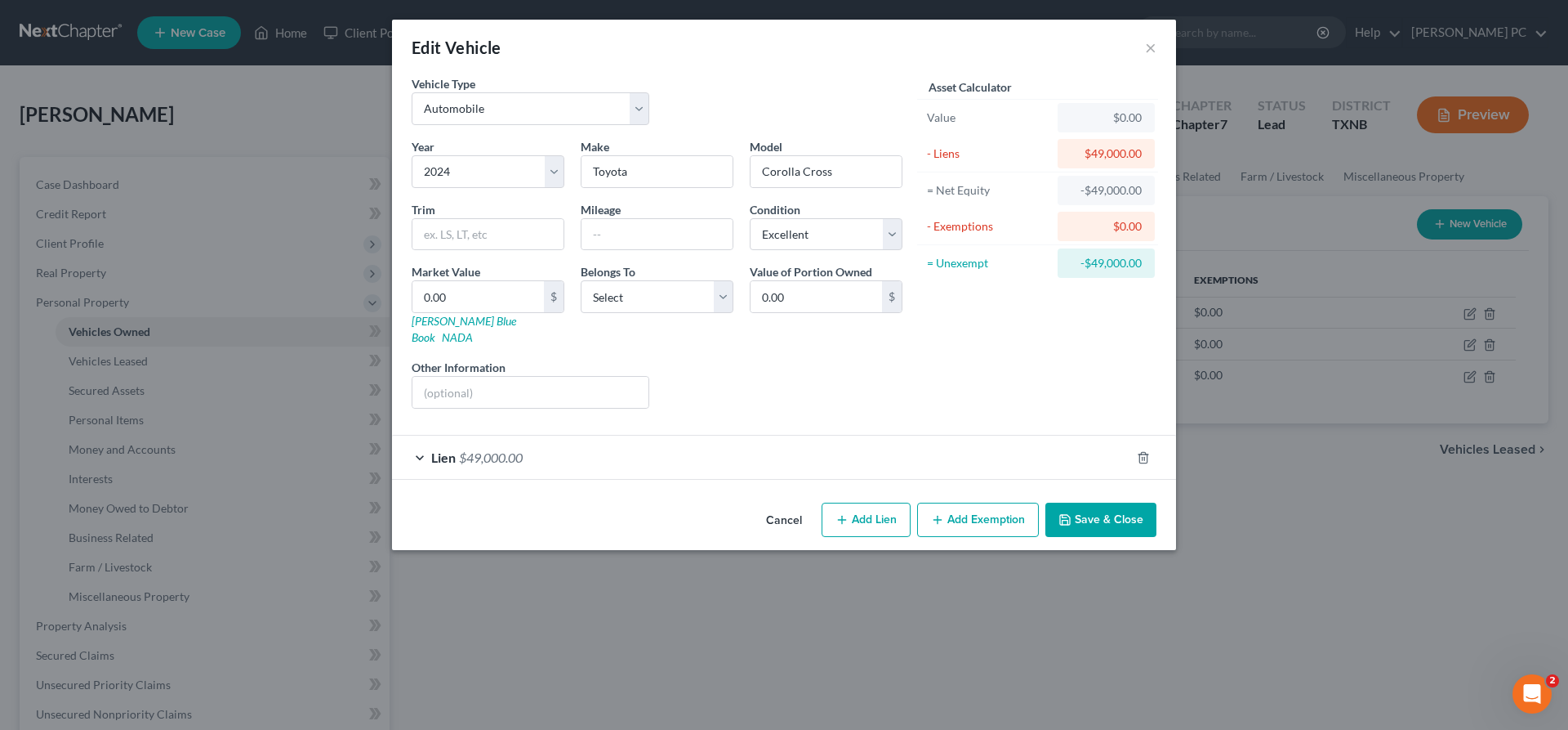
click at [756, 448] on div "Lien $49,000.00" at bounding box center [761, 457] width 739 height 43
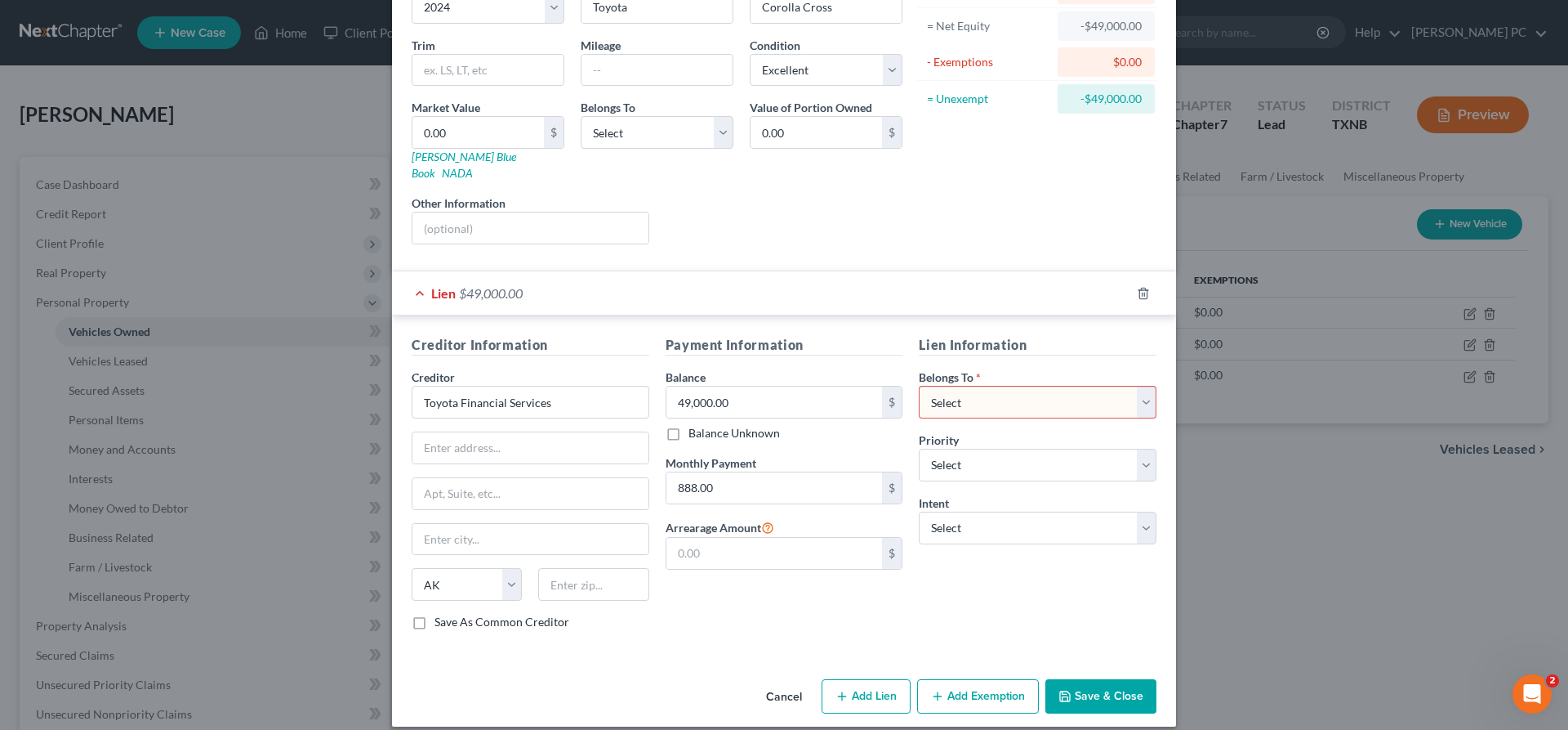
click at [918, 385] on select "Select Debtor 1 Only Debtor 2 Only Debtor 1 And Debtor 2 Only At Least One Of T…" at bounding box center [1037, 401] width 237 height 32
select select "3"
click option "At Least One Of The Debtors And Another" at bounding box center [0, 0] width 0 height 0
click at [918, 448] on select "Select 1st 2nd 3rd 4th 5th 6th 7th 8th 9th 10th 11th 12th 13th 14th 15th 16th 1…" at bounding box center [1037, 464] width 237 height 32
select select "0"
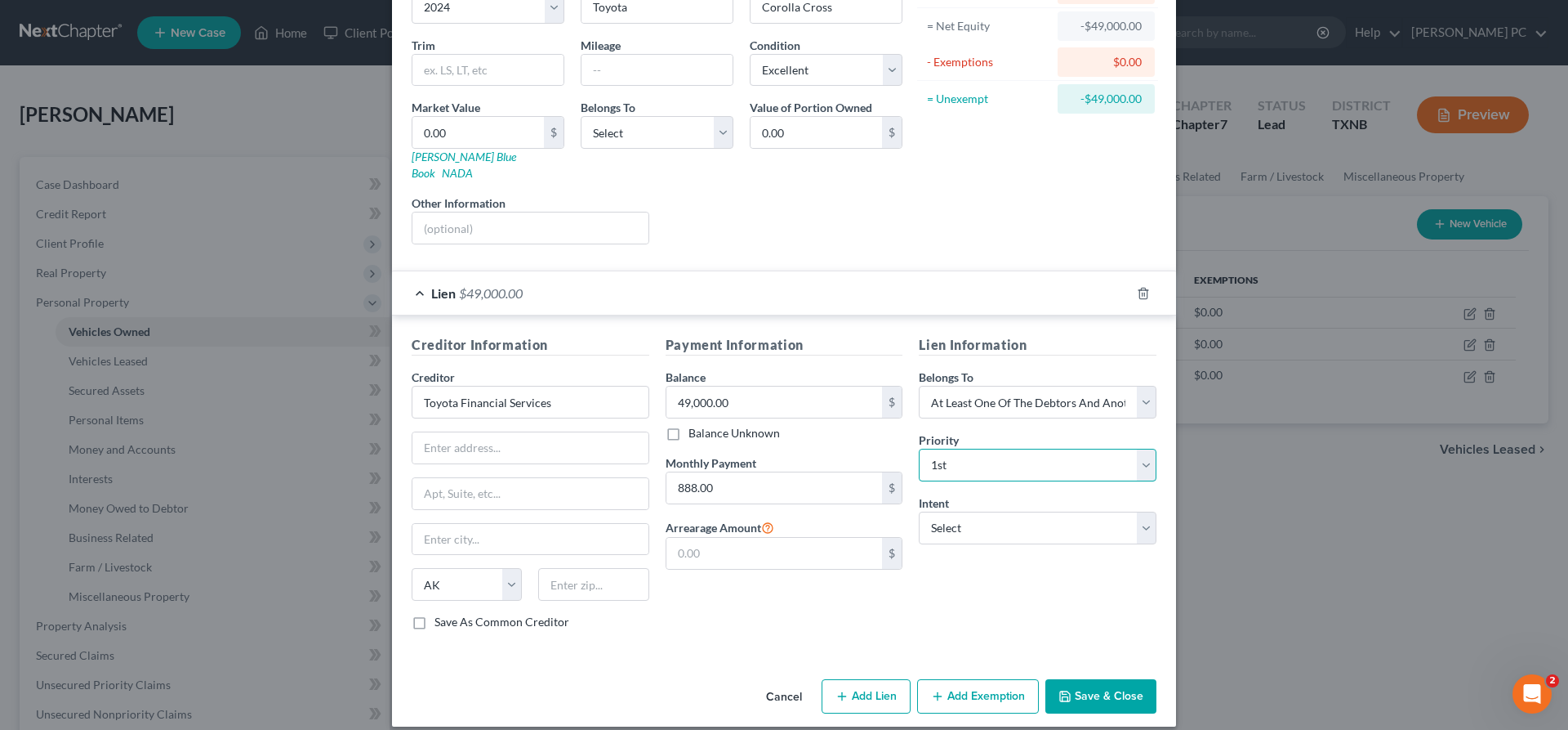
click option "1st" at bounding box center [0, 0] width 0 height 0
click at [918, 511] on select "Select Surrender Redeem Reaffirm Avoid Other" at bounding box center [1037, 527] width 237 height 32
select select "0"
click option "Surrender" at bounding box center [0, 0] width 0 height 0
click at [1094, 682] on button "Save & Close" at bounding box center [1100, 696] width 111 height 34
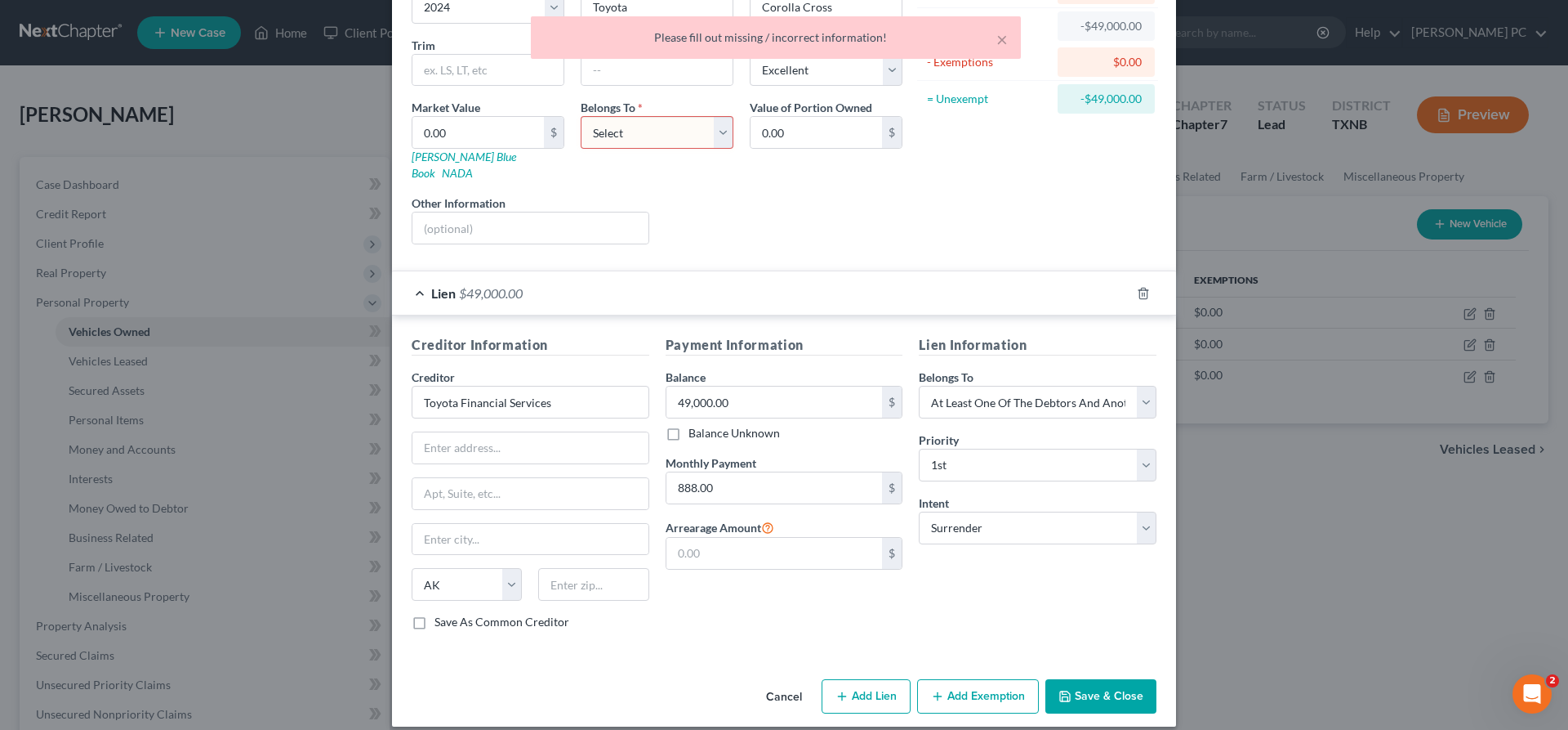
click at [580, 116] on select "Select Debtor 1 Only Debtor 2 Only Debtor 1 And Debtor 2 Only At Least One Of T…" at bounding box center [657, 132] width 153 height 32
select select "3"
click option "At Least One Of The Debtors And Another" at bounding box center [0, 0] width 0 height 0
click at [1116, 679] on button "Save & Close" at bounding box center [1100, 696] width 111 height 34
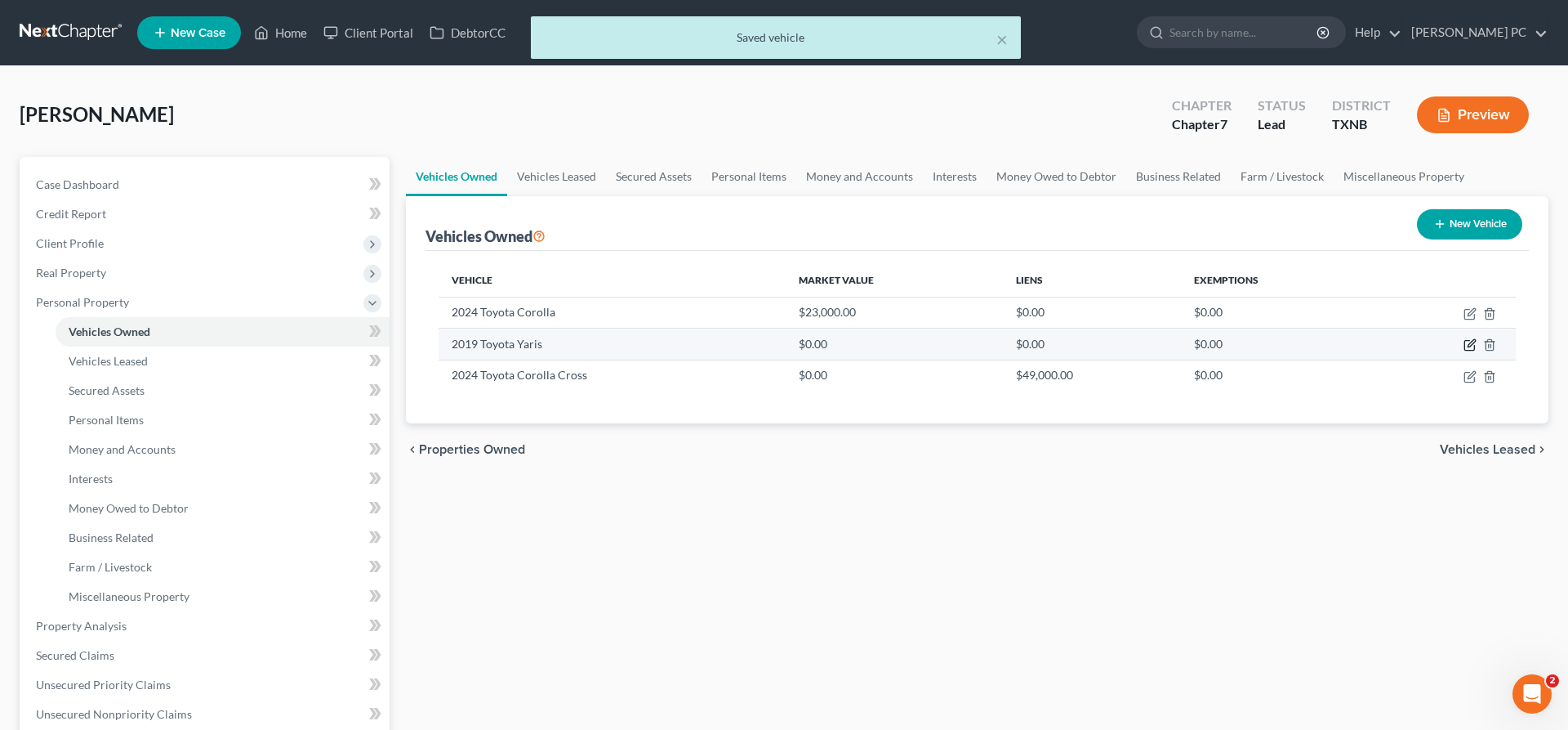
click at [1468, 345] on icon "button" at bounding box center [1471, 344] width 7 height 7
select select "0"
select select "7"
select select "2"
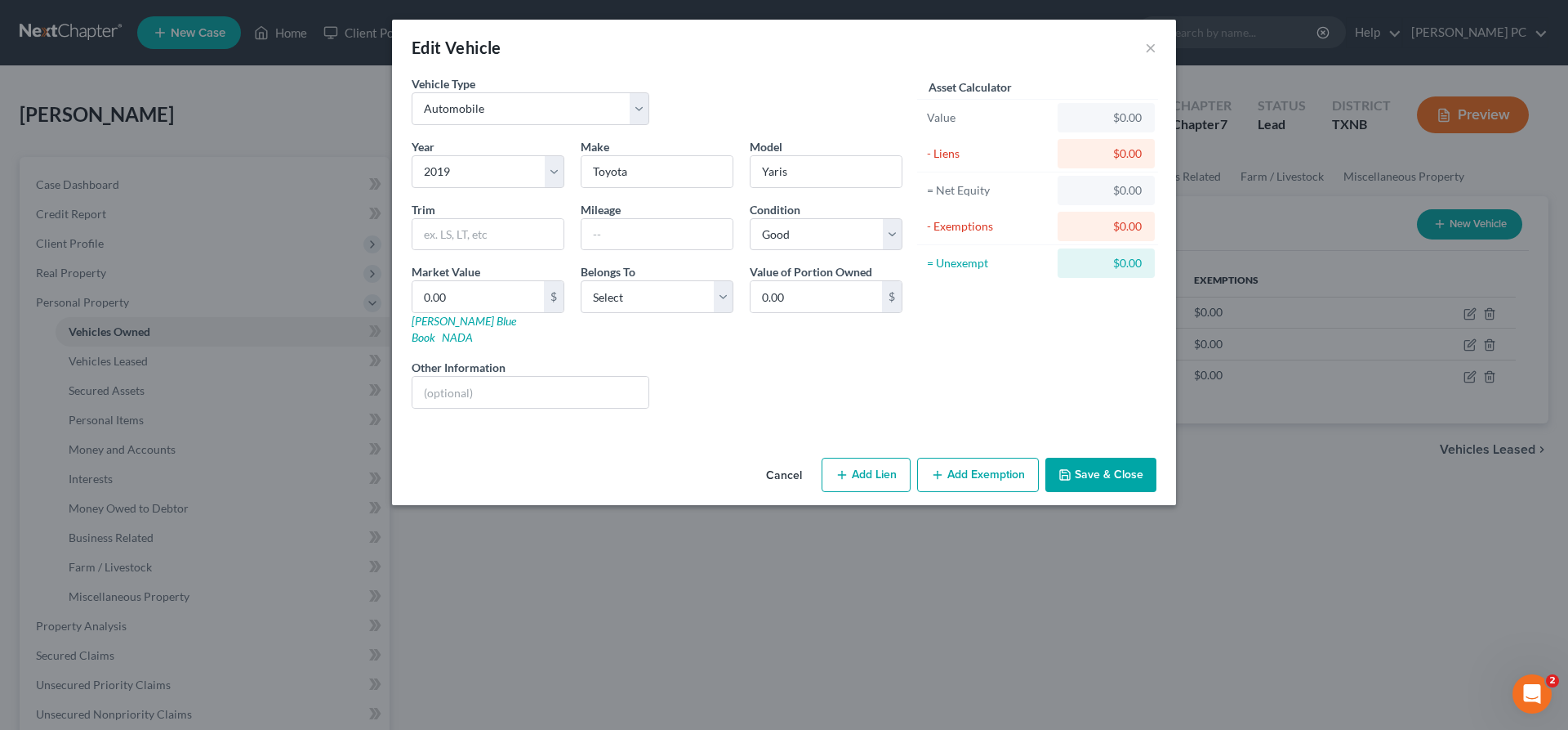
click at [868, 465] on button "Add Lien" at bounding box center [865, 474] width 89 height 34
select select "0"
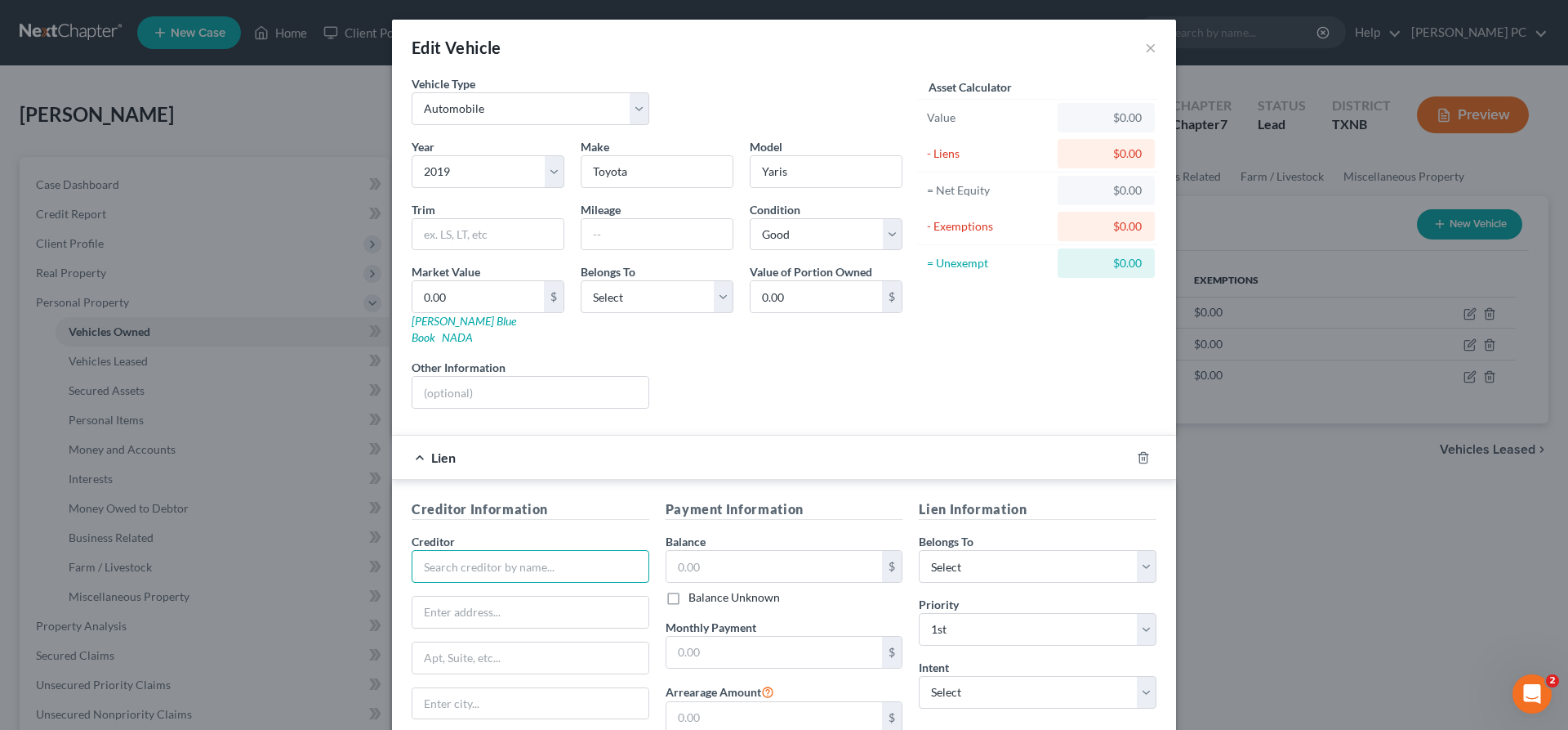
click at [520, 550] on input "text" at bounding box center [531, 566] width 237 height 32
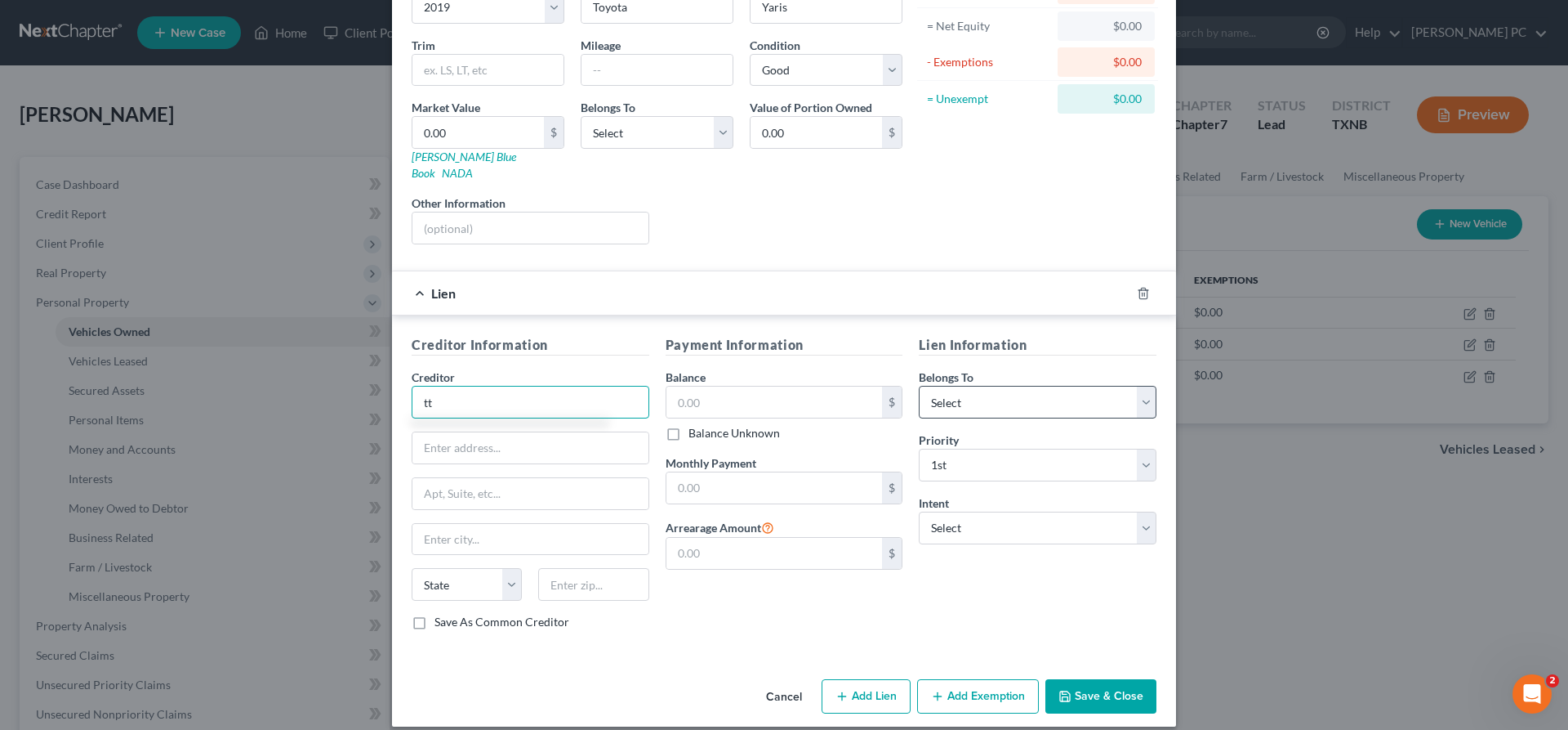
type input "tt"
click at [918, 385] on select "Select Debtor 1 Only Debtor 2 Only Debtor 1 And Debtor 2 Only At Least One Of T…" at bounding box center [1037, 401] width 237 height 32
select select "2"
click option "Debtor 1 And Debtor 2 Only" at bounding box center [0, 0] width 0 height 0
click at [918, 511] on select "Select Surrender Redeem Reaffirm Avoid Other" at bounding box center [1037, 527] width 237 height 32
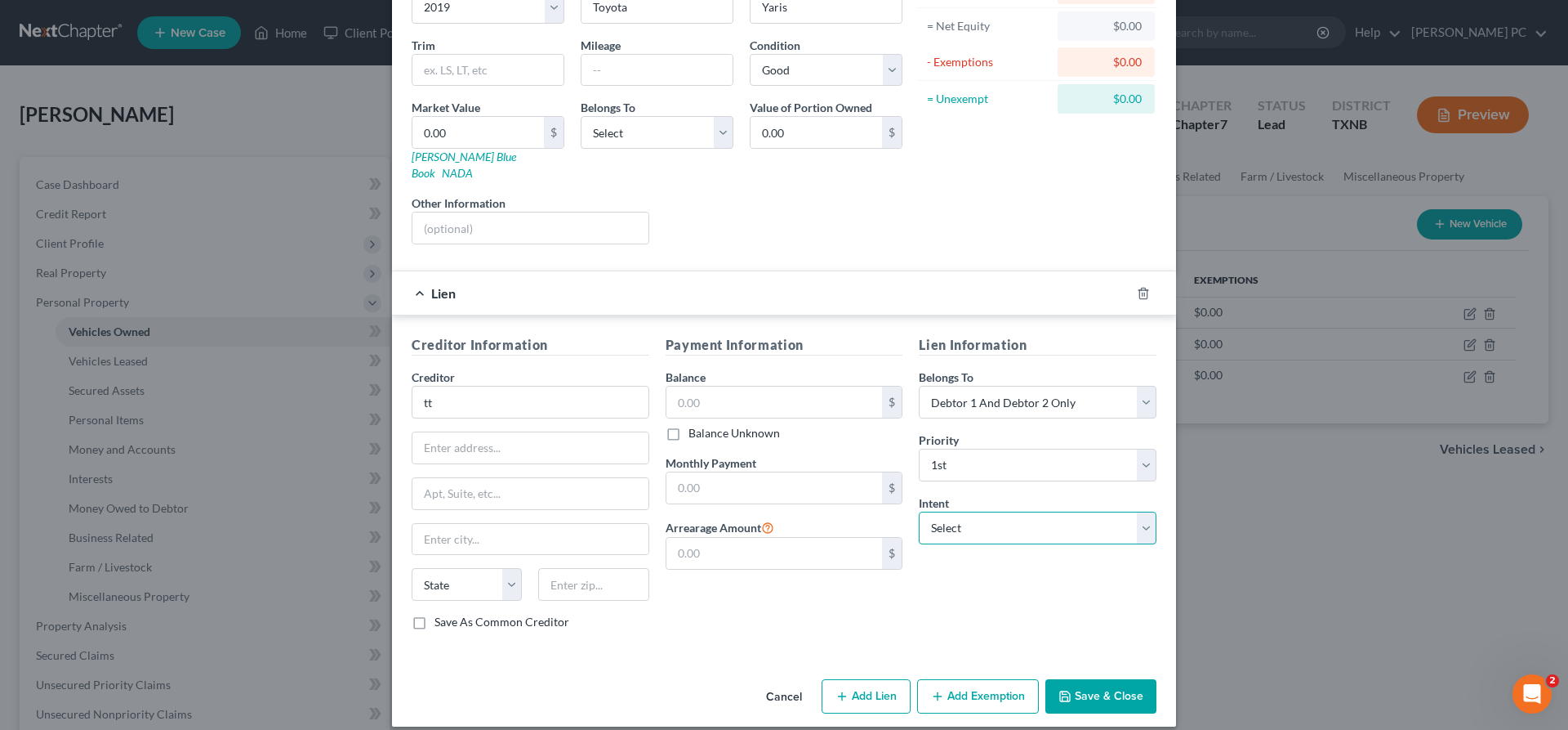
select select "0"
click option "Surrender" at bounding box center [0, 0] width 0 height 0
click at [1089, 681] on button "Save & Close" at bounding box center [1100, 696] width 111 height 34
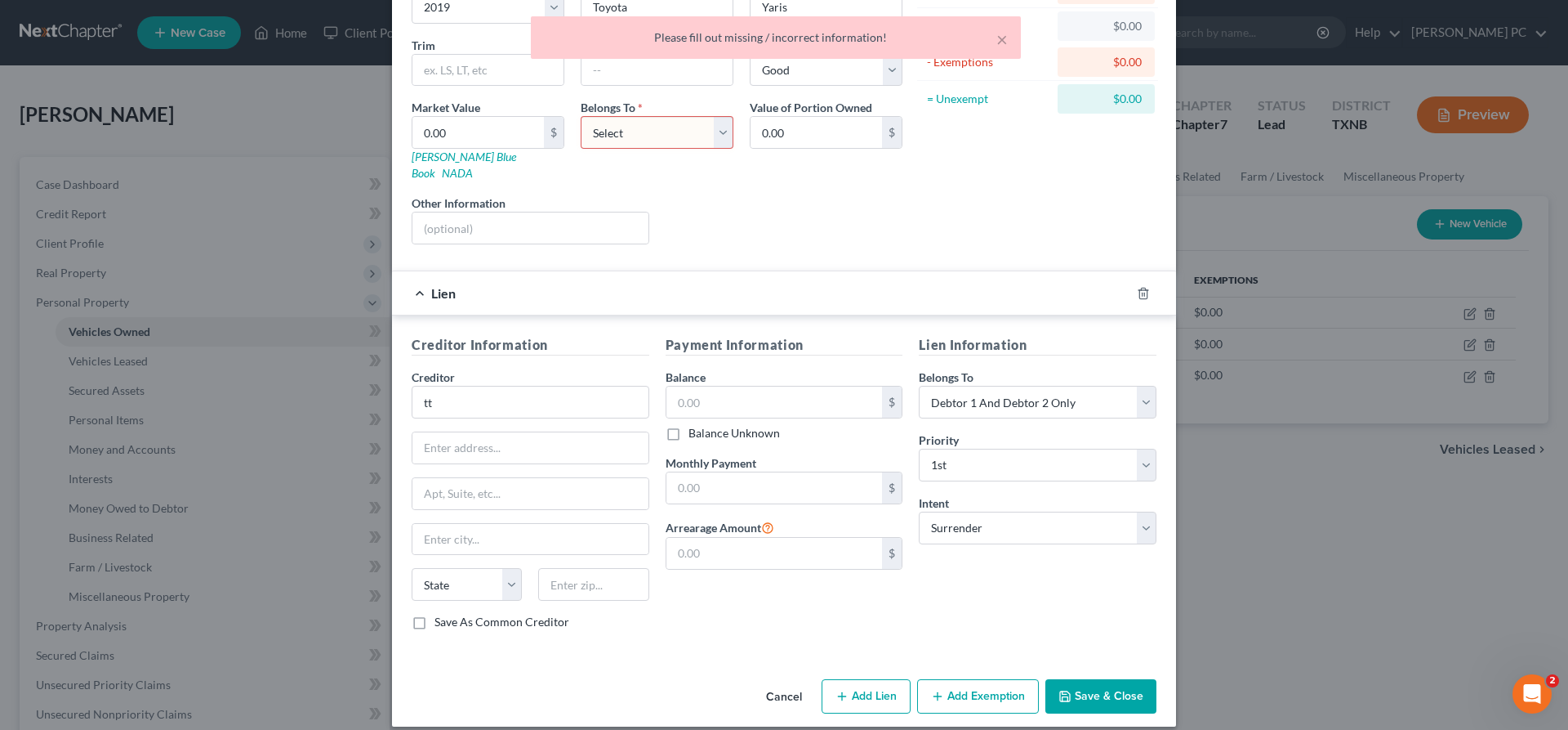
click at [580, 116] on select "Select Debtor 1 Only Debtor 2 Only Debtor 1 And Debtor 2 Only At Least One Of T…" at bounding box center [657, 132] width 153 height 32
select select "3"
click option "At Least One Of The Debtors And Another" at bounding box center [0, 0] width 0 height 0
click at [1086, 680] on button "Save & Close" at bounding box center [1100, 696] width 111 height 34
